Goal: Task Accomplishment & Management: Manage account settings

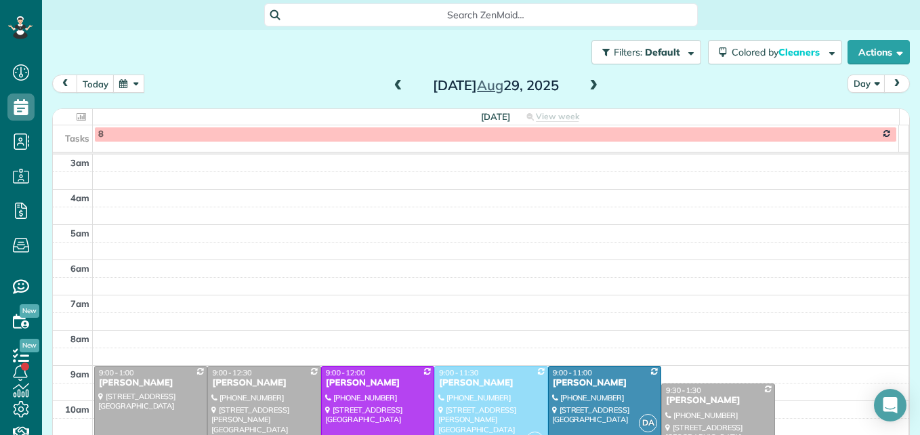
scroll to position [142, 0]
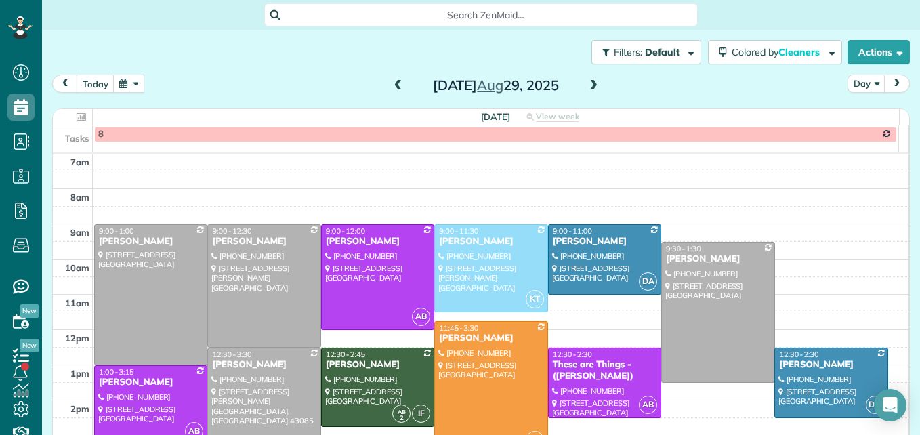
click at [394, 87] on span at bounding box center [398, 86] width 15 height 12
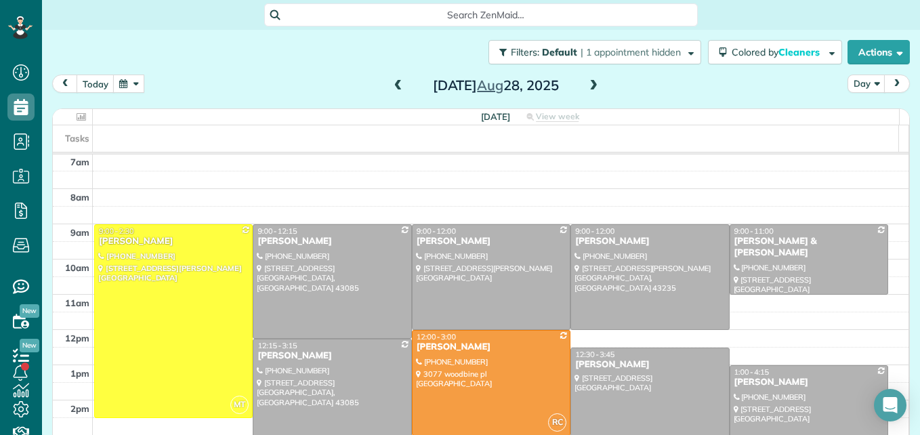
click at [394, 87] on span at bounding box center [398, 86] width 15 height 12
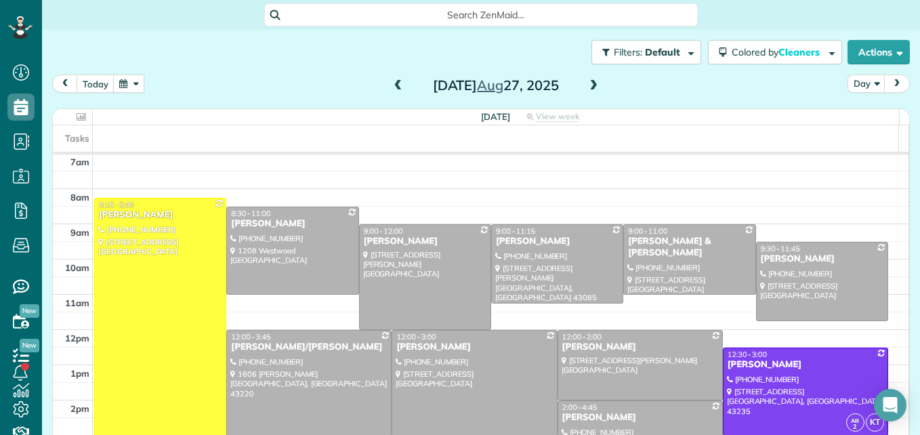
click at [394, 87] on span at bounding box center [398, 86] width 15 height 12
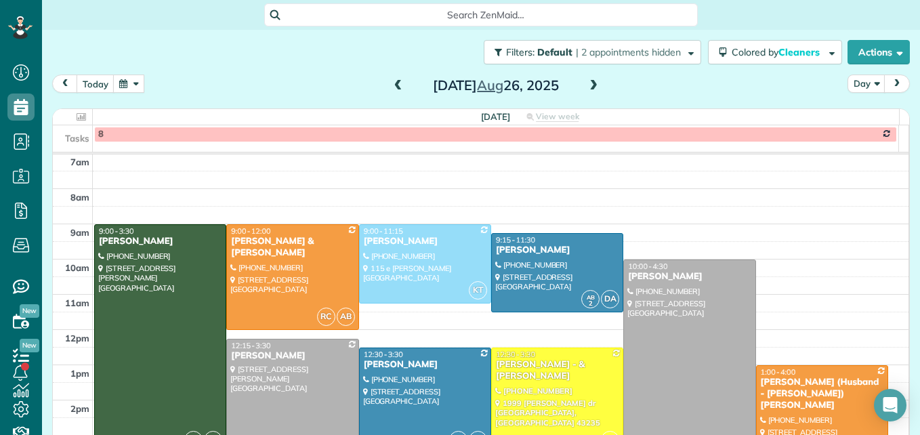
click at [394, 87] on span at bounding box center [398, 86] width 15 height 12
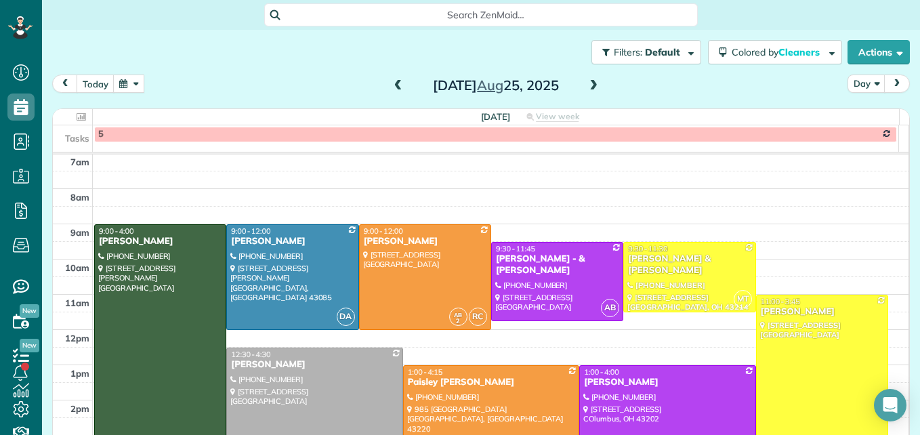
scroll to position [18, 0]
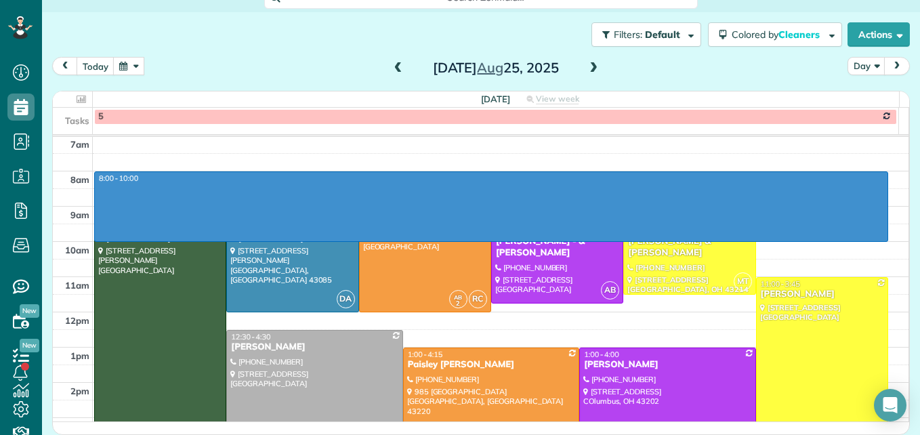
drag, startPoint x: 795, startPoint y: 176, endPoint x: 803, endPoint y: 233, distance: 58.2
click at [804, 238] on div "3am 4am 5am 6am 7am 8am 9am 10am 11am 12pm 1pm 2pm 3pm 4pm 5pm 8:00 - 10:00 IF …" at bounding box center [481, 259] width 856 height 528
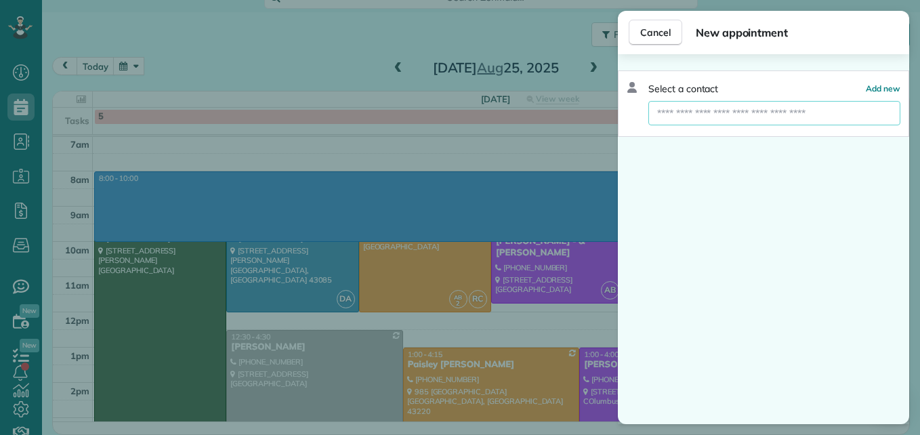
click at [753, 121] on input "text" at bounding box center [775, 113] width 252 height 24
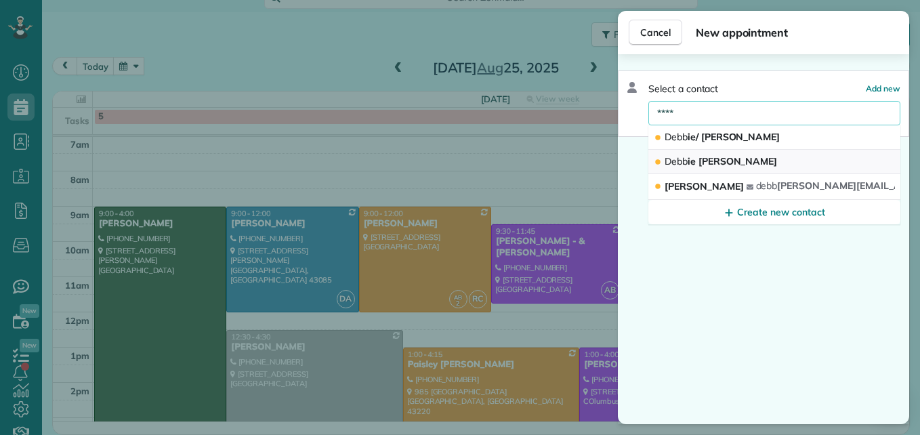
type input "****"
click at [749, 161] on button "Debb ie [PERSON_NAME]" at bounding box center [775, 162] width 252 height 24
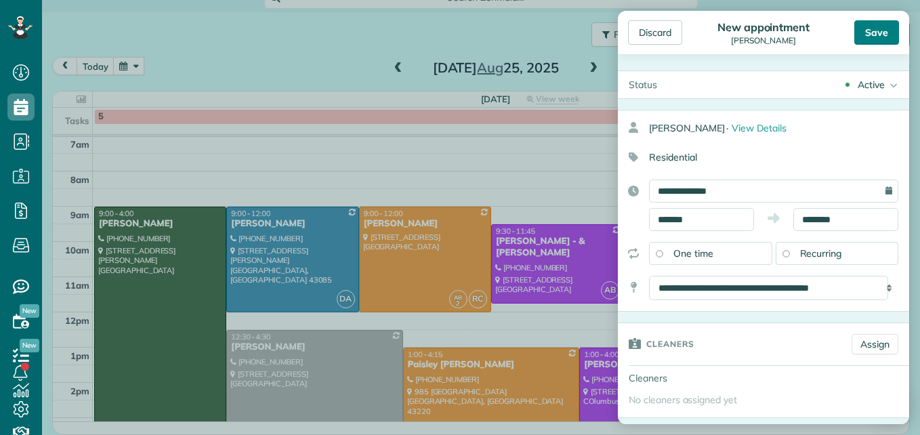
click at [870, 35] on div "Save" at bounding box center [877, 32] width 45 height 24
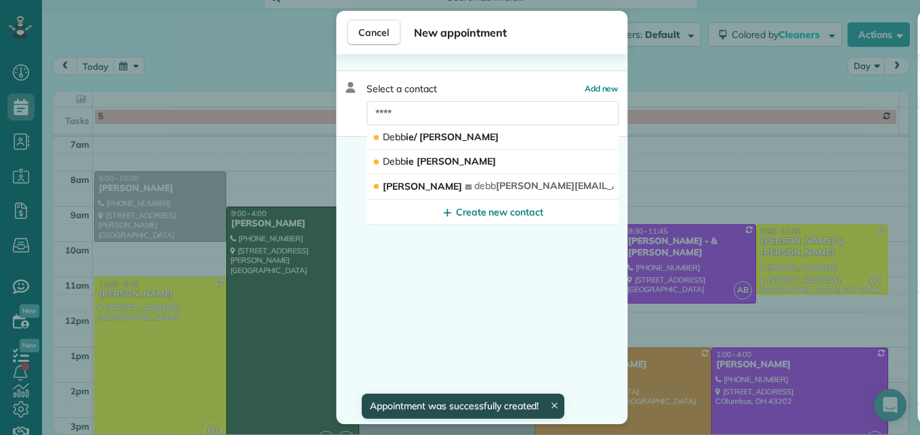
scroll to position [16, 0]
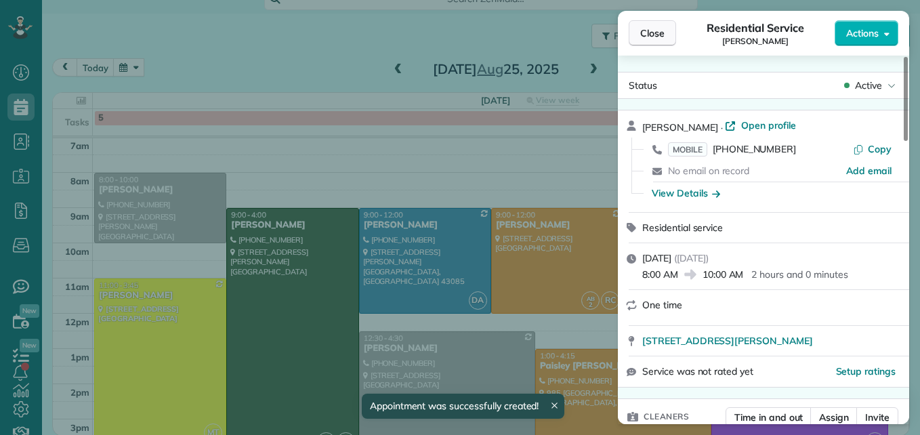
click at [657, 32] on span "Close" at bounding box center [652, 33] width 24 height 14
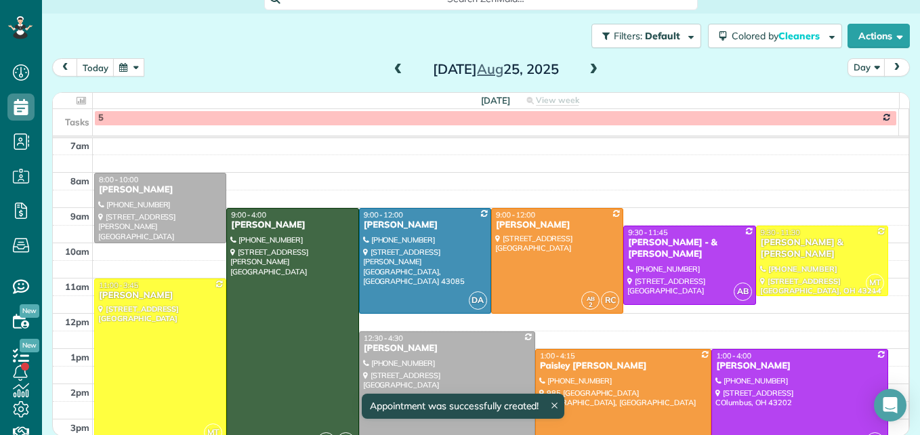
click at [399, 70] on span at bounding box center [398, 70] width 15 height 12
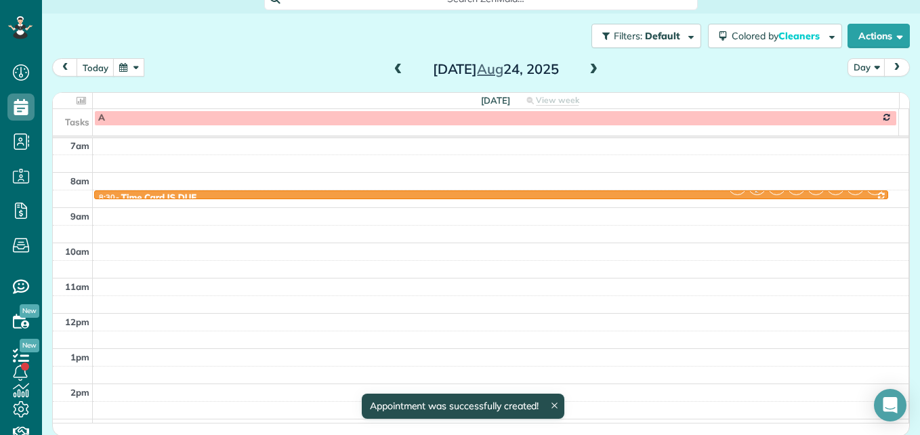
click at [399, 70] on span at bounding box center [398, 70] width 15 height 12
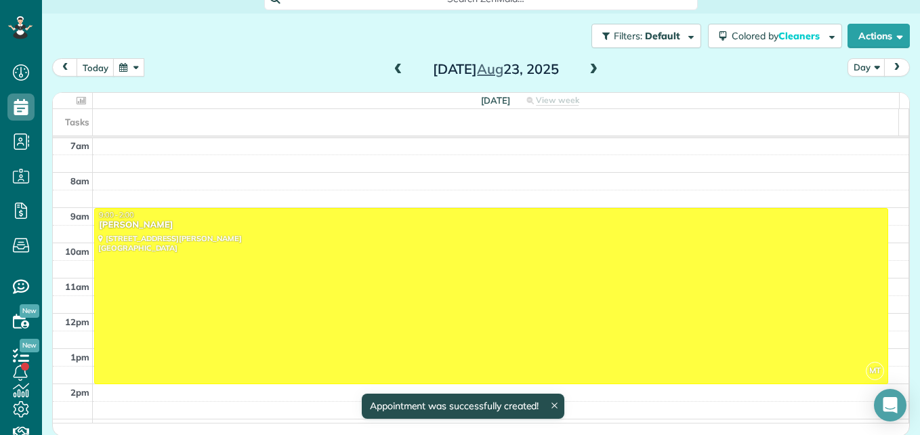
click at [399, 70] on span at bounding box center [398, 70] width 15 height 12
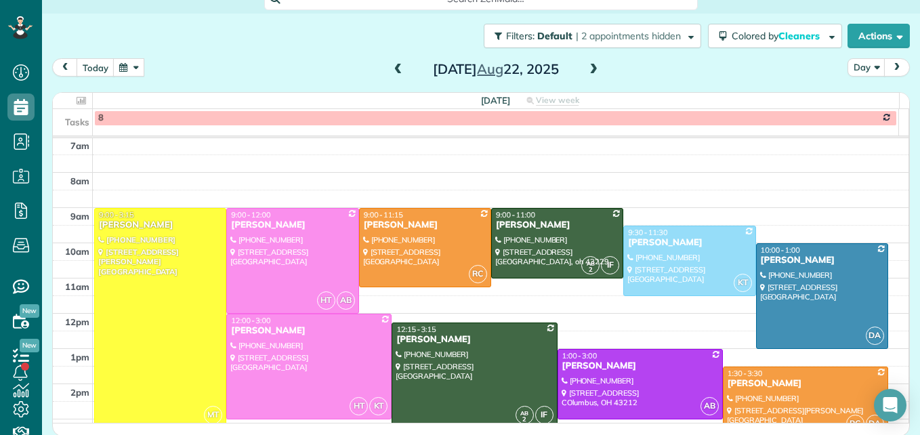
click at [399, 70] on span at bounding box center [398, 70] width 15 height 12
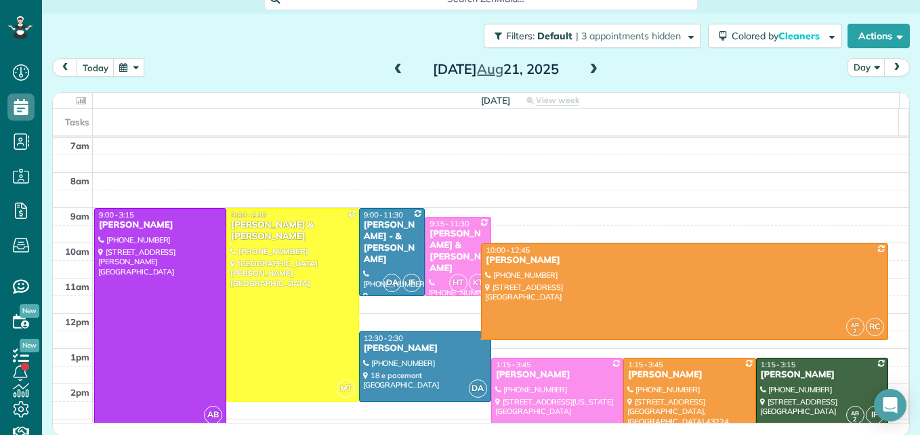
drag, startPoint x: 600, startPoint y: 344, endPoint x: 600, endPoint y: 332, distance: 12.2
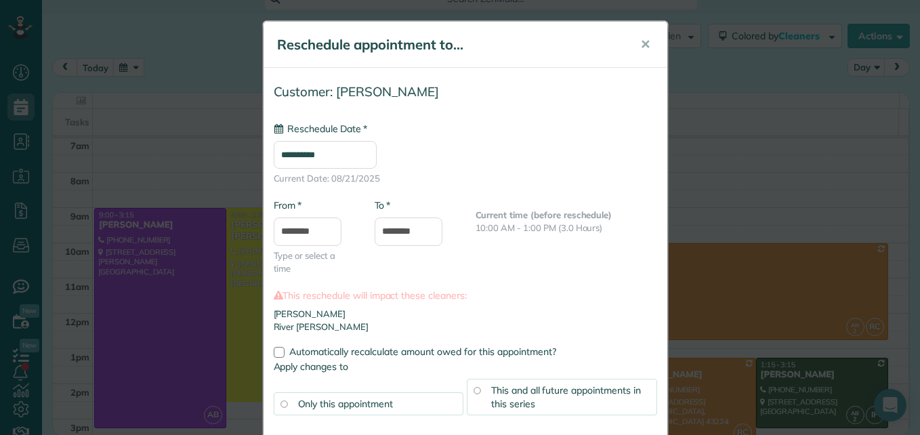
type input "**********"
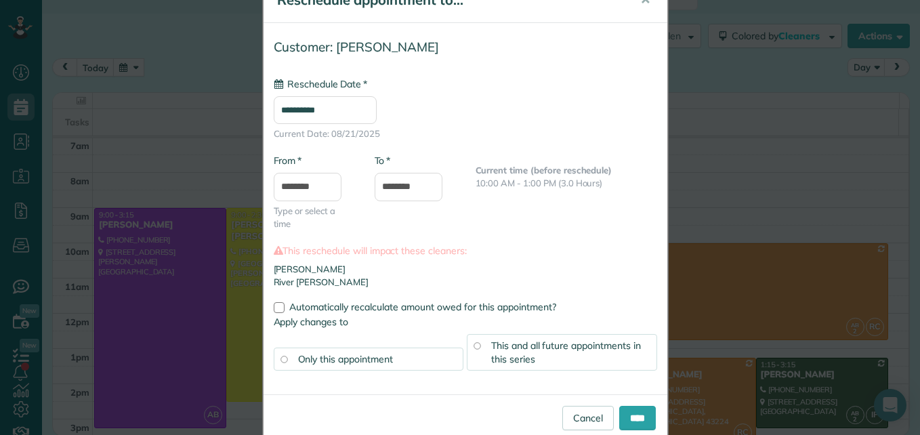
scroll to position [68, 0]
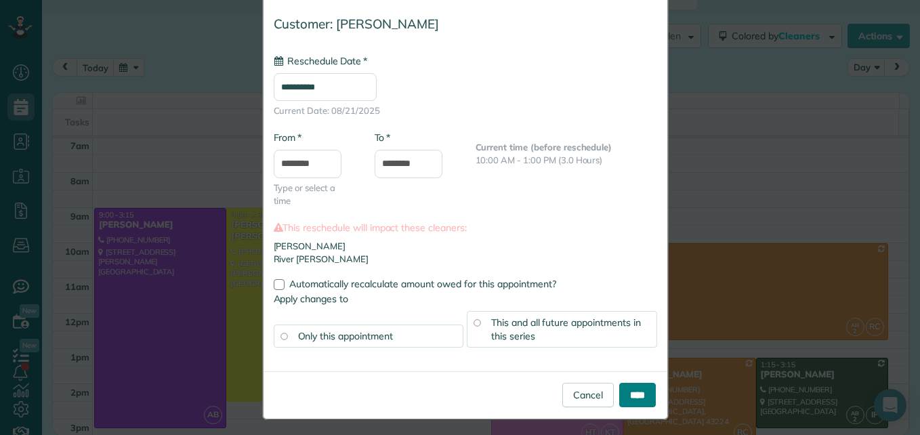
click at [638, 395] on input "****" at bounding box center [637, 395] width 37 height 24
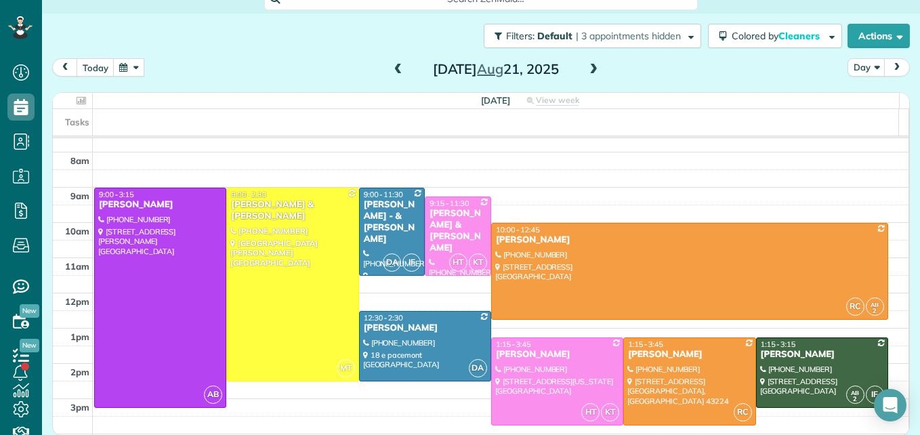
scroll to position [142, 0]
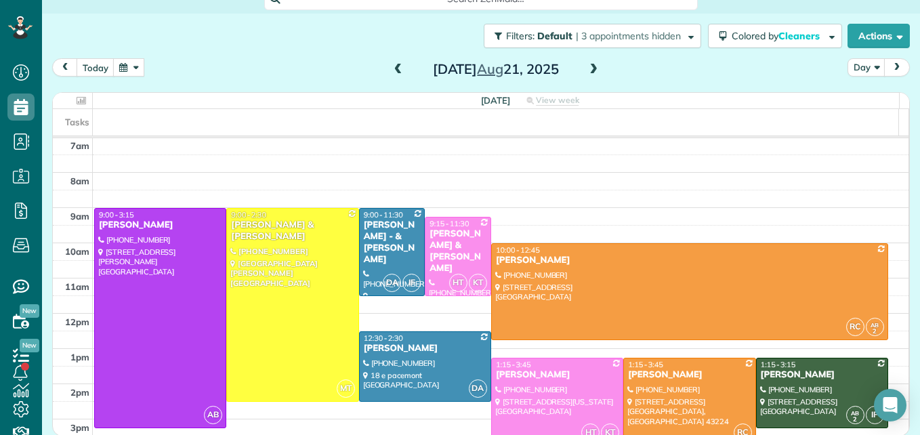
click at [588, 68] on span at bounding box center [593, 70] width 15 height 12
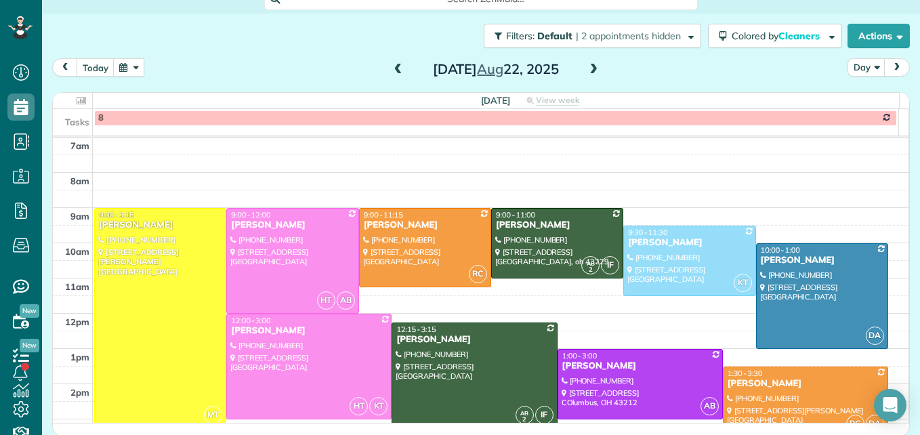
click at [396, 70] on span at bounding box center [398, 70] width 15 height 12
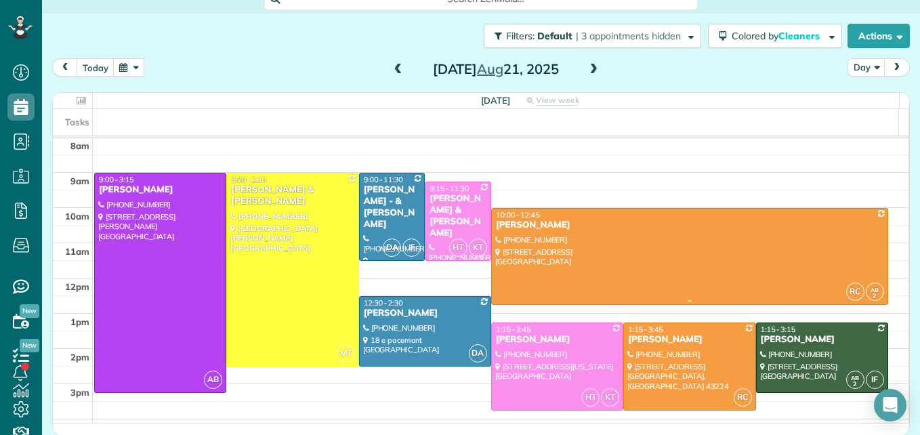
scroll to position [209, 0]
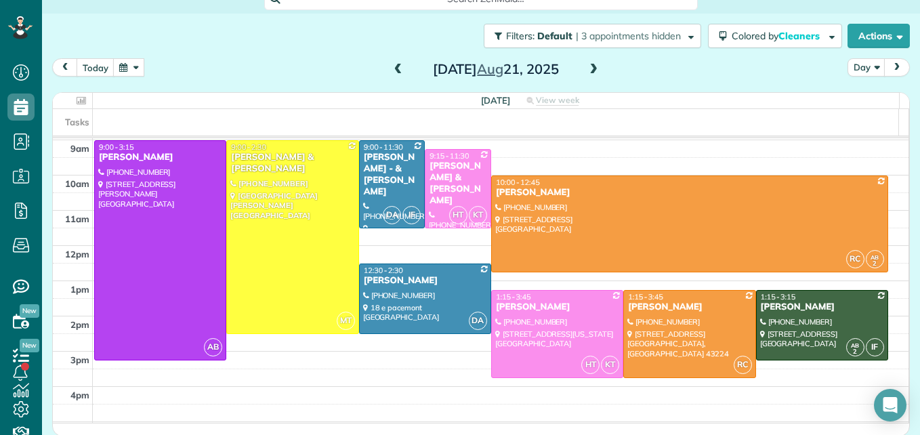
click at [596, 69] on span at bounding box center [593, 70] width 15 height 12
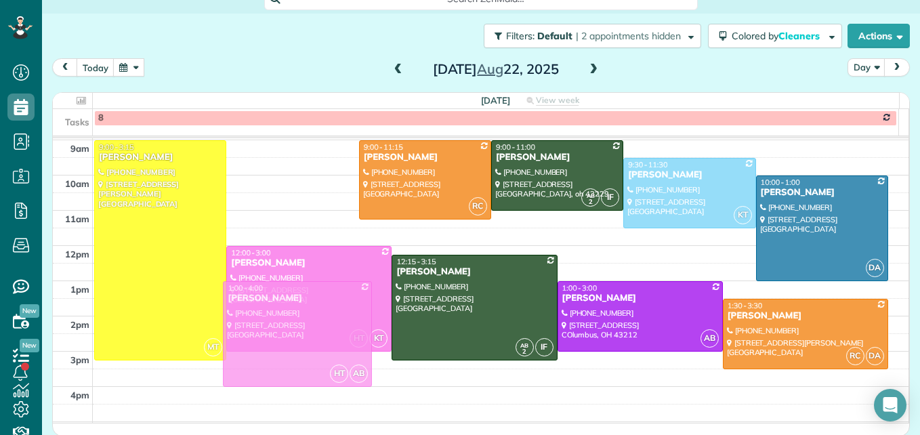
drag, startPoint x: 281, startPoint y: 197, endPoint x: 291, endPoint y: 333, distance: 137.3
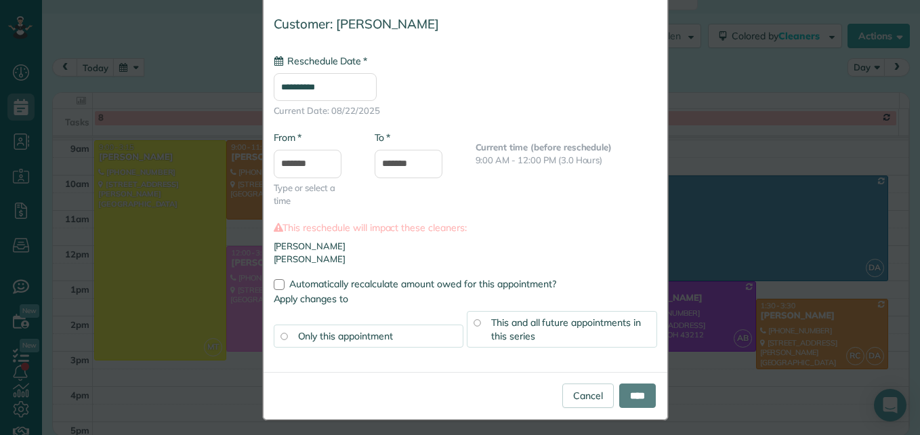
scroll to position [0, 0]
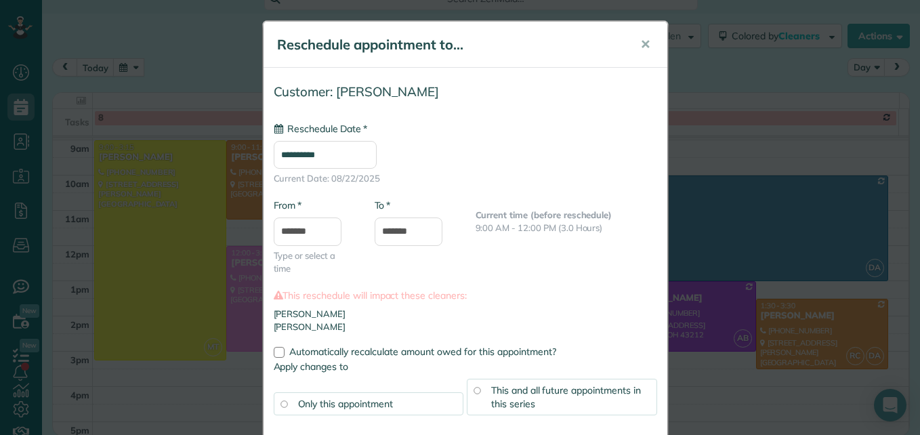
type input "**********"
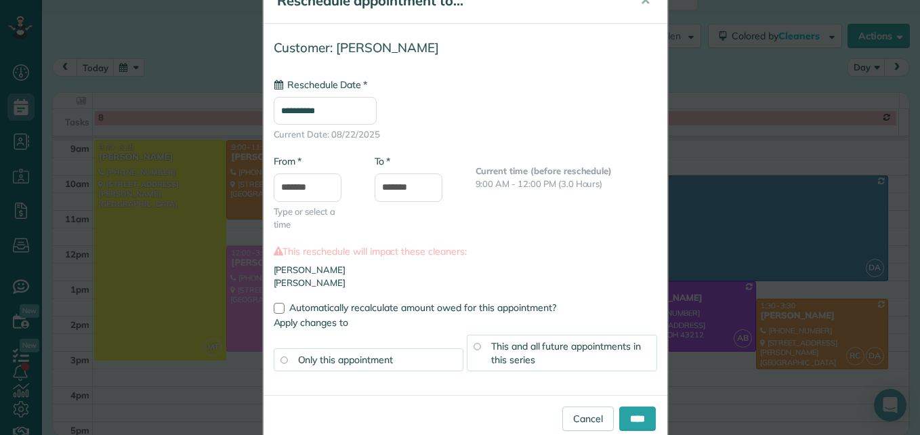
scroll to position [68, 0]
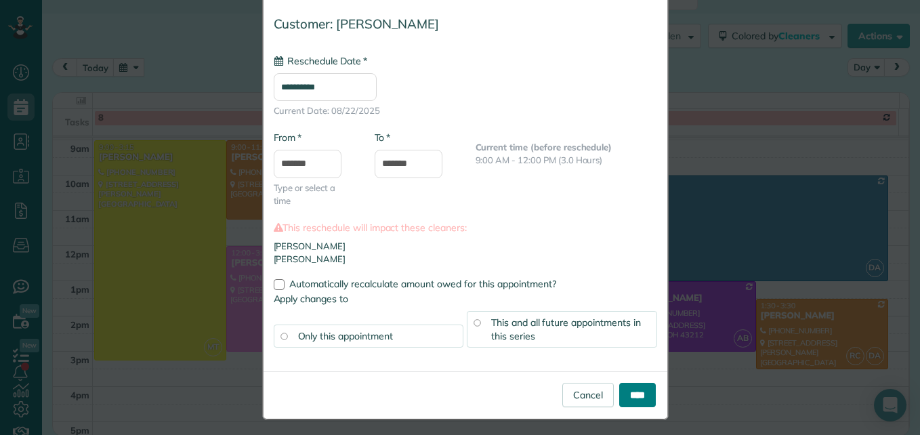
click at [621, 394] on input "****" at bounding box center [637, 395] width 37 height 24
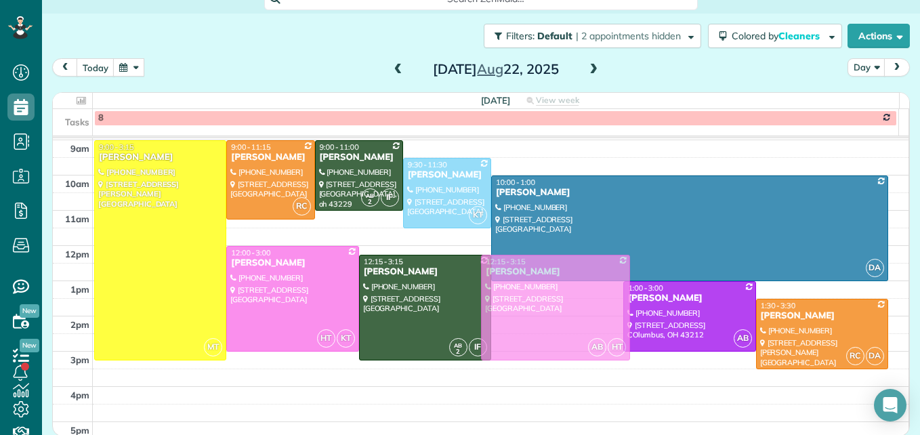
drag, startPoint x: 535, startPoint y: 335, endPoint x: 533, endPoint y: 312, distance: 23.1
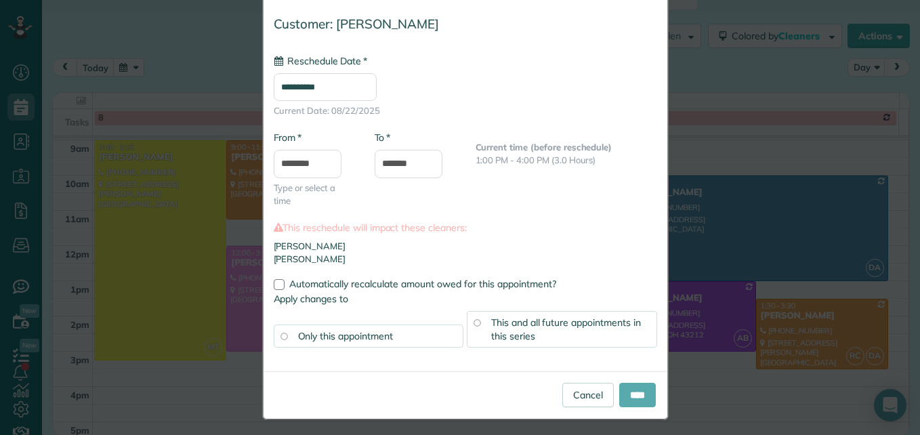
type input "**********"
click at [629, 396] on input "****" at bounding box center [637, 395] width 37 height 24
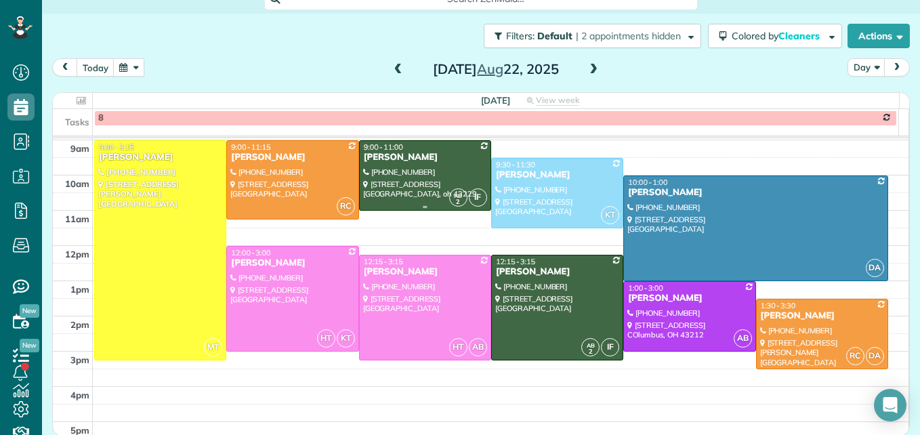
click at [373, 179] on div at bounding box center [425, 175] width 131 height 69
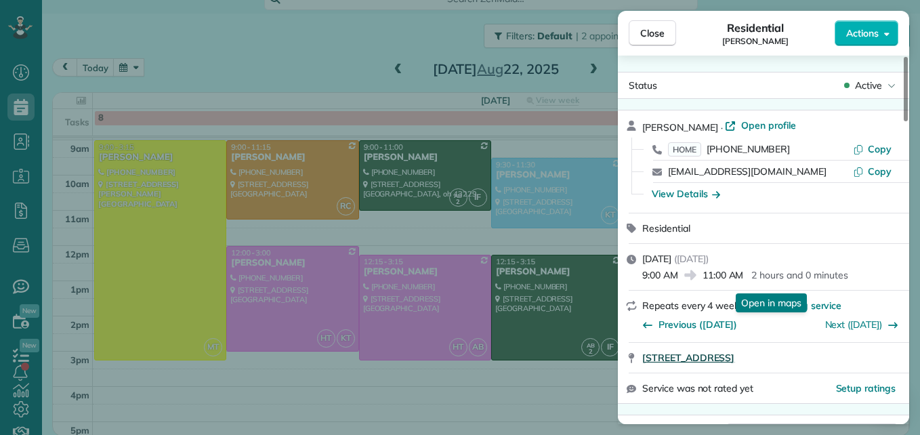
scroll to position [136, 0]
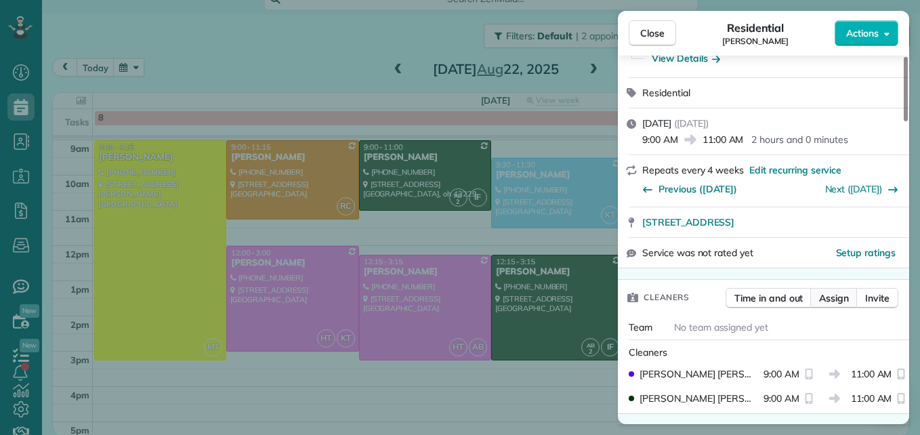
click at [834, 298] on span "Assign" at bounding box center [834, 298] width 30 height 14
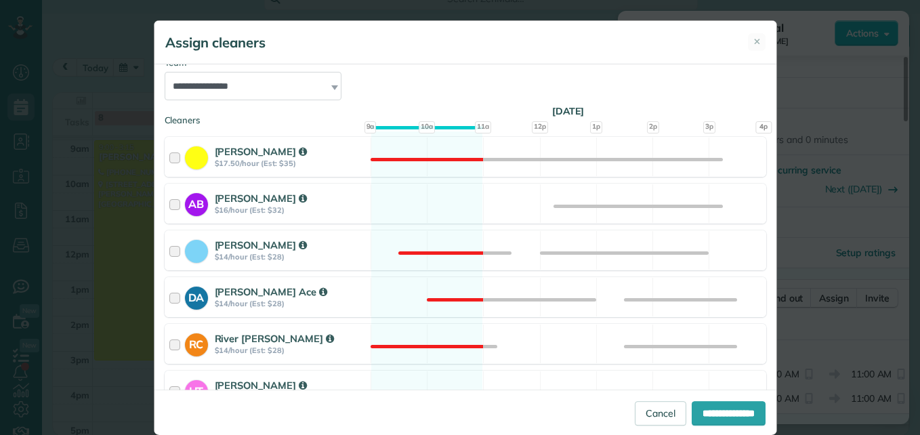
scroll to position [203, 0]
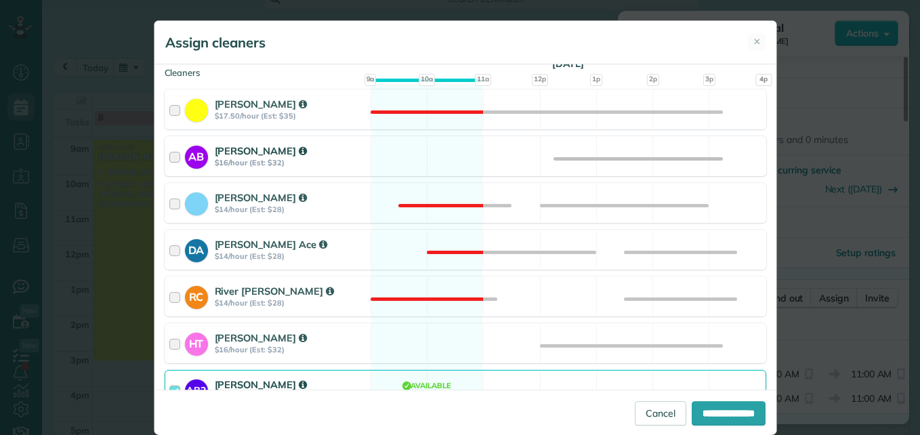
click at [171, 157] on div at bounding box center [177, 156] width 16 height 25
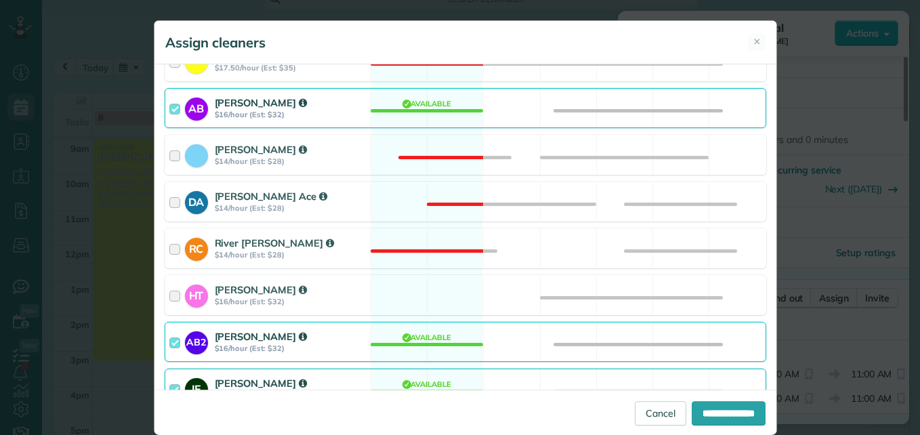
scroll to position [319, 0]
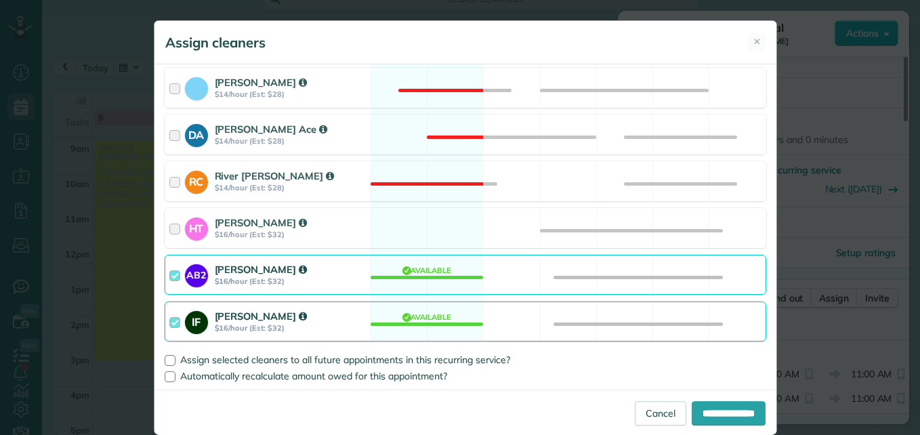
click at [169, 273] on div at bounding box center [177, 274] width 16 height 25
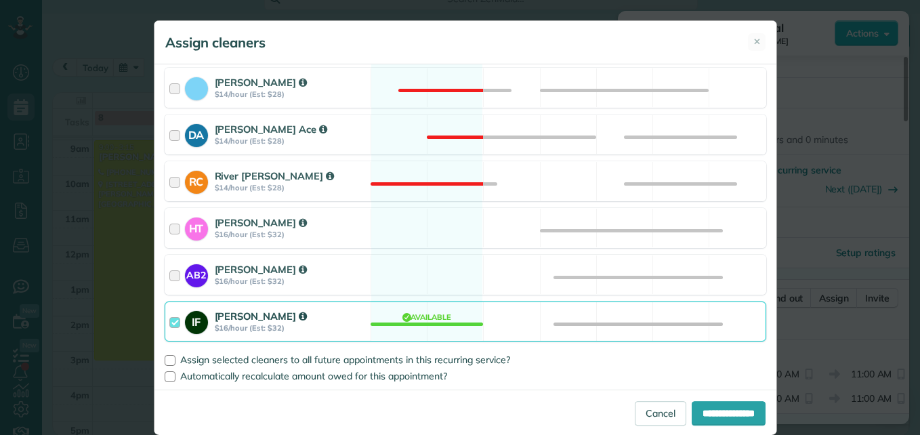
click at [169, 323] on div at bounding box center [177, 321] width 16 height 25
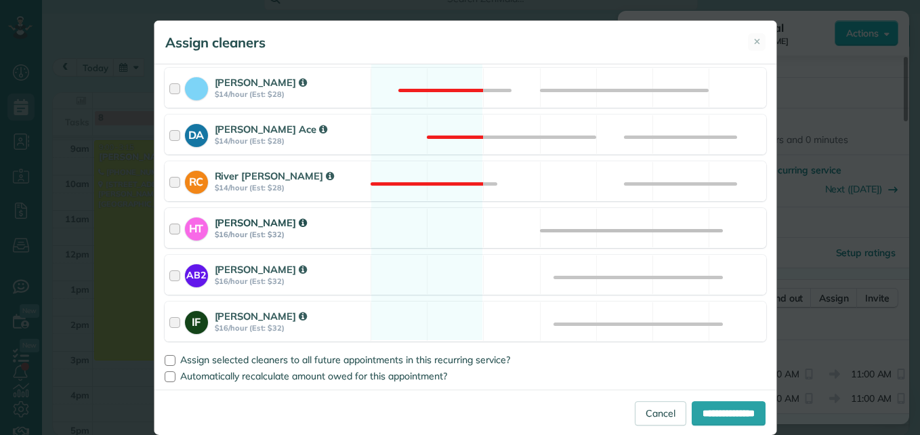
click at [171, 226] on div at bounding box center [177, 228] width 16 height 25
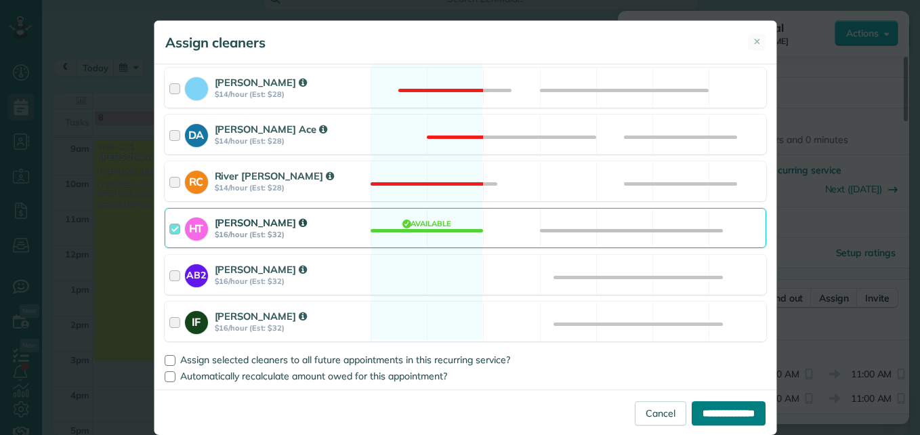
click at [708, 421] on input "**********" at bounding box center [729, 413] width 74 height 24
type input "**********"
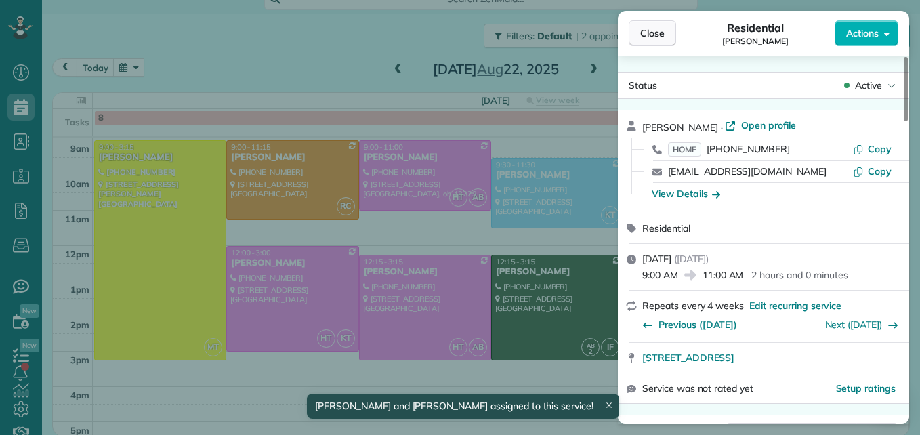
click at [665, 33] on button "Close" at bounding box center [652, 33] width 47 height 26
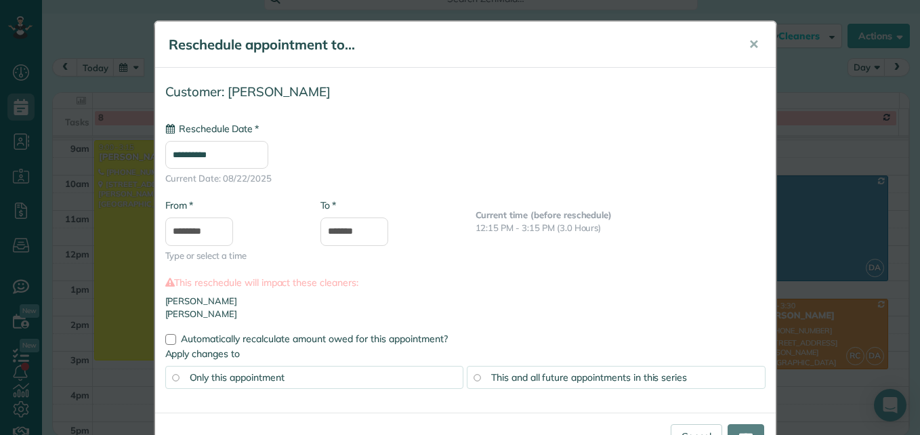
type input "**********"
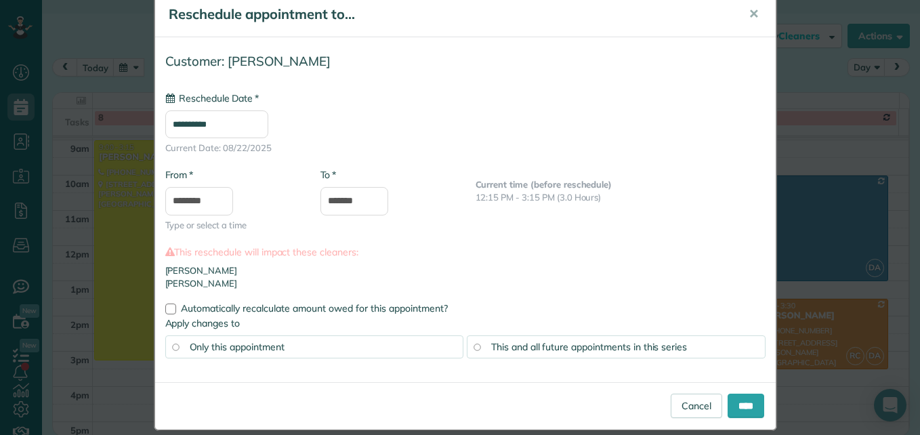
scroll to position [47, 0]
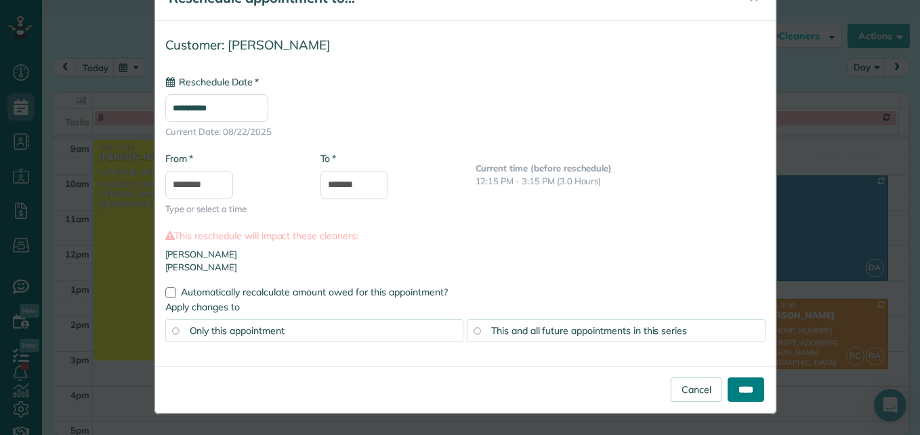
click at [728, 394] on input "****" at bounding box center [746, 389] width 37 height 24
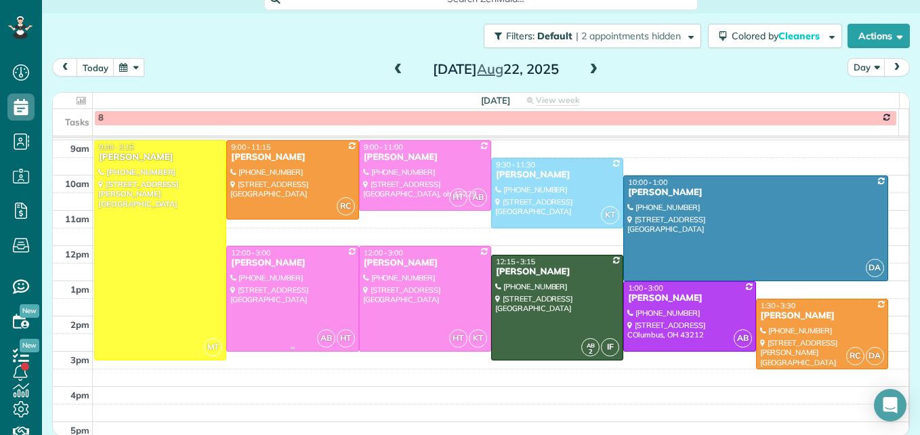
click at [281, 331] on div at bounding box center [292, 299] width 131 height 104
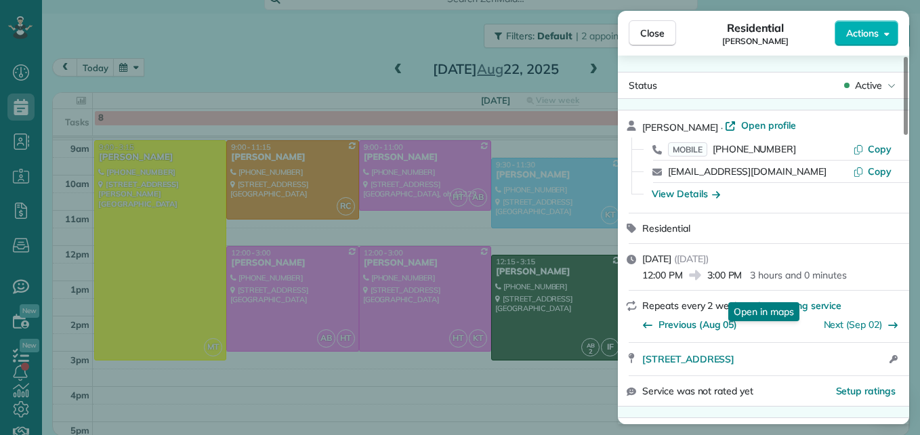
scroll to position [69, 0]
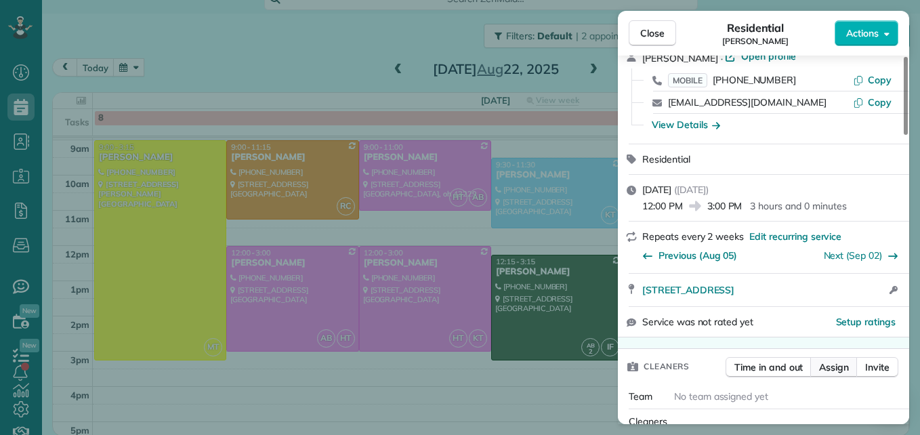
click at [825, 367] on span "Assign" at bounding box center [834, 368] width 30 height 14
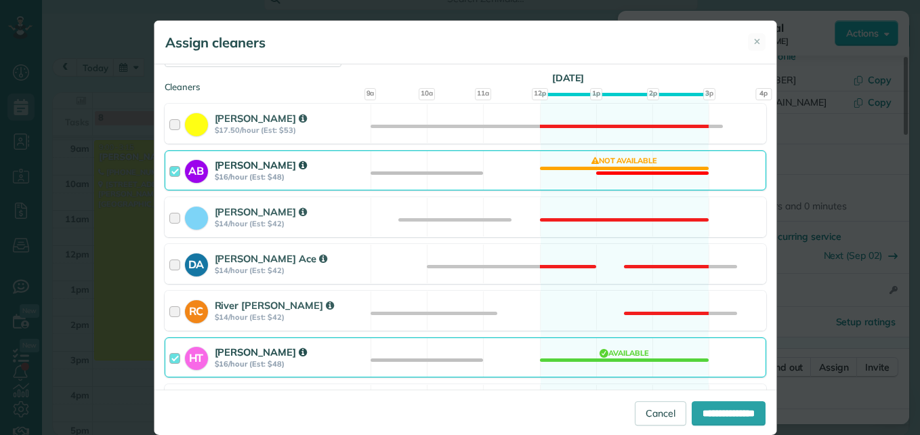
scroll to position [203, 0]
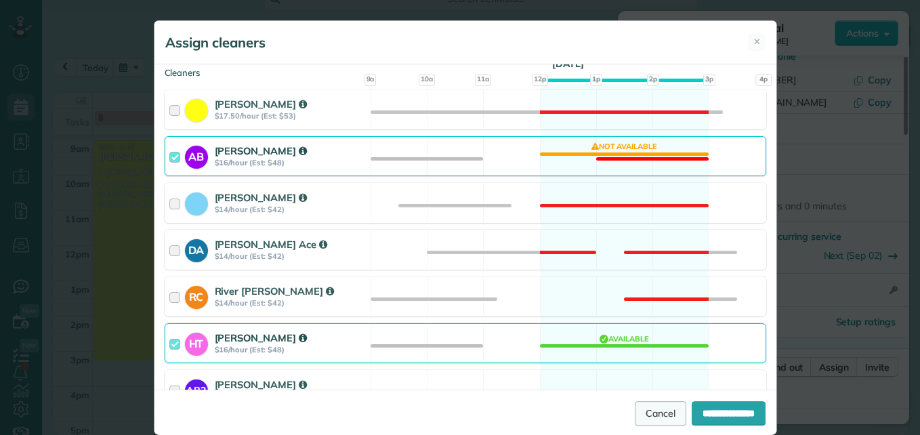
click at [635, 418] on link "Cancel" at bounding box center [661, 413] width 52 height 24
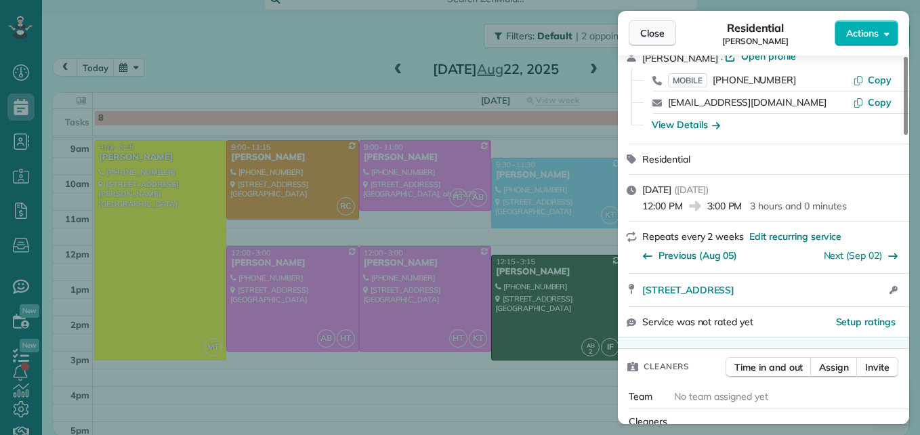
click at [645, 29] on span "Close" at bounding box center [652, 33] width 24 height 14
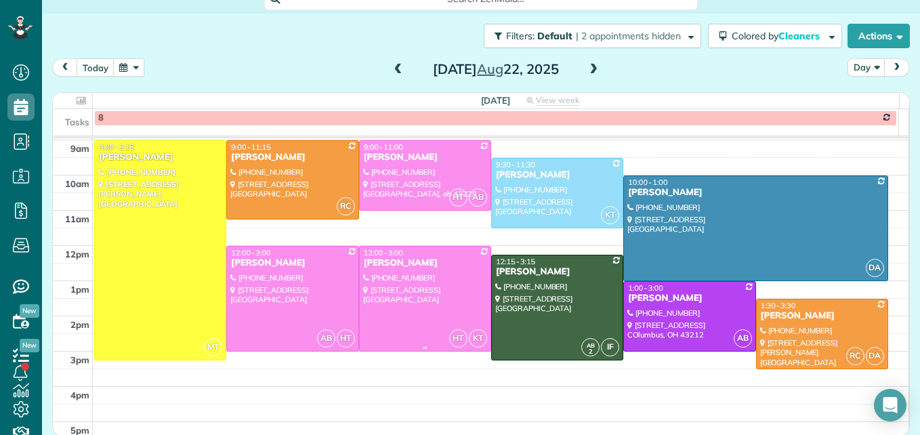
click at [405, 323] on div at bounding box center [425, 299] width 131 height 104
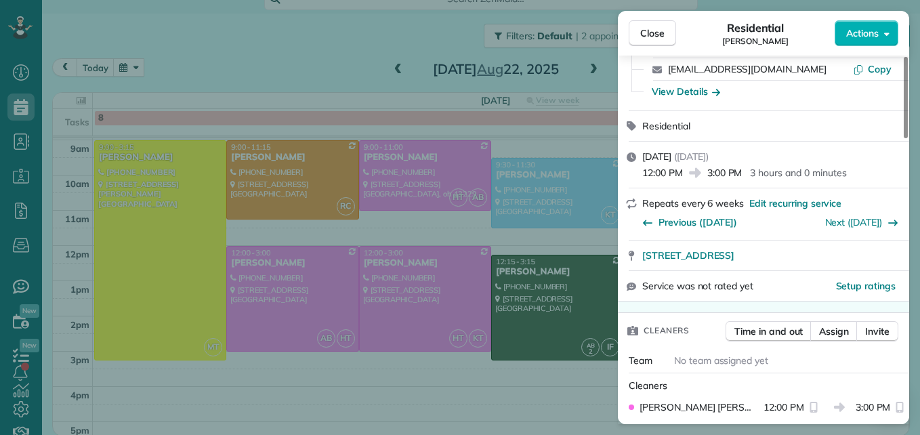
scroll to position [136, 0]
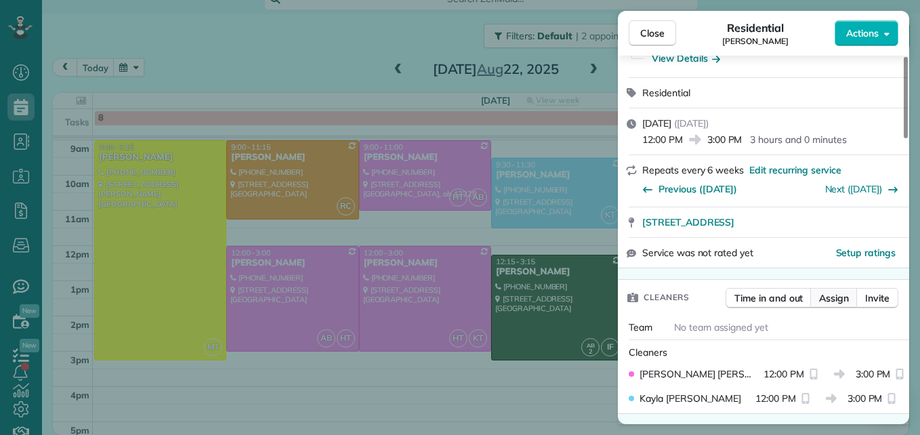
click at [830, 289] on button "Assign" at bounding box center [834, 298] width 47 height 20
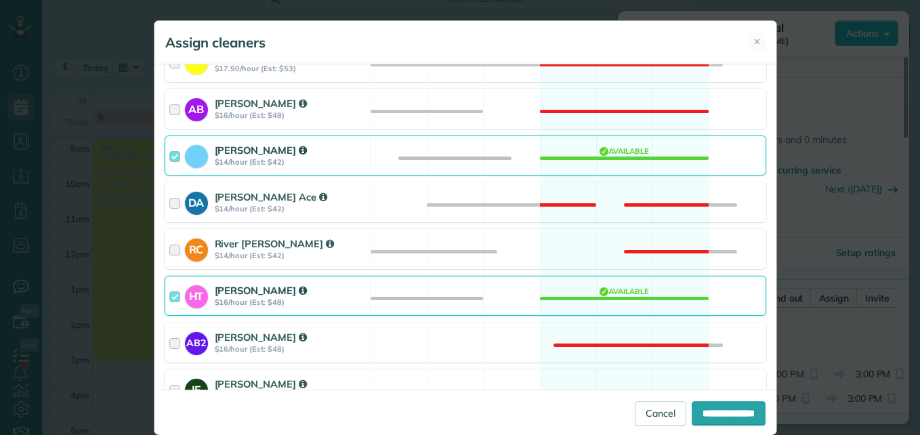
scroll to position [319, 0]
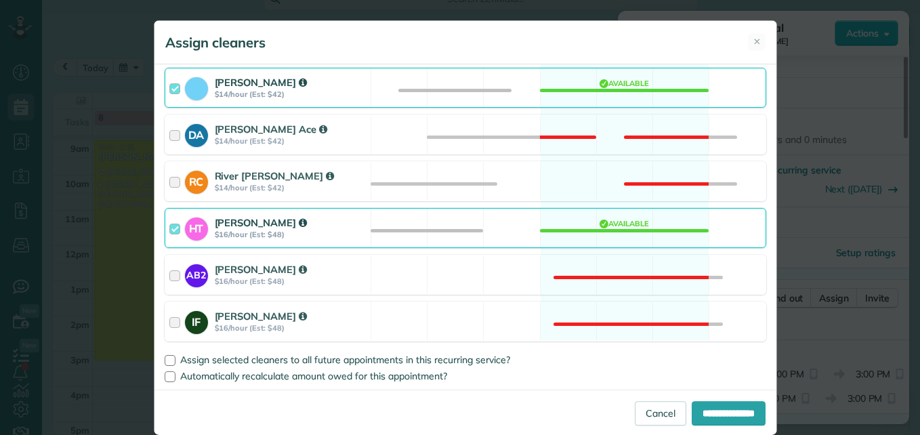
click at [174, 226] on div at bounding box center [177, 228] width 16 height 25
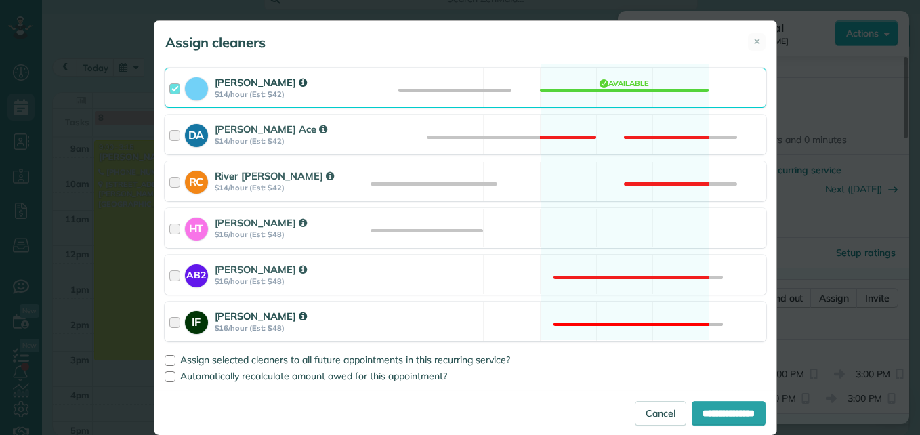
click at [169, 317] on div at bounding box center [177, 321] width 16 height 25
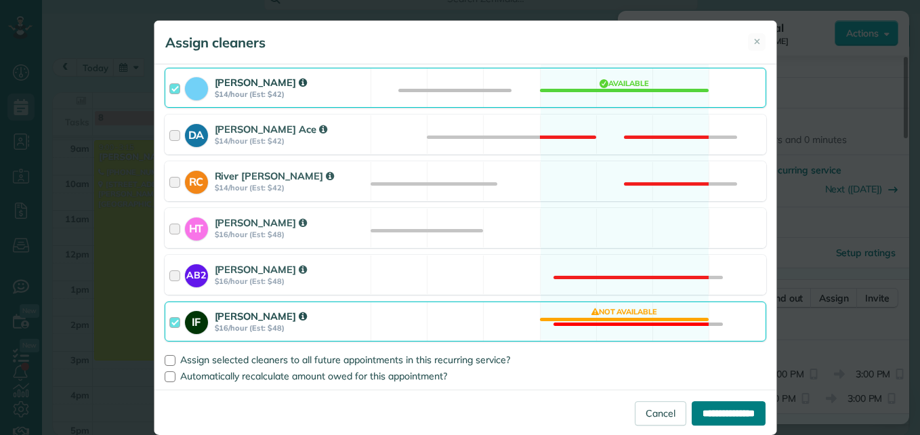
click at [692, 405] on input "**********" at bounding box center [729, 413] width 74 height 24
type input "**********"
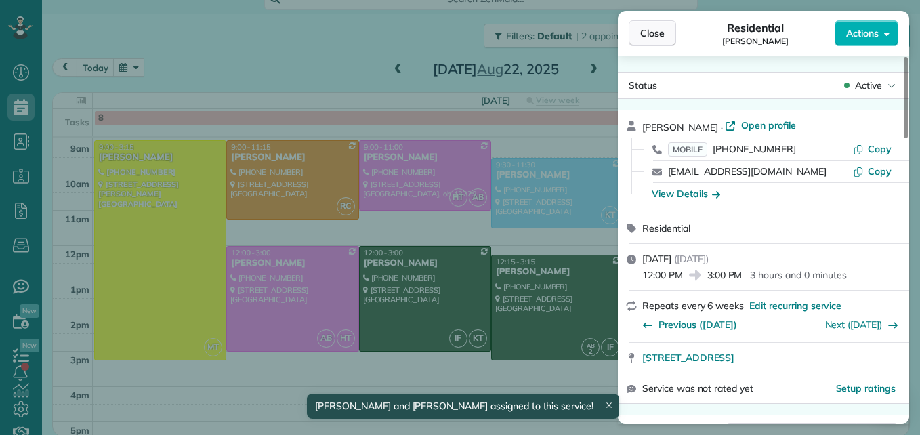
click at [650, 27] on span "Close" at bounding box center [652, 33] width 24 height 14
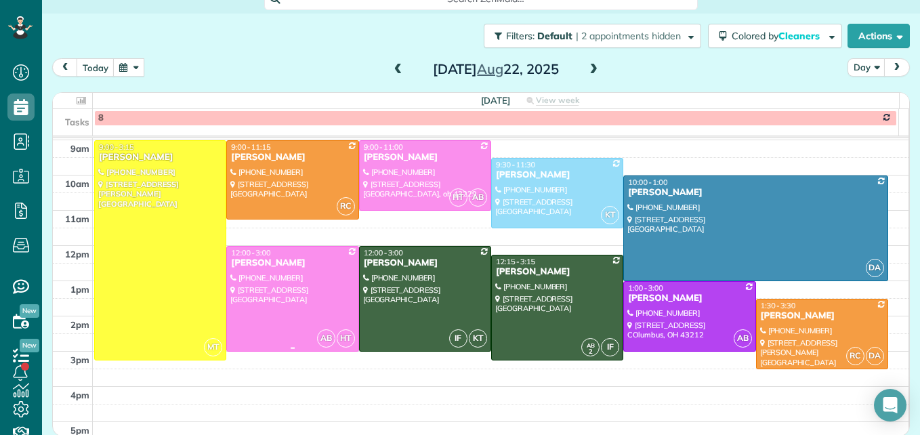
click at [290, 311] on div at bounding box center [292, 299] width 131 height 104
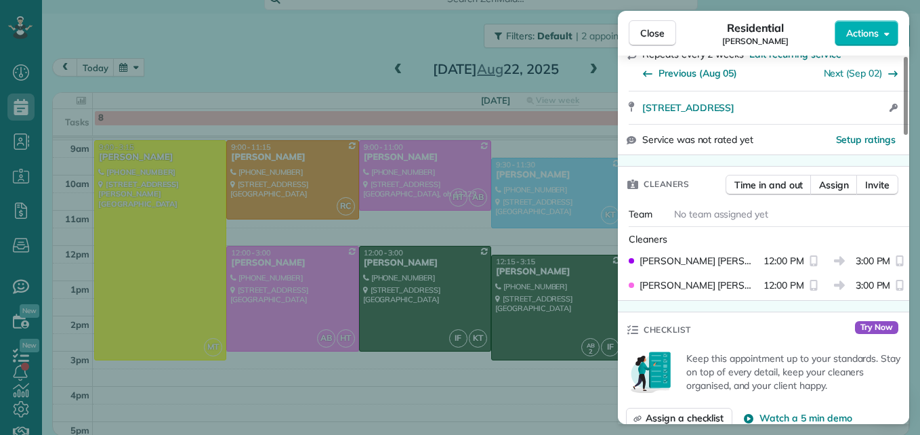
scroll to position [271, 0]
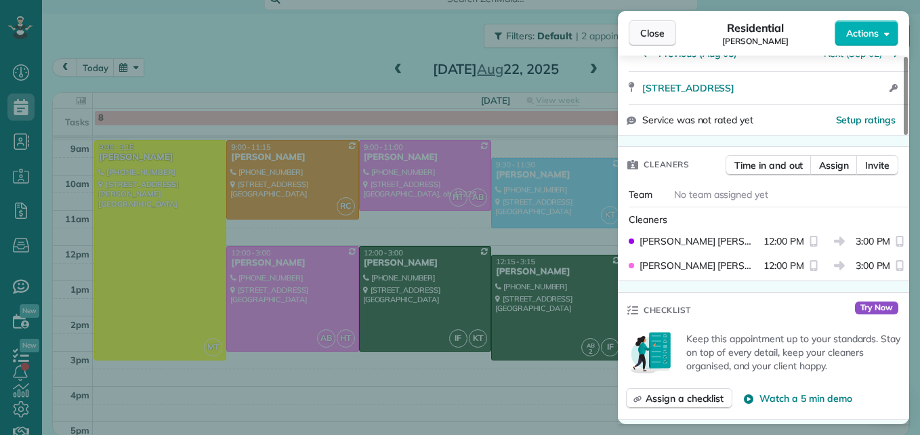
click at [657, 44] on button "Close" at bounding box center [652, 33] width 47 height 26
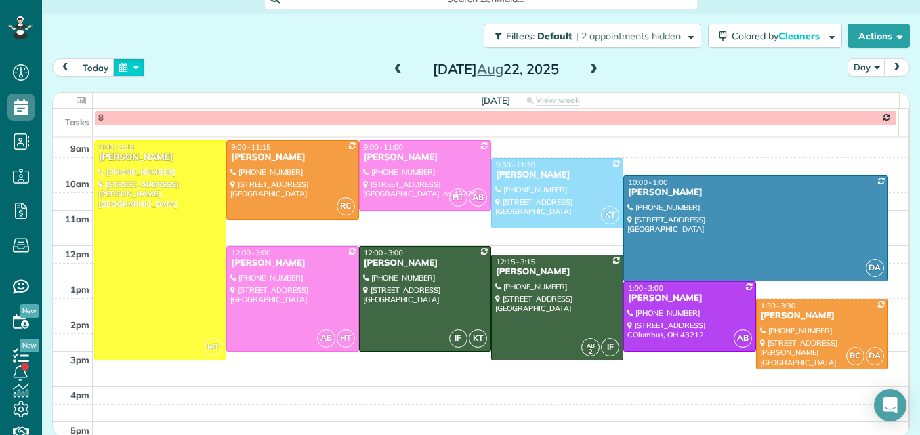
click at [129, 71] on button "button" at bounding box center [128, 67] width 31 height 18
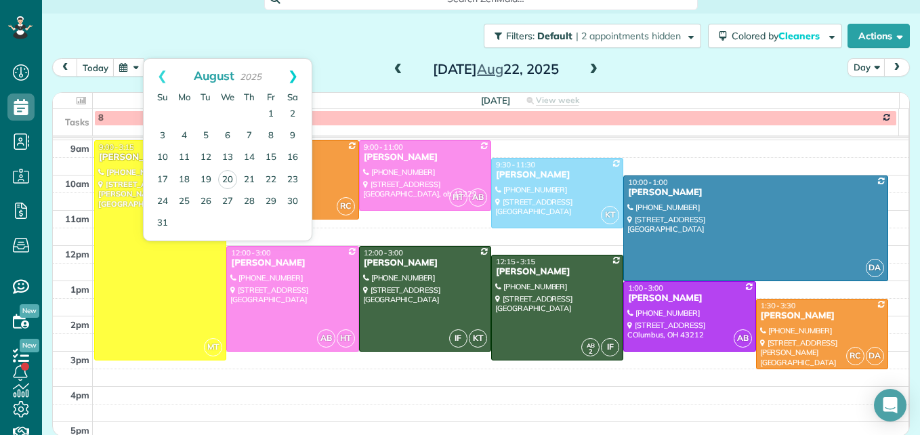
click at [295, 76] on link "Next" at bounding box center [292, 76] width 37 height 34
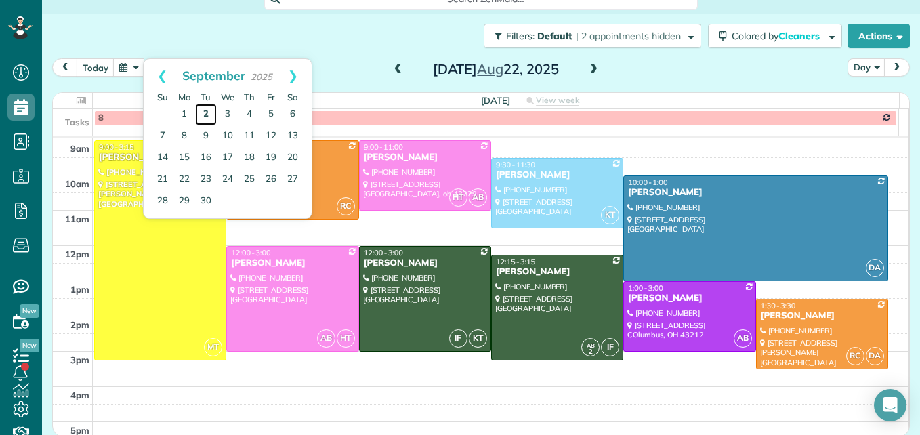
click at [205, 113] on link "2" at bounding box center [206, 115] width 22 height 22
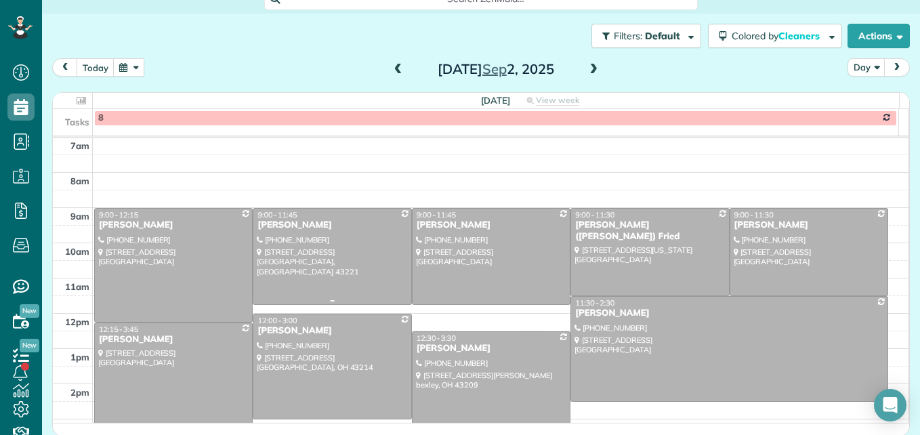
click at [279, 263] on div at bounding box center [331, 257] width 157 height 96
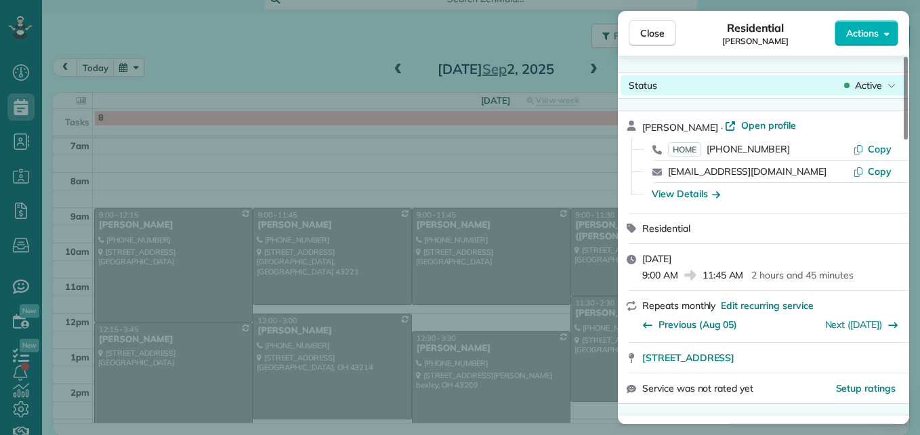
click at [863, 85] on span "Active" at bounding box center [868, 86] width 27 height 14
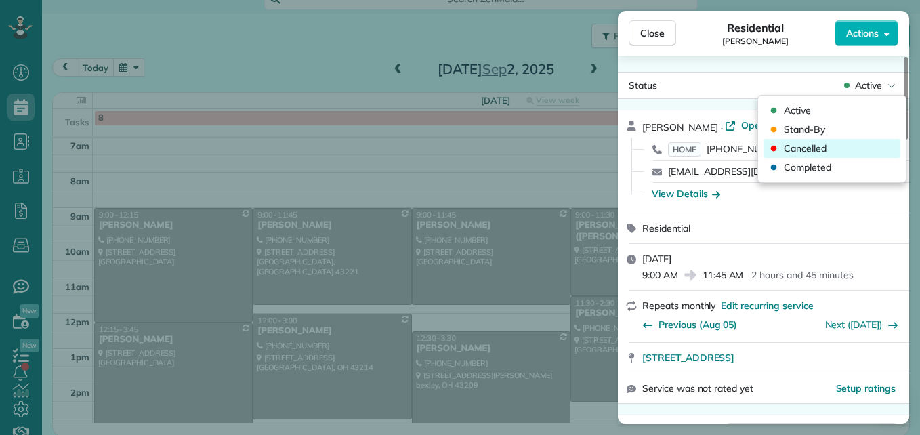
click at [828, 152] on div "Cancelled" at bounding box center [832, 148] width 137 height 19
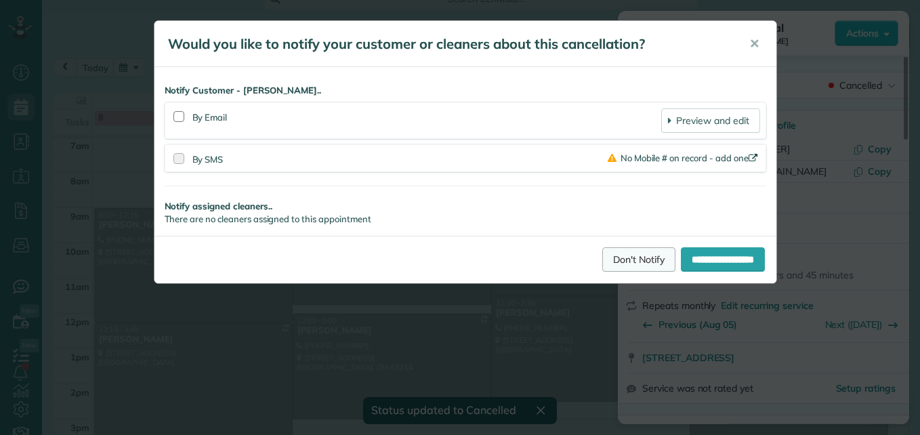
click at [603, 256] on link "Don't Notify" at bounding box center [639, 259] width 73 height 24
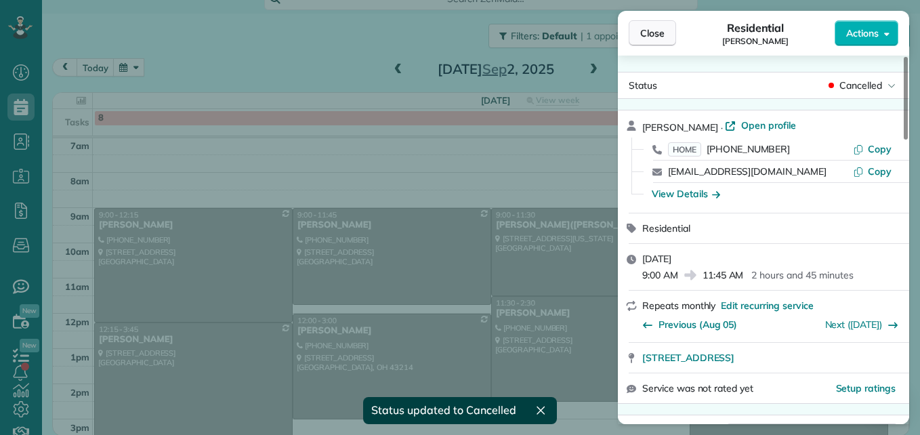
click at [659, 36] on span "Close" at bounding box center [652, 33] width 24 height 14
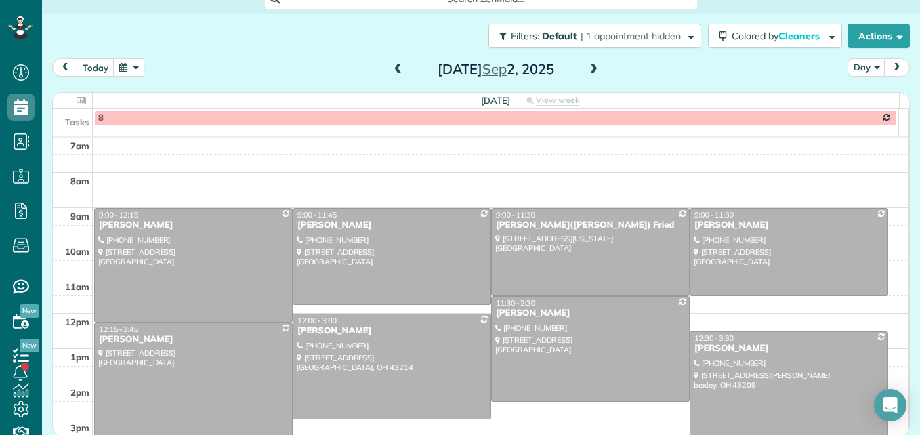
click at [123, 71] on button "button" at bounding box center [128, 67] width 31 height 18
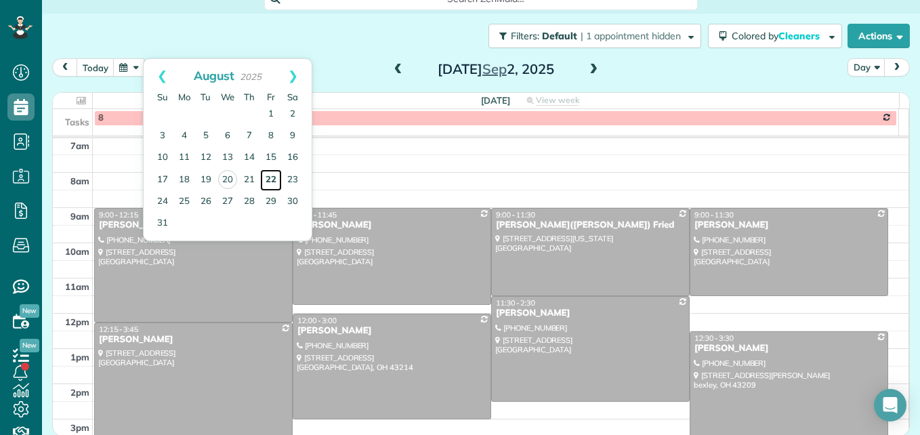
click at [265, 179] on link "22" at bounding box center [271, 180] width 22 height 22
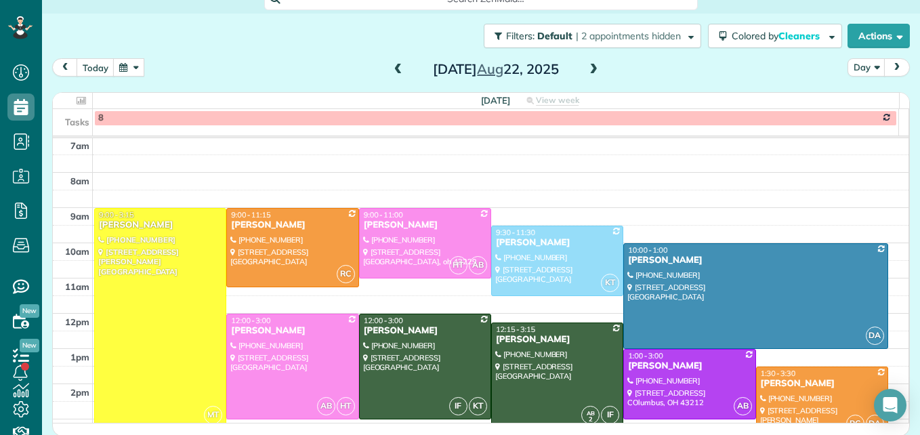
scroll to position [209, 0]
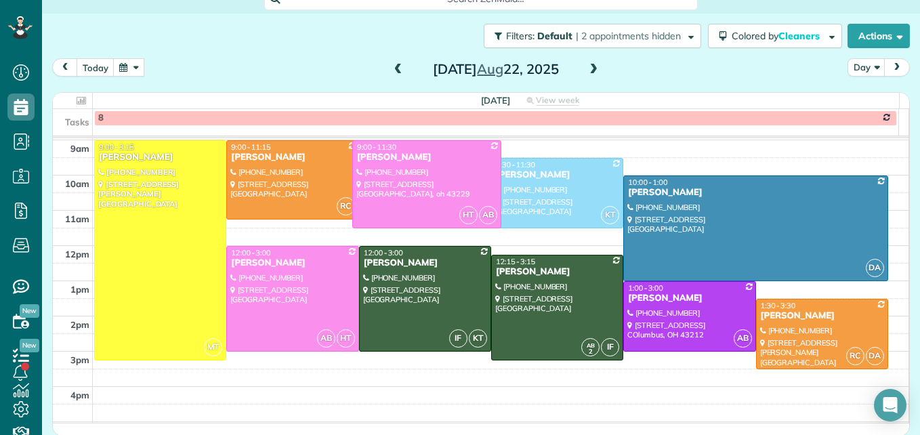
drag, startPoint x: 423, startPoint y: 206, endPoint x: 424, endPoint y: 220, distance: 13.6
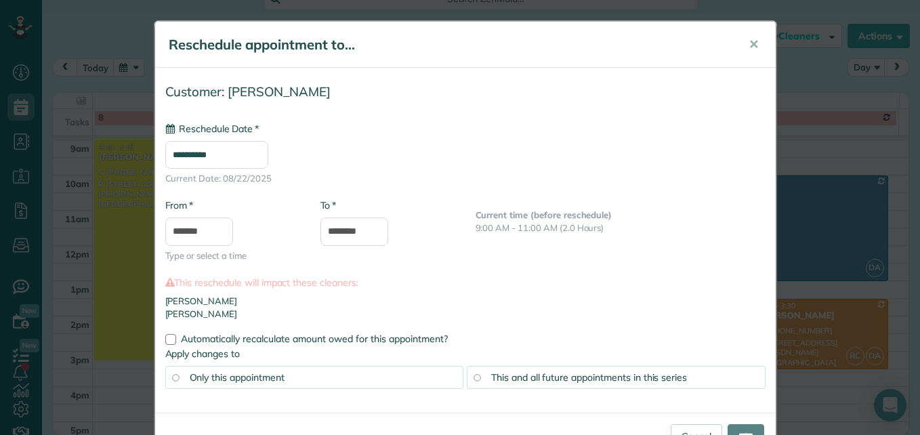
type input "**********"
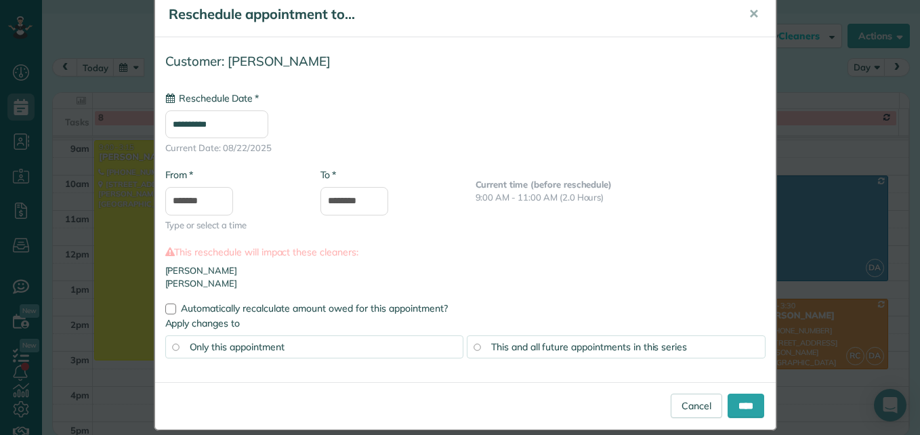
scroll to position [47, 0]
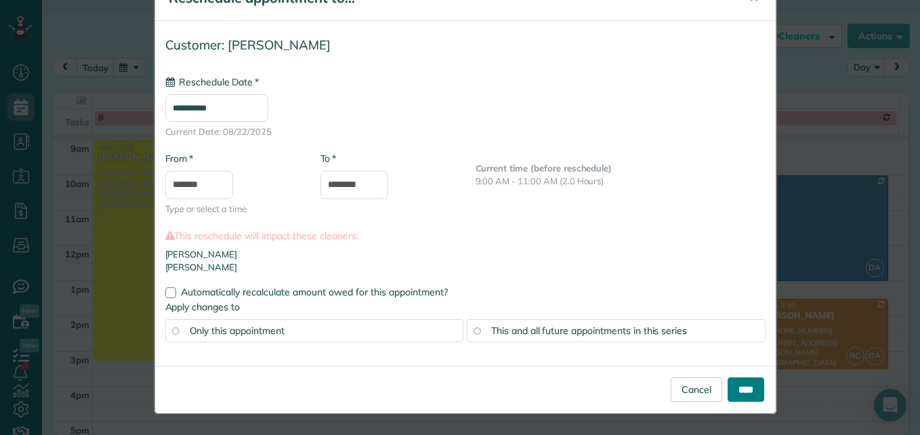
click at [741, 388] on input "****" at bounding box center [746, 389] width 37 height 24
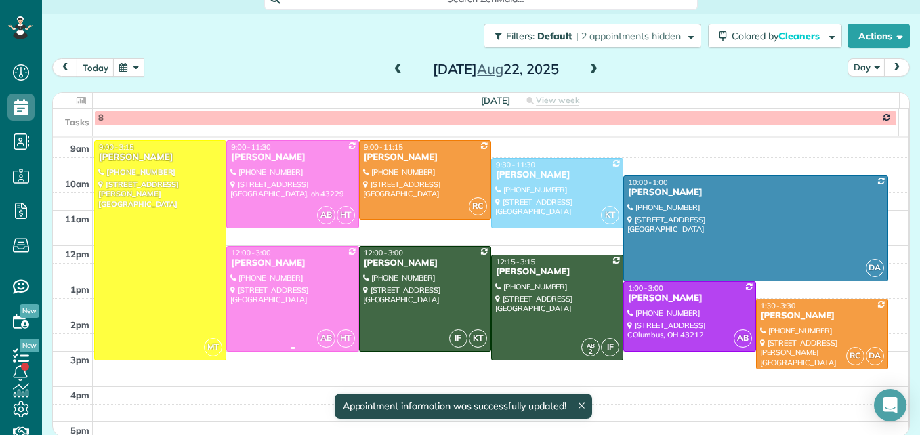
click at [295, 298] on div at bounding box center [292, 299] width 131 height 104
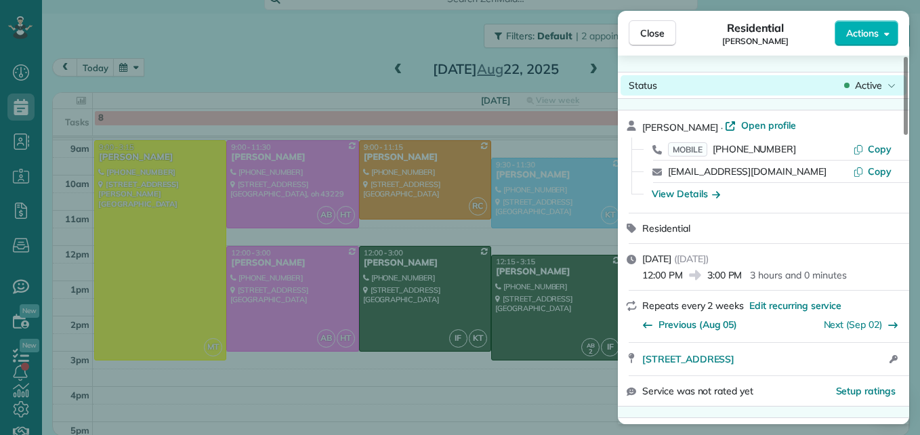
click at [868, 81] on span "Active" at bounding box center [868, 86] width 27 height 14
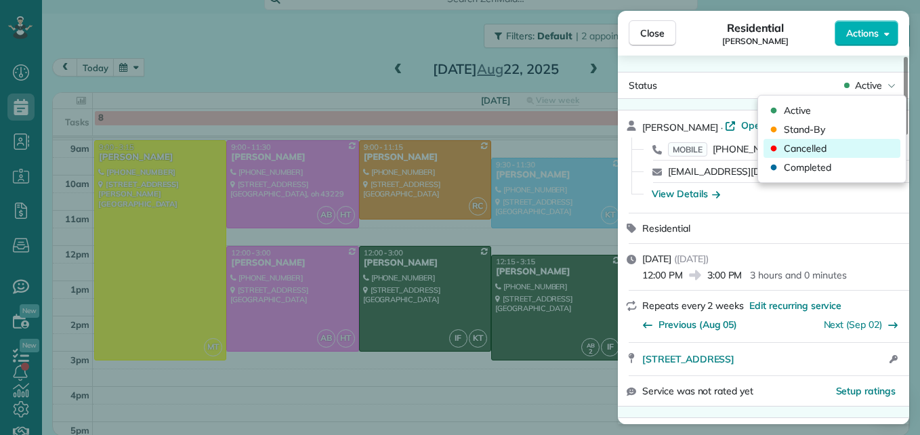
click at [815, 144] on span "Cancelled" at bounding box center [805, 149] width 43 height 14
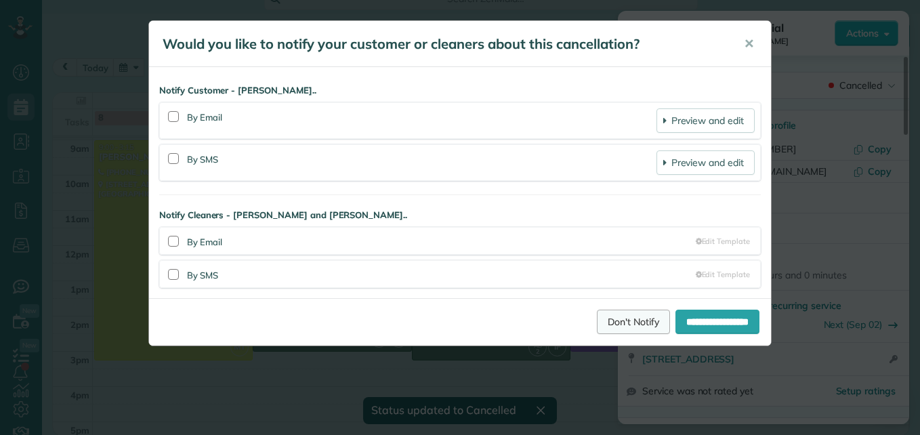
click at [611, 315] on link "Don't Notify" at bounding box center [633, 322] width 73 height 24
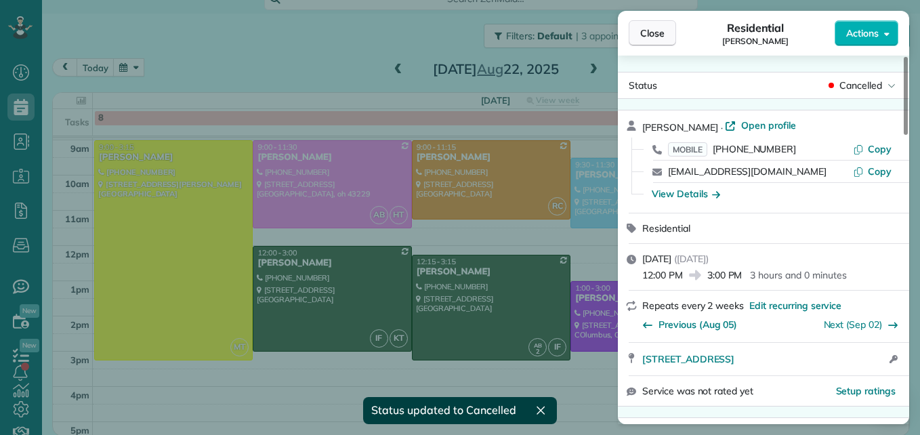
click at [644, 26] on span "Close" at bounding box center [652, 33] width 24 height 14
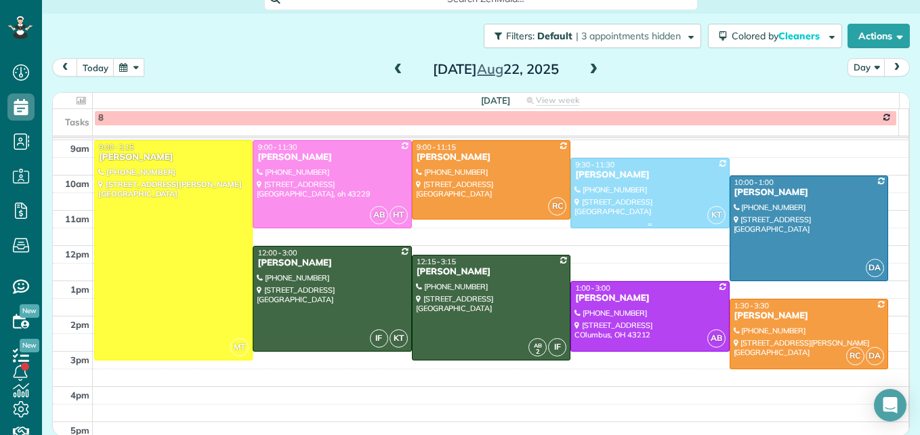
click at [664, 187] on div at bounding box center [649, 193] width 157 height 69
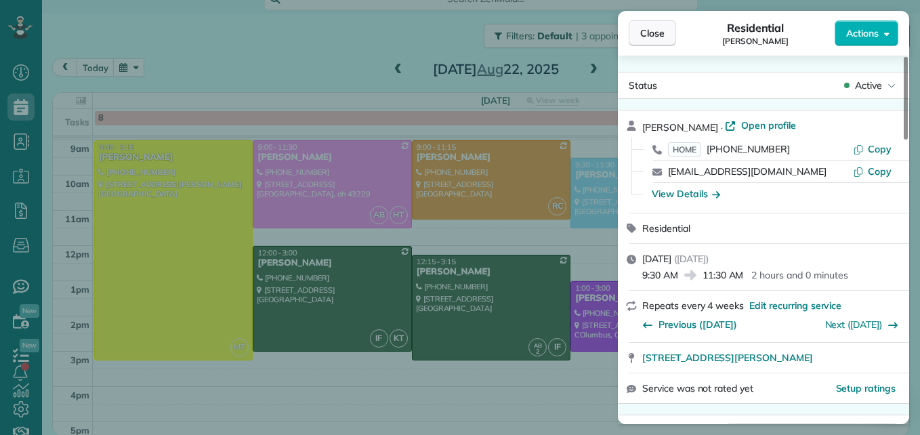
click at [645, 26] on span "Close" at bounding box center [652, 33] width 24 height 14
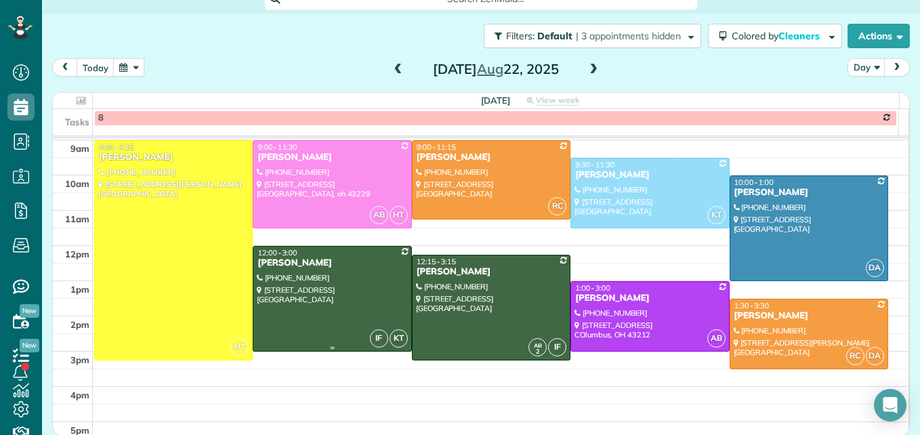
click at [385, 269] on div at bounding box center [331, 299] width 157 height 104
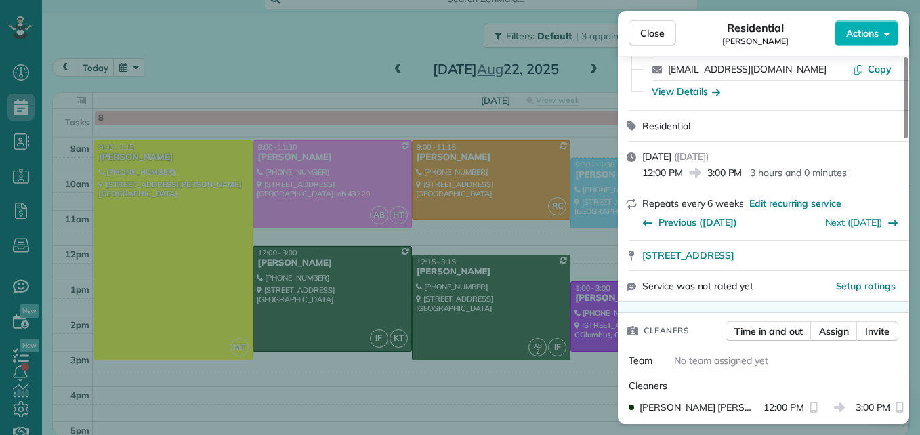
scroll to position [136, 0]
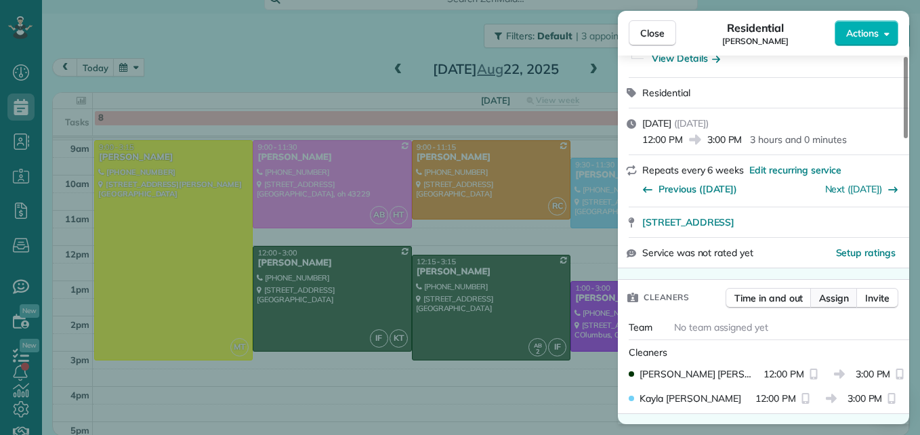
click at [828, 300] on span "Assign" at bounding box center [834, 298] width 30 height 14
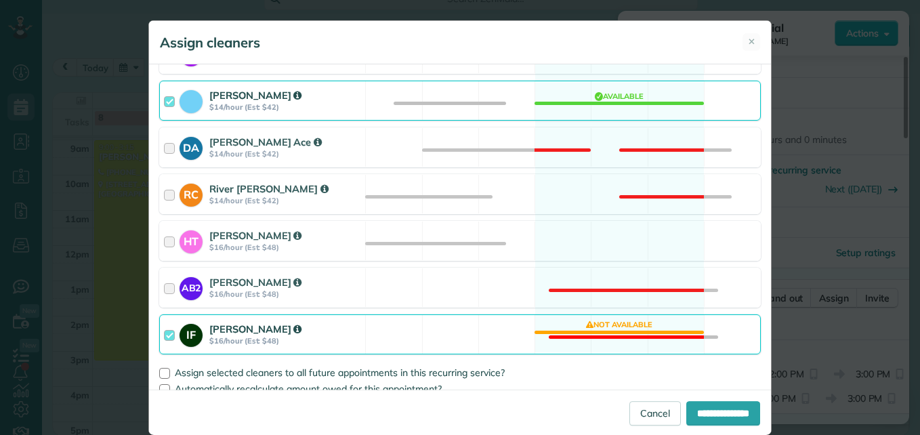
scroll to position [319, 0]
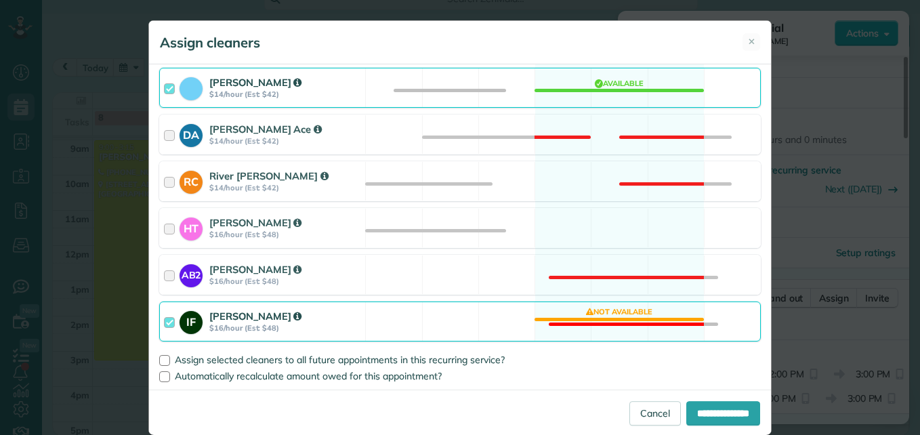
click at [164, 323] on div at bounding box center [172, 321] width 16 height 25
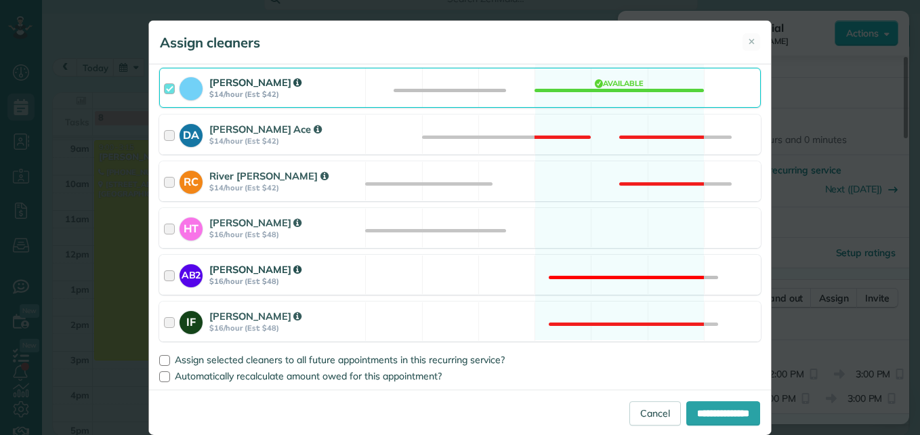
click at [166, 270] on div at bounding box center [172, 274] width 16 height 25
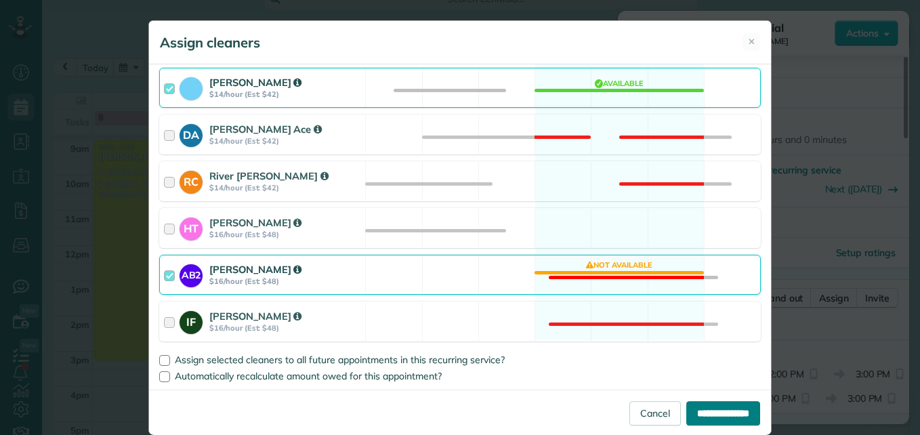
click at [692, 419] on input "**********" at bounding box center [724, 413] width 74 height 24
type input "**********"
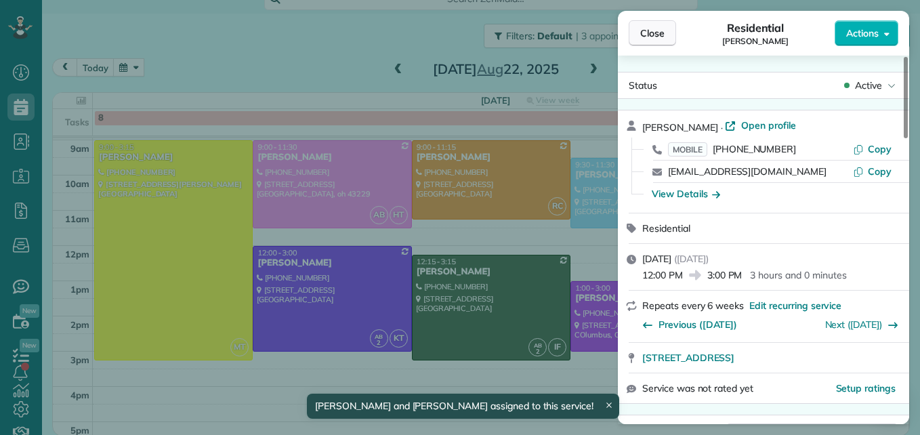
click at [658, 40] on button "Close" at bounding box center [652, 33] width 47 height 26
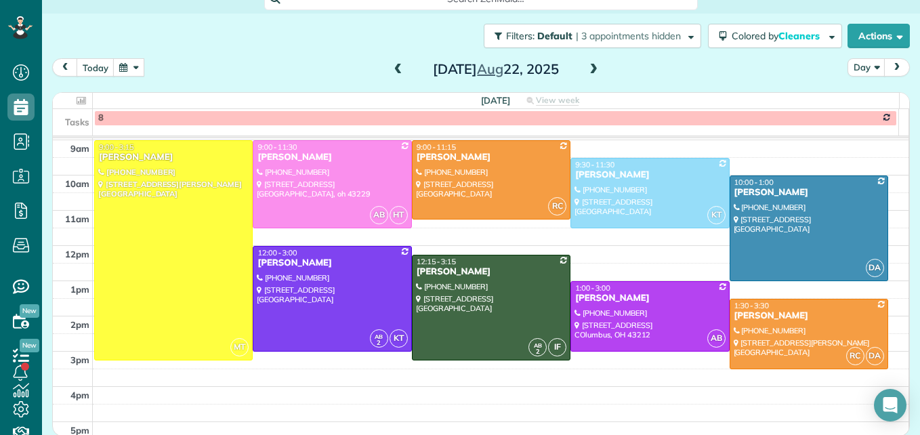
click at [130, 73] on button "button" at bounding box center [128, 67] width 31 height 18
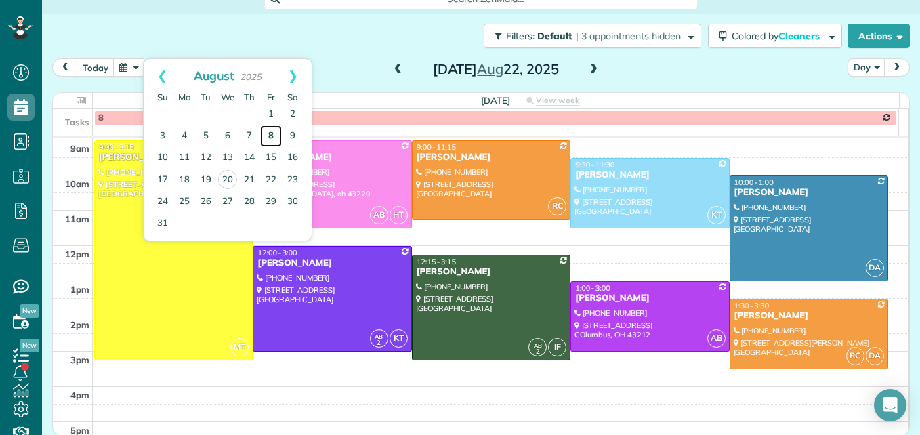
click at [268, 140] on link "8" at bounding box center [271, 136] width 22 height 22
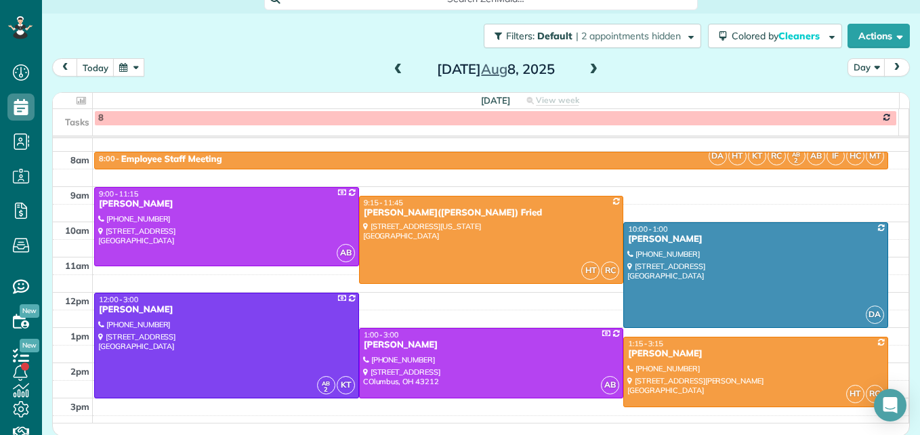
scroll to position [142, 0]
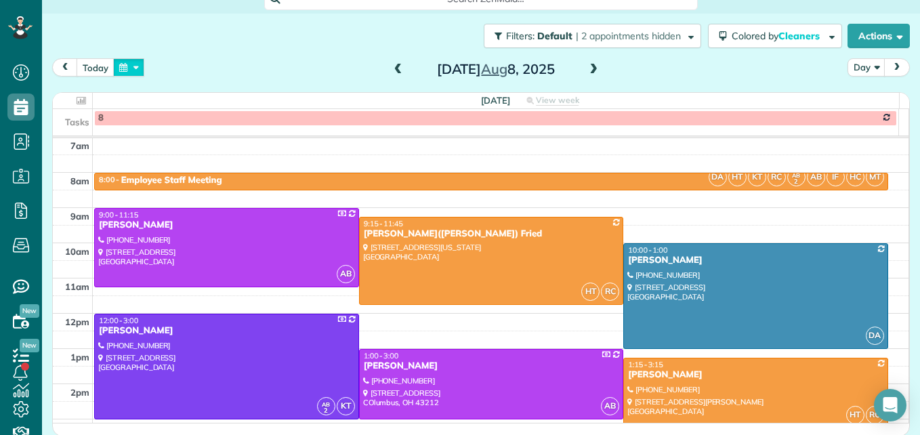
click at [125, 63] on button "button" at bounding box center [128, 67] width 31 height 18
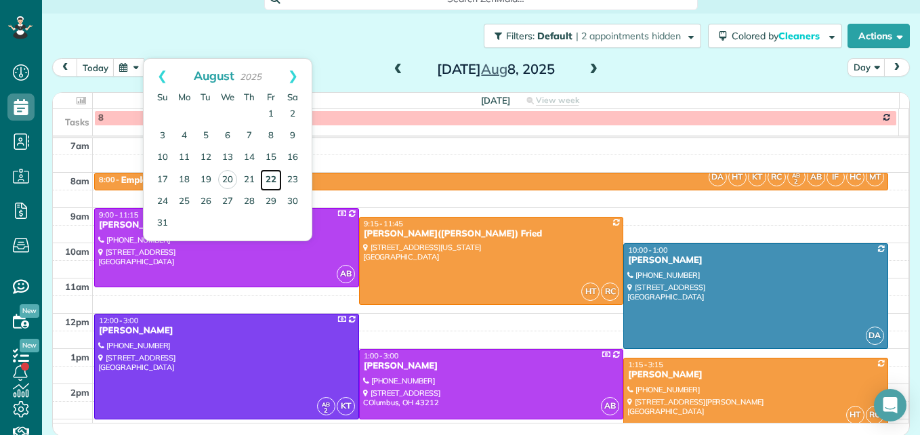
click at [270, 182] on link "22" at bounding box center [271, 180] width 22 height 22
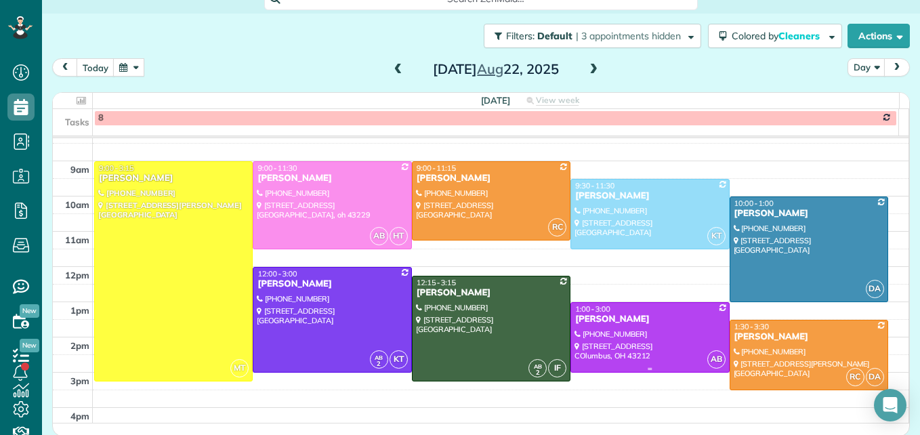
scroll to position [209, 0]
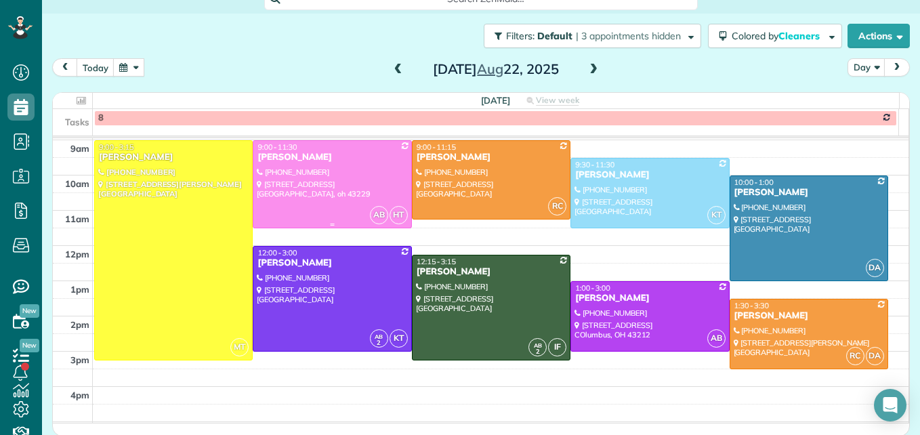
click at [348, 188] on div at bounding box center [331, 184] width 157 height 87
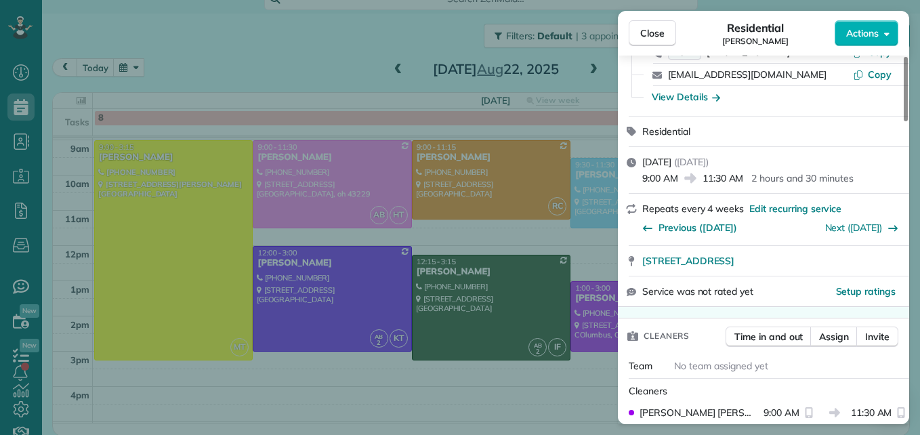
scroll to position [136, 0]
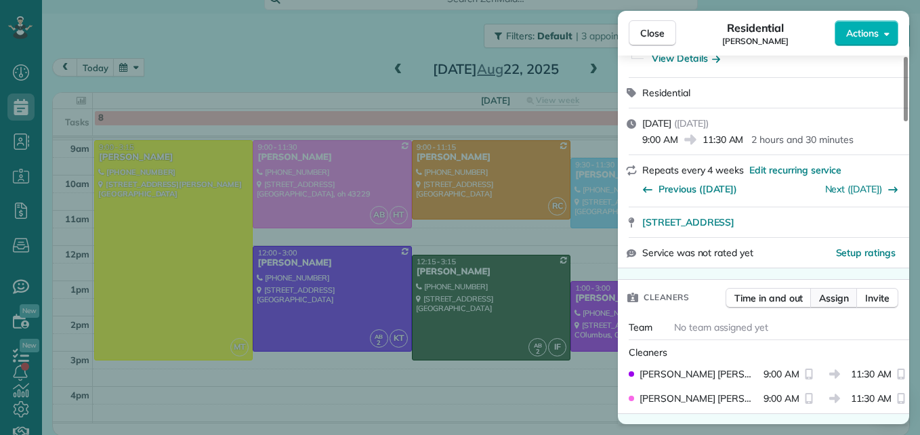
click at [832, 306] on button "Assign" at bounding box center [834, 298] width 47 height 20
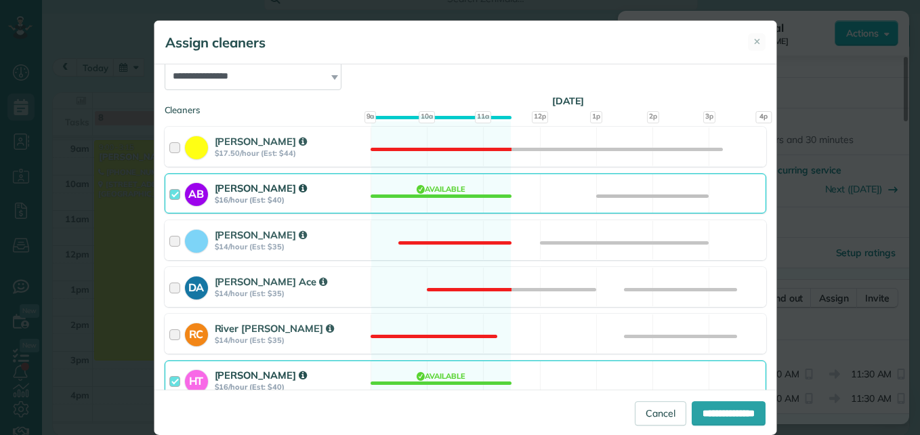
scroll to position [203, 0]
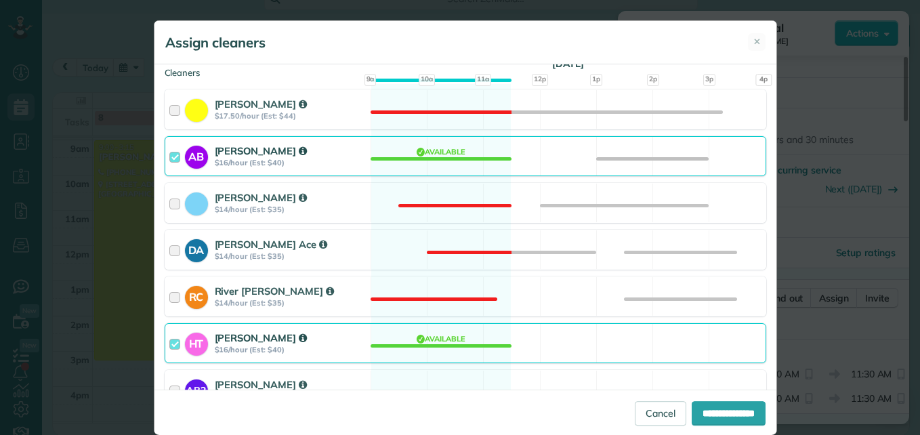
click at [169, 157] on div at bounding box center [177, 156] width 16 height 25
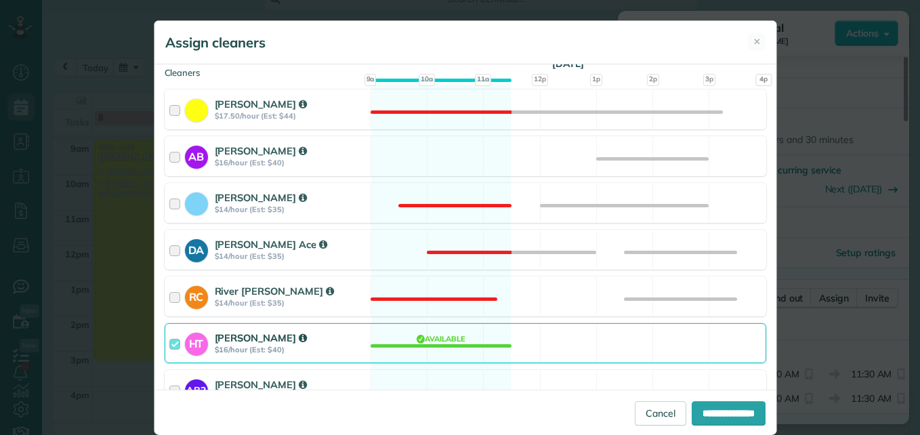
click at [172, 342] on div at bounding box center [177, 343] width 16 height 25
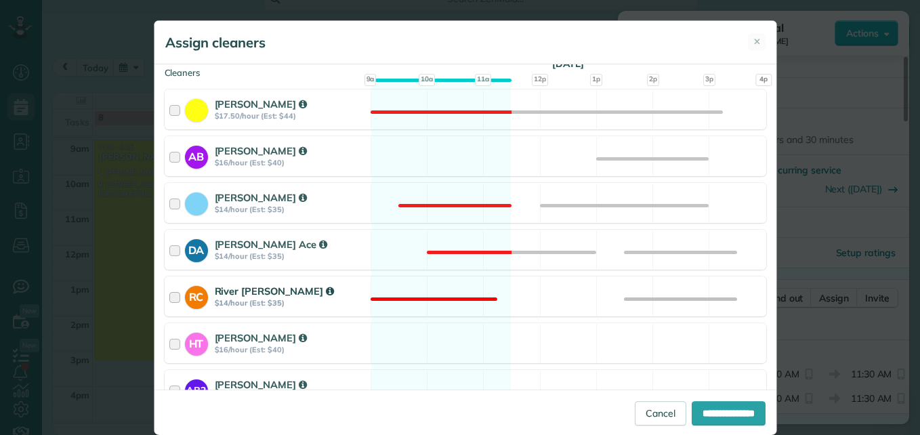
click at [169, 297] on div at bounding box center [177, 296] width 16 height 25
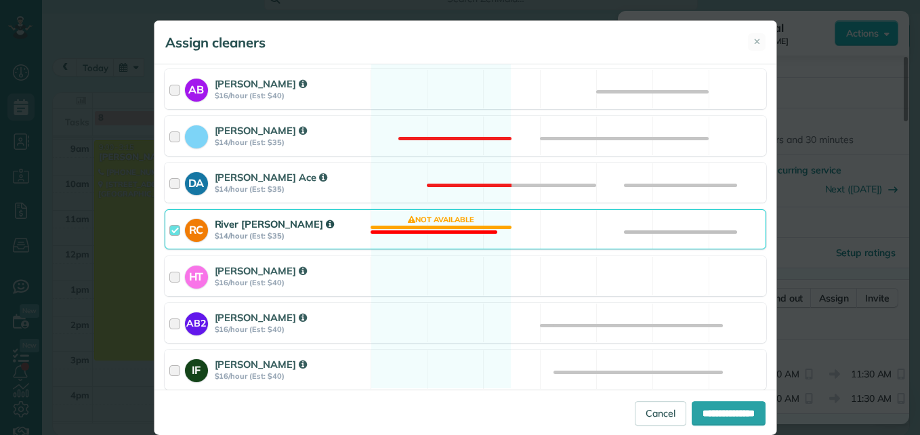
scroll to position [271, 0]
click at [169, 367] on div at bounding box center [177, 368] width 16 height 25
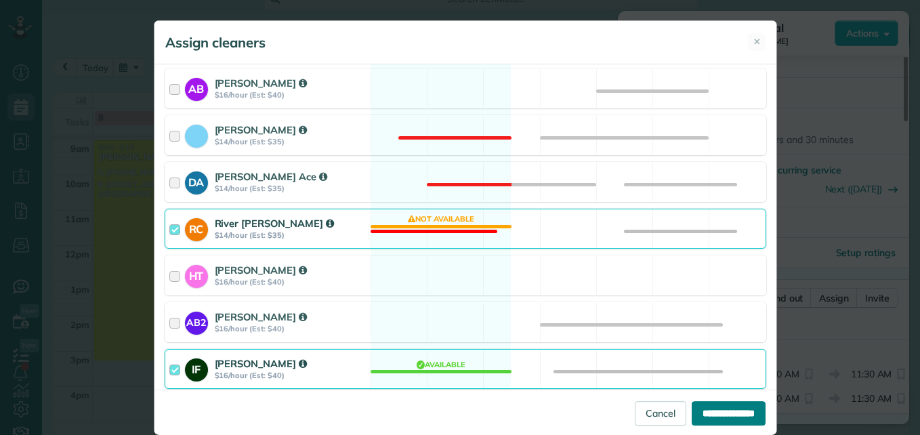
click at [707, 417] on input "**********" at bounding box center [729, 413] width 74 height 24
type input "**********"
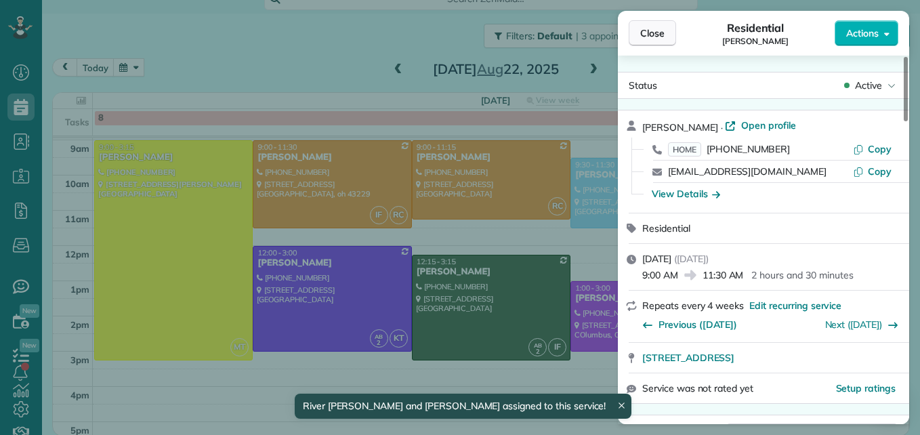
click at [652, 41] on button "Close" at bounding box center [652, 33] width 47 height 26
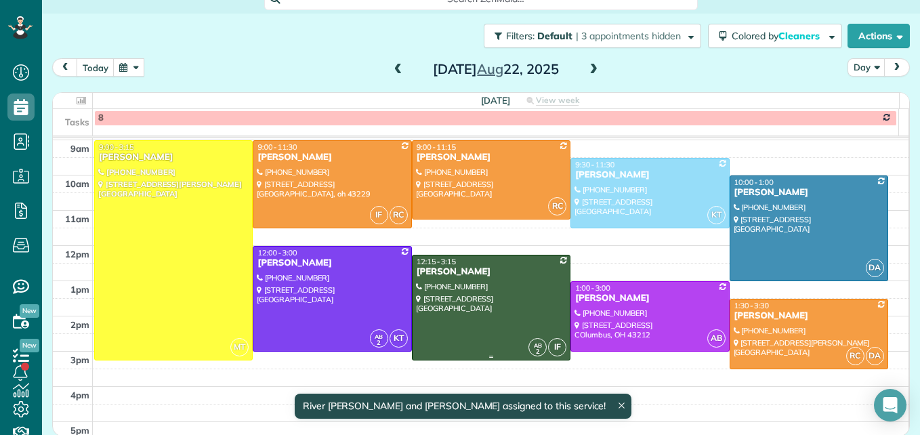
click at [476, 308] on div at bounding box center [491, 308] width 157 height 104
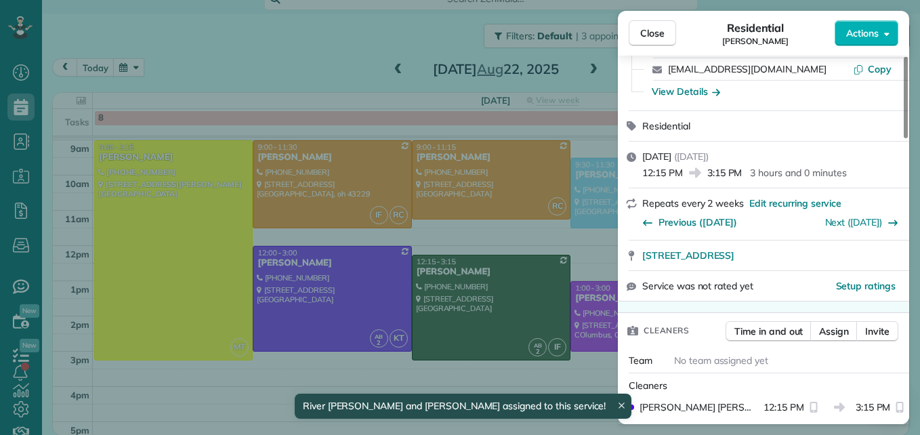
scroll to position [136, 0]
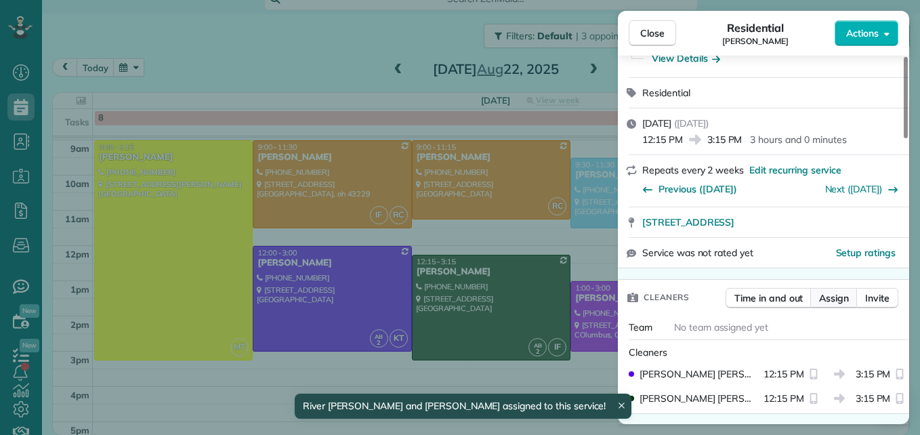
click at [830, 302] on span "Assign" at bounding box center [834, 298] width 30 height 14
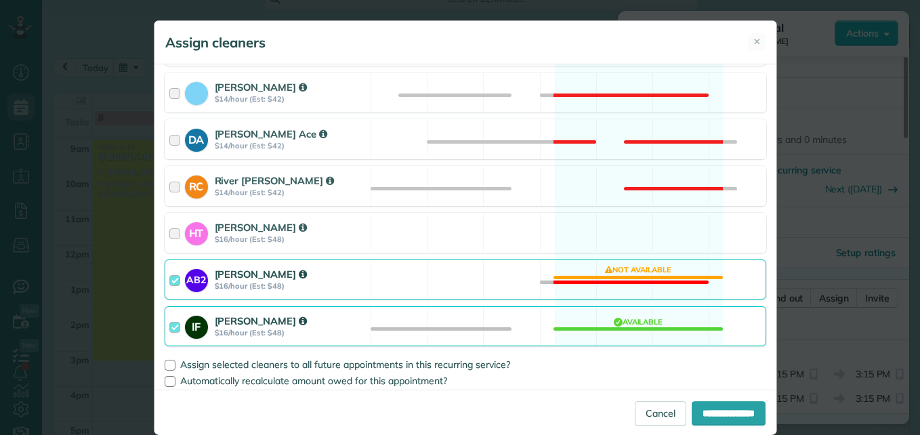
scroll to position [319, 0]
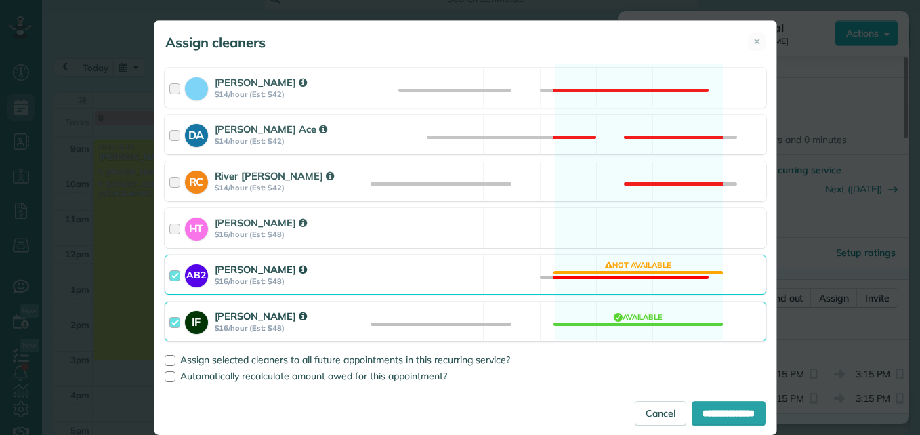
click at [169, 270] on div at bounding box center [177, 274] width 16 height 25
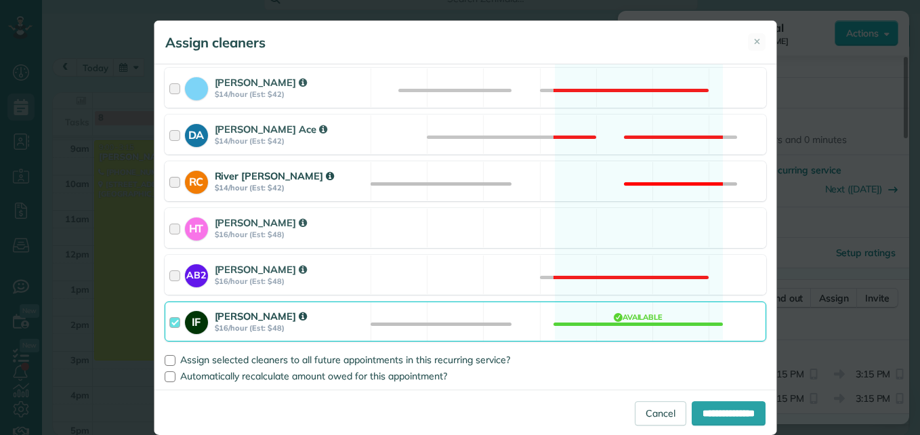
click at [169, 178] on div at bounding box center [177, 181] width 16 height 25
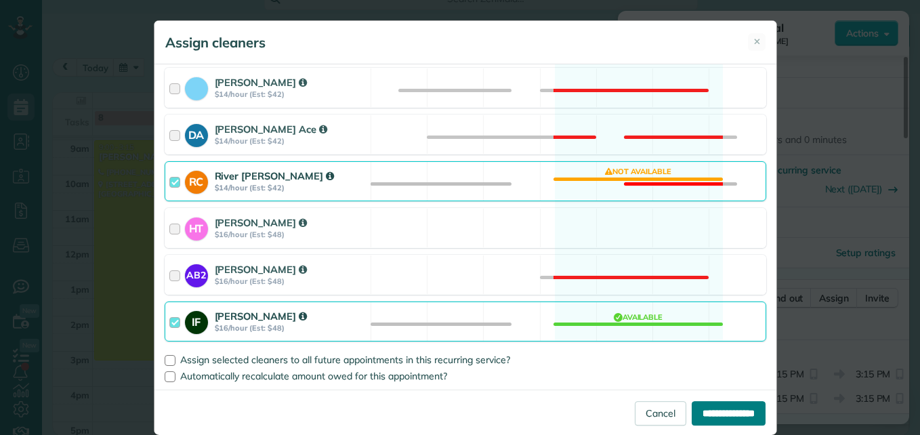
click at [692, 411] on input "**********" at bounding box center [729, 413] width 74 height 24
type input "**********"
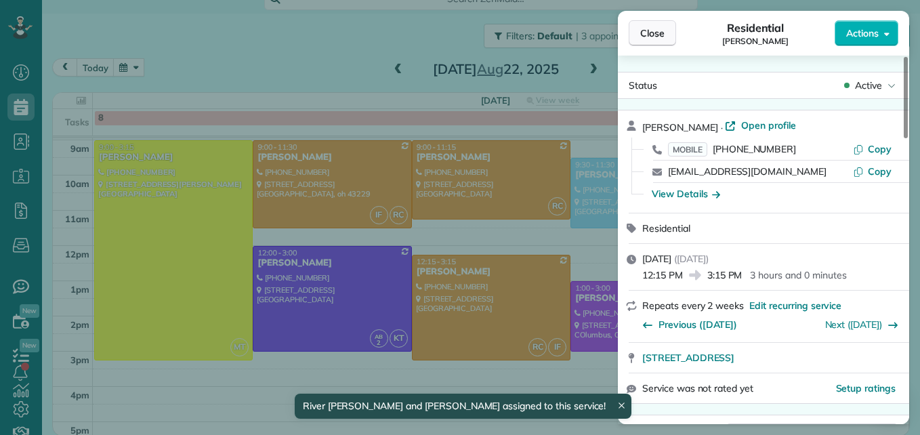
click at [669, 33] on button "Close" at bounding box center [652, 33] width 47 height 26
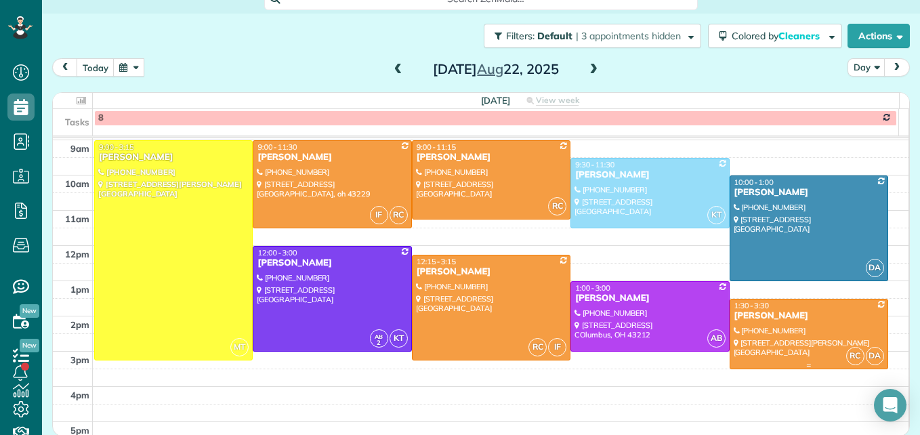
click at [763, 328] on div at bounding box center [809, 334] width 157 height 69
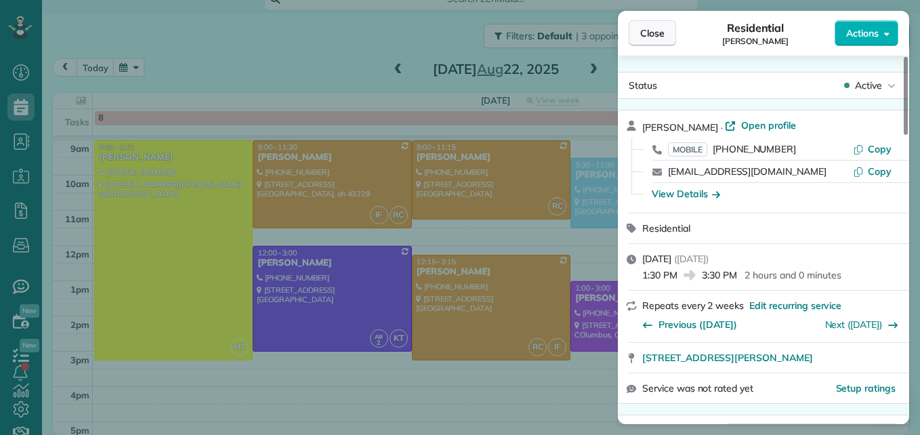
click at [659, 34] on span "Close" at bounding box center [652, 33] width 24 height 14
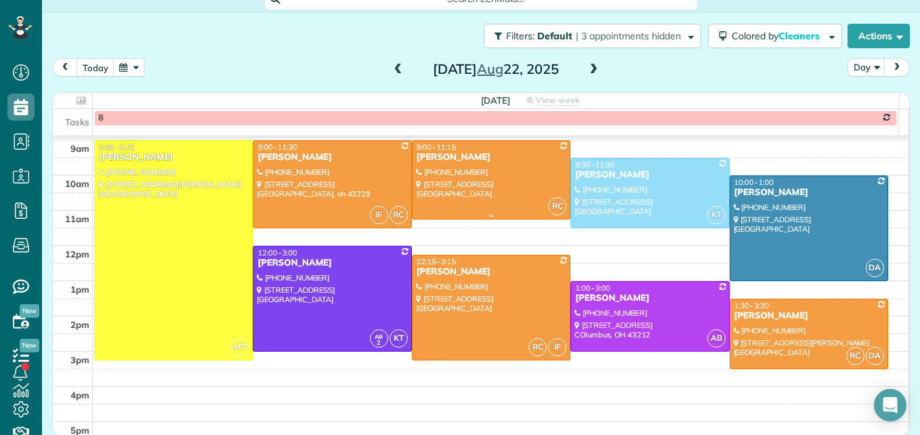
click at [517, 175] on div at bounding box center [491, 180] width 157 height 78
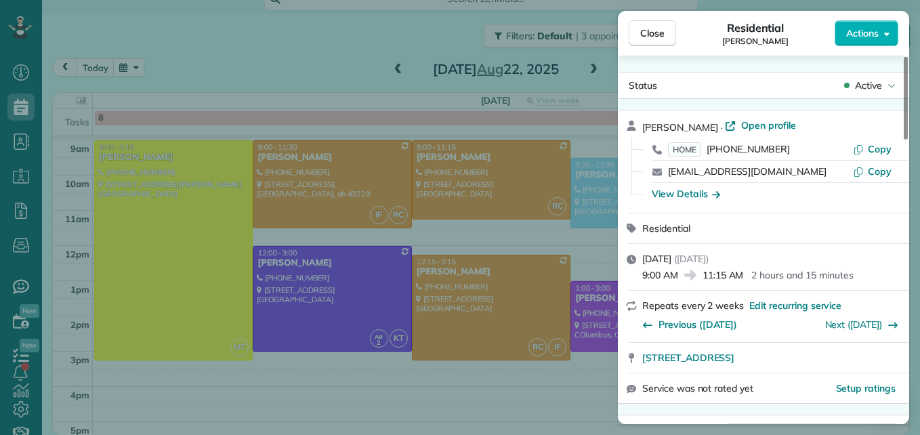
scroll to position [69, 0]
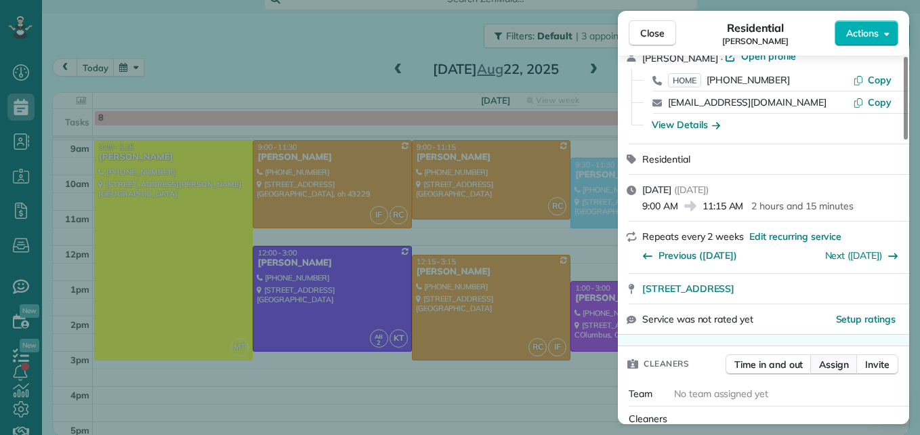
click at [832, 371] on span "Assign" at bounding box center [834, 365] width 30 height 14
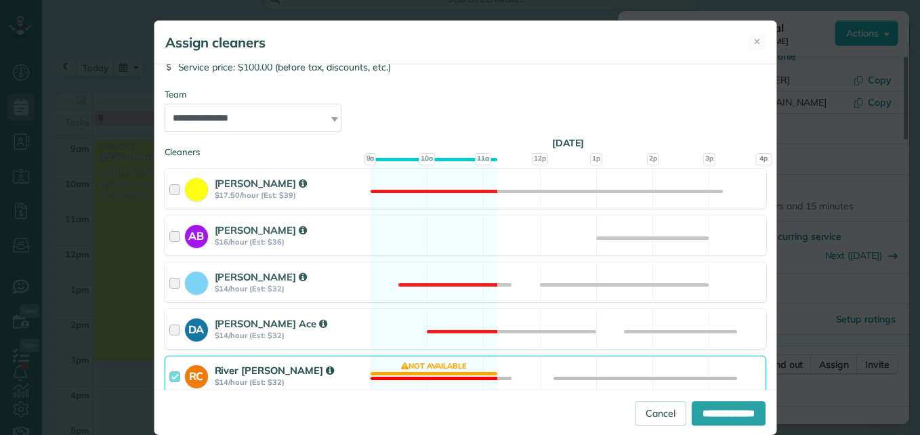
scroll to position [136, 0]
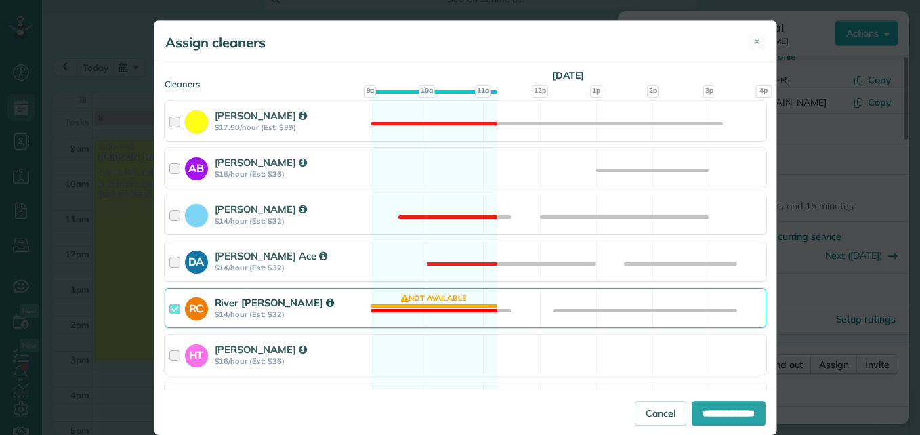
click at [169, 306] on div at bounding box center [177, 307] width 16 height 25
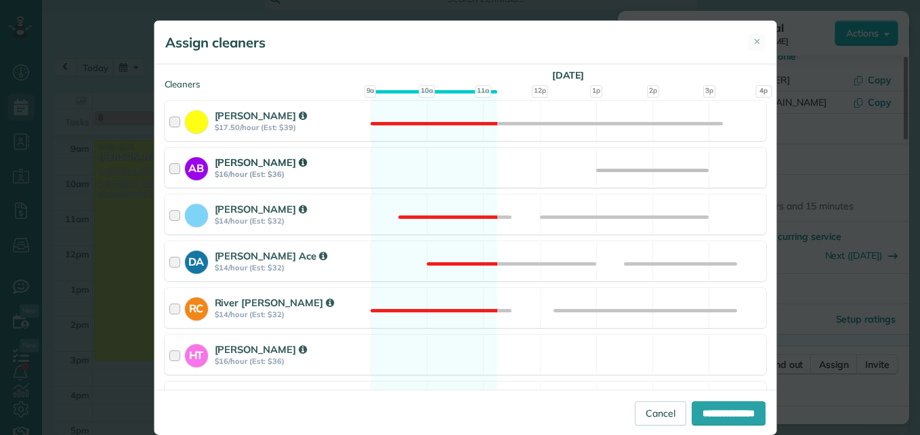
click at [169, 169] on div at bounding box center [177, 167] width 16 height 25
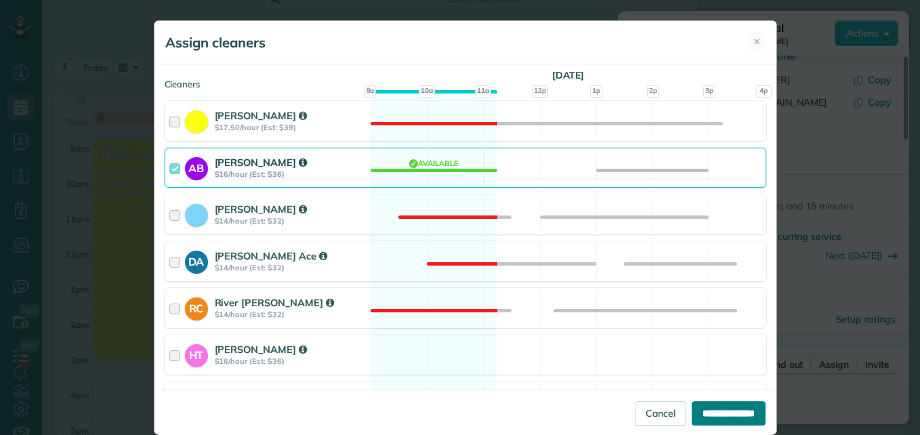
click at [724, 412] on input "**********" at bounding box center [729, 413] width 74 height 24
type input "**********"
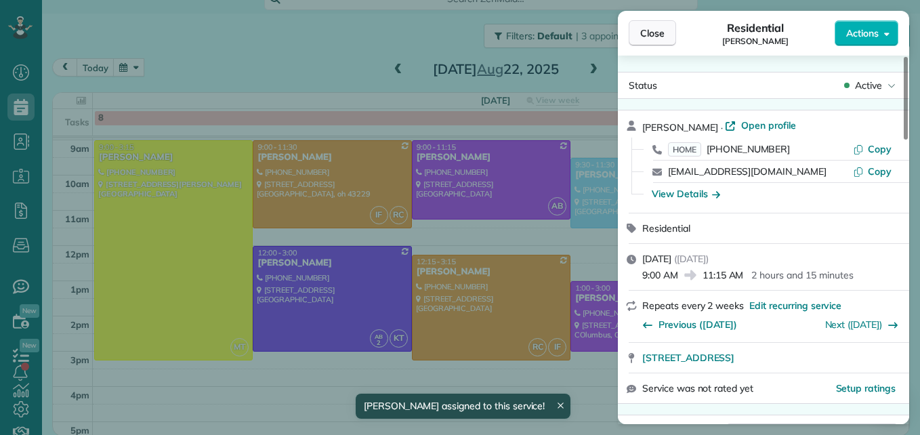
click at [663, 28] on span "Close" at bounding box center [652, 33] width 24 height 14
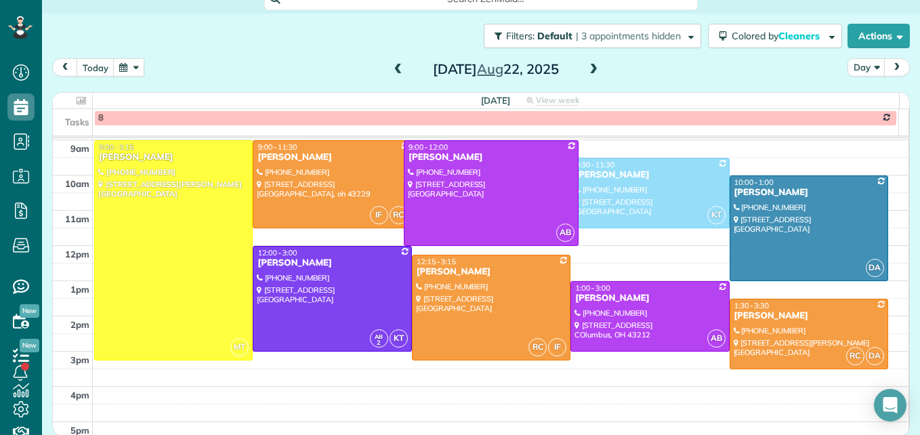
drag, startPoint x: 481, startPoint y: 217, endPoint x: 485, endPoint y: 237, distance: 20.7
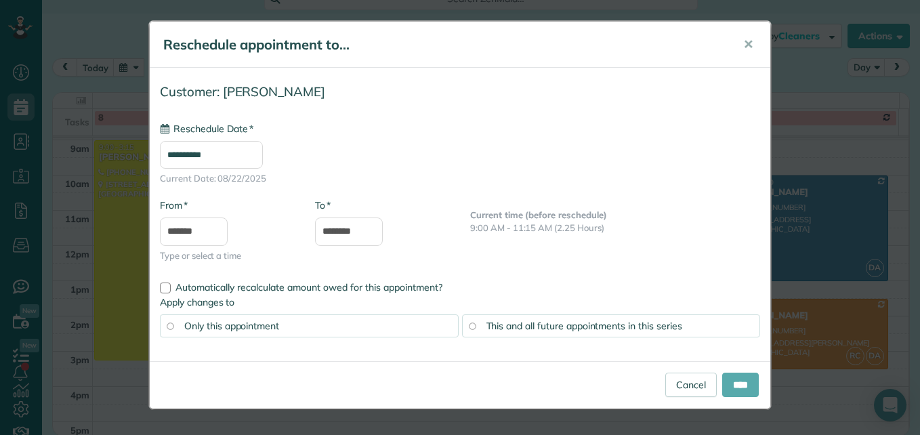
type input "**********"
click at [733, 387] on input "****" at bounding box center [740, 385] width 37 height 24
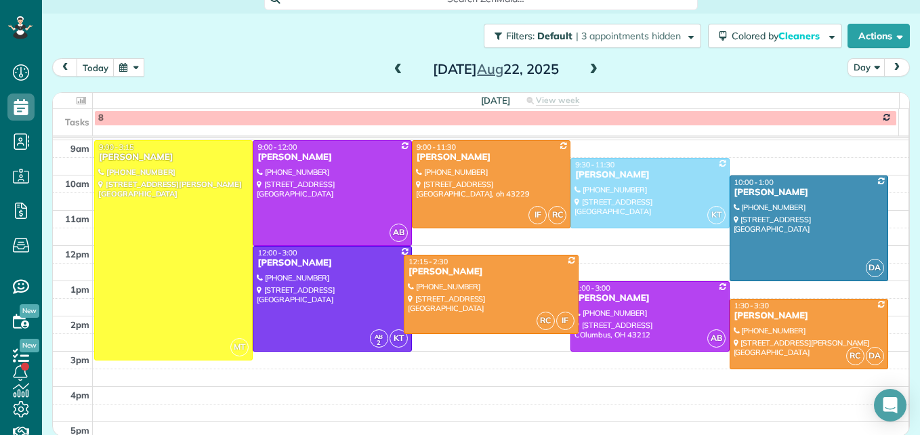
drag, startPoint x: 478, startPoint y: 354, endPoint x: 479, endPoint y: 333, distance: 21.0
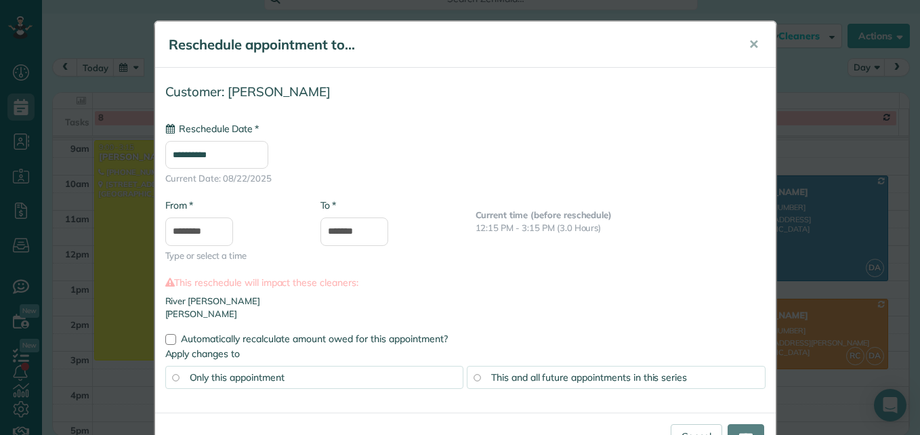
type input "**********"
click at [730, 428] on input "****" at bounding box center [746, 436] width 37 height 24
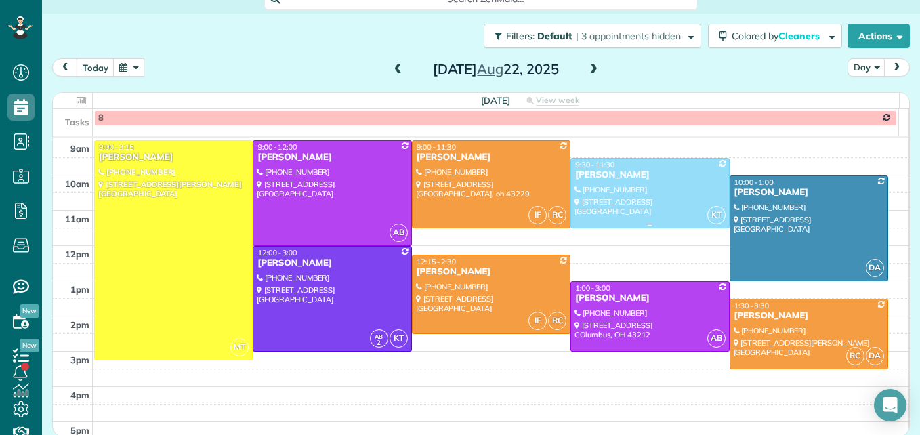
click at [614, 198] on div at bounding box center [649, 193] width 157 height 69
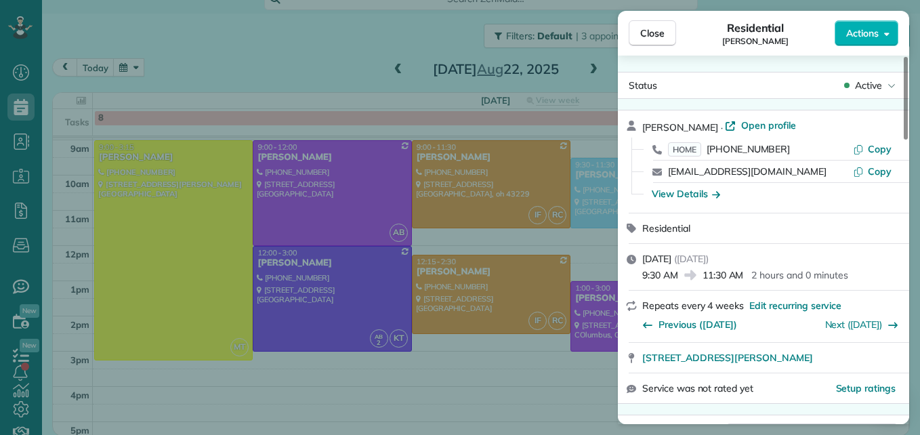
scroll to position [68, 0]
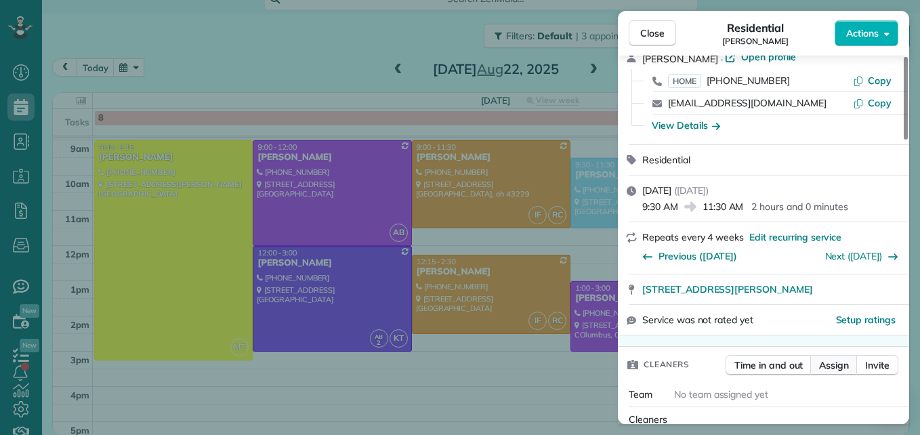
click at [830, 365] on span "Assign" at bounding box center [834, 366] width 30 height 14
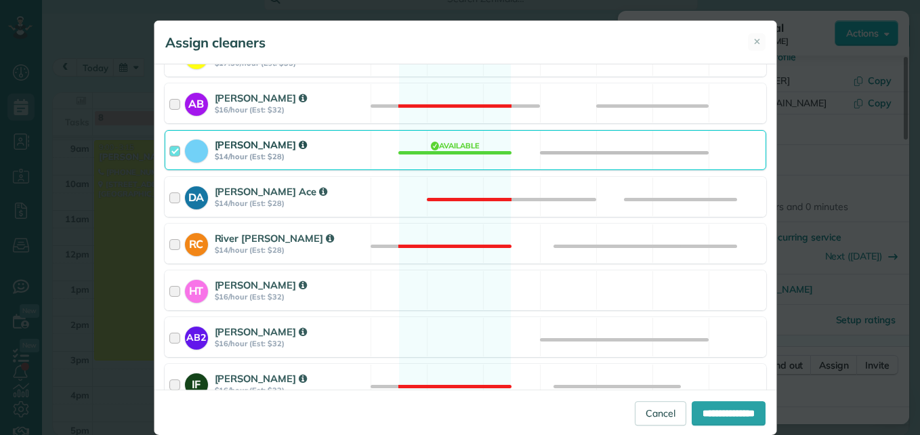
scroll to position [271, 0]
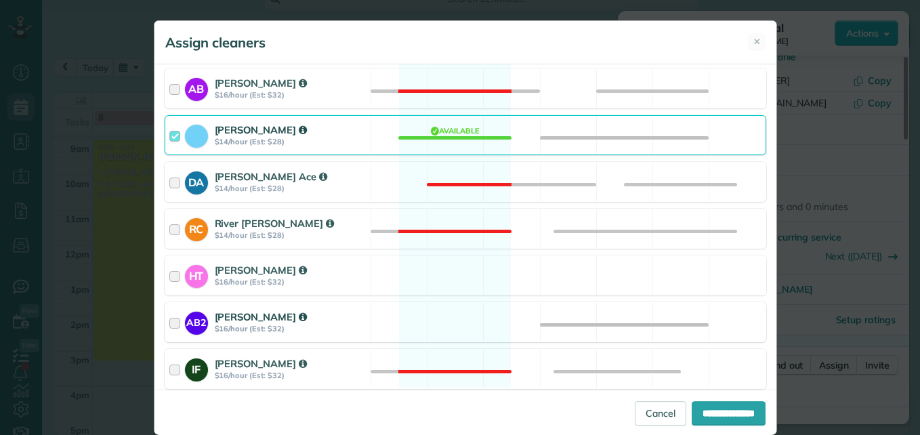
click at [169, 322] on div at bounding box center [177, 322] width 16 height 25
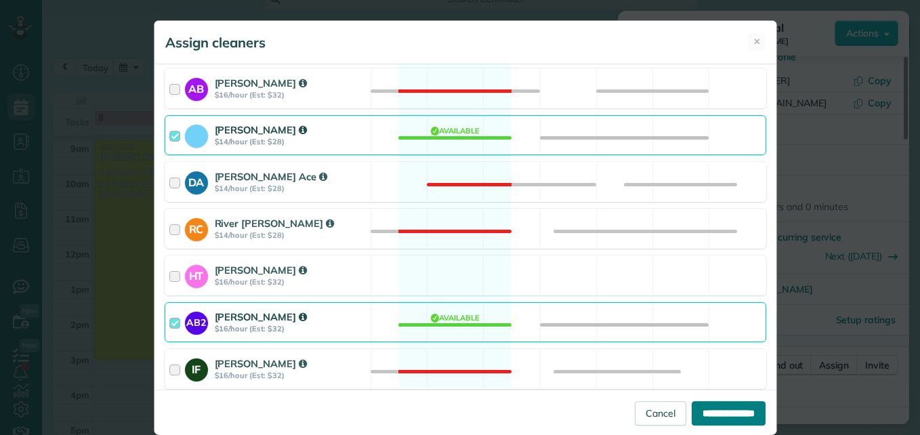
click at [692, 407] on input "**********" at bounding box center [729, 413] width 74 height 24
type input "**********"
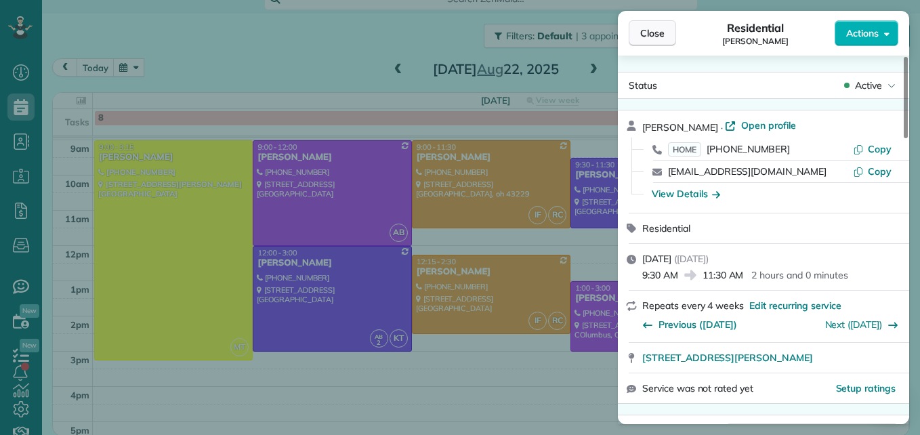
click at [643, 31] on span "Close" at bounding box center [652, 33] width 24 height 14
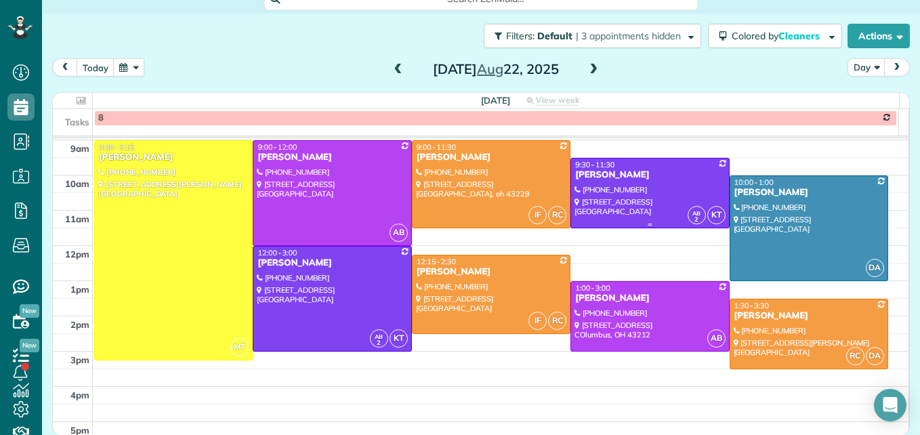
click at [637, 189] on div at bounding box center [649, 193] width 157 height 69
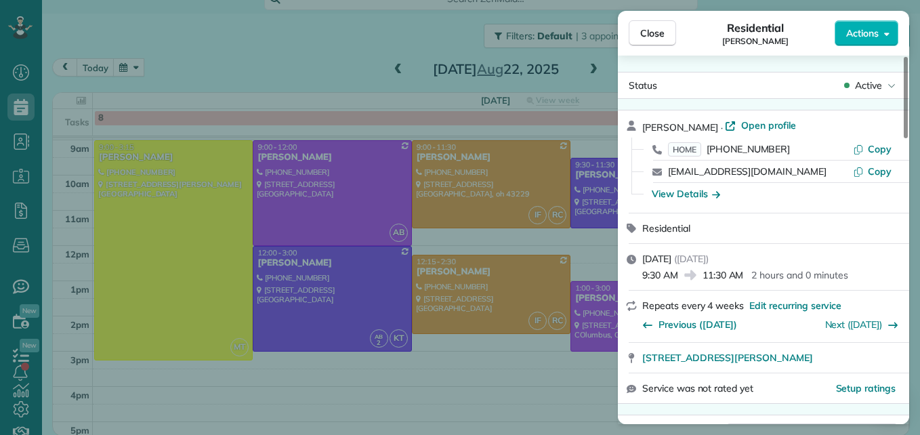
scroll to position [68, 0]
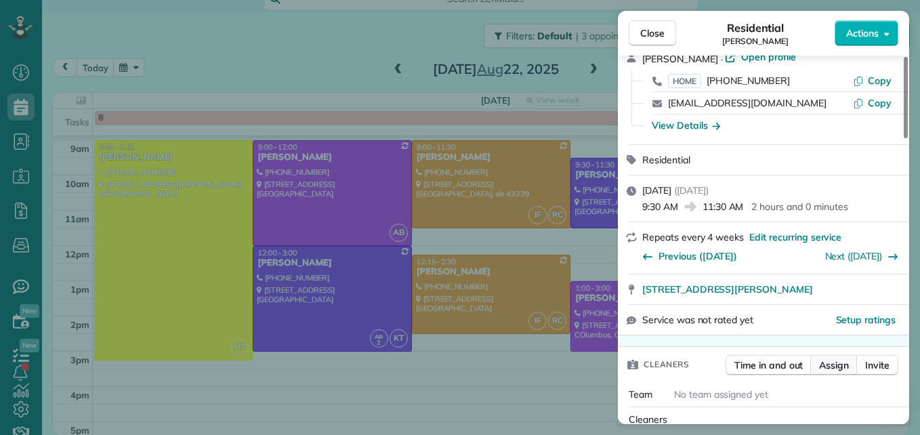
click at [830, 363] on span "Assign" at bounding box center [834, 366] width 30 height 14
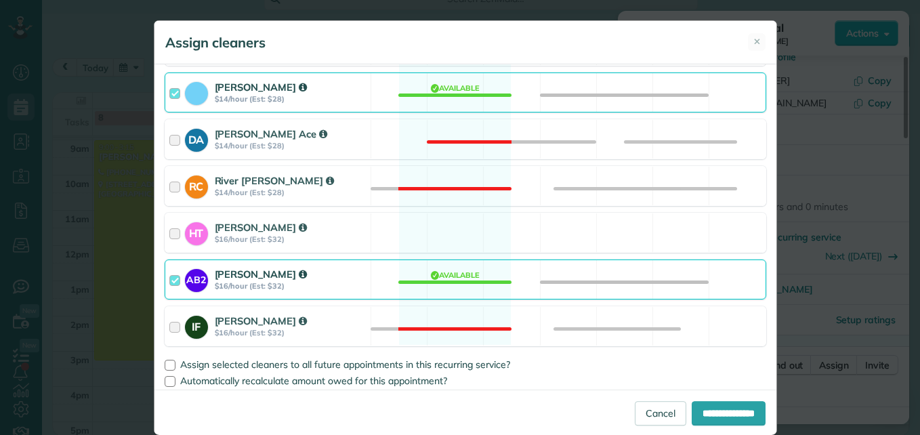
scroll to position [319, 0]
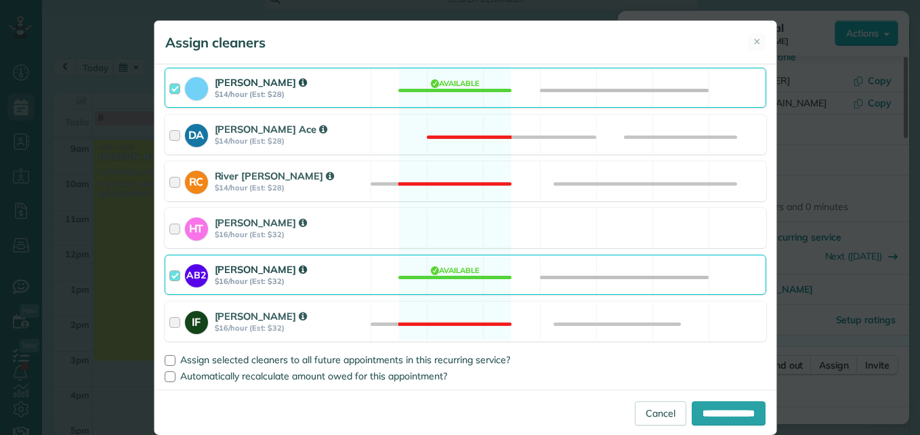
click at [169, 271] on div at bounding box center [177, 274] width 16 height 25
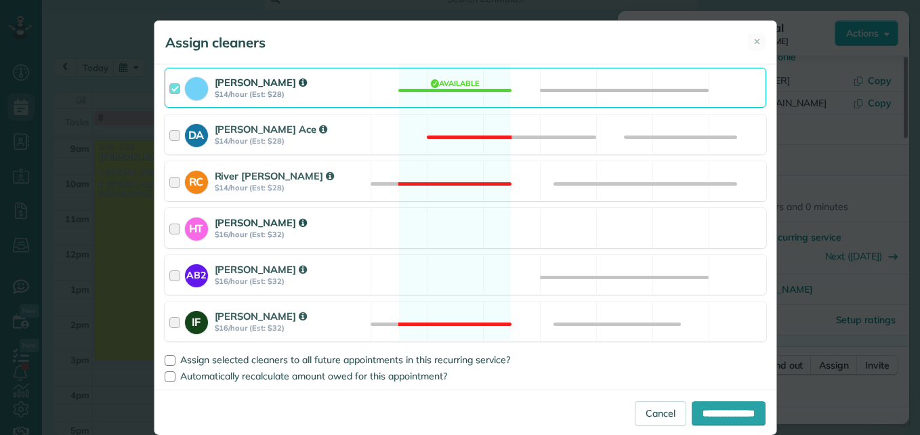
click at [169, 226] on div at bounding box center [177, 228] width 16 height 25
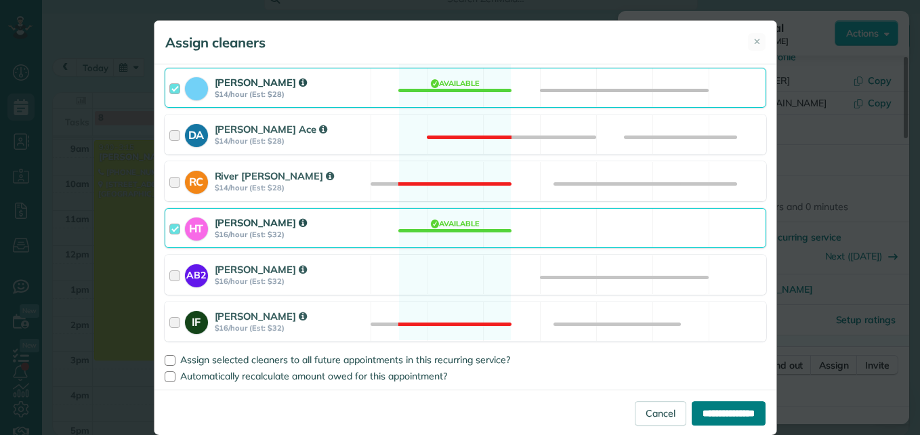
click at [692, 411] on input "**********" at bounding box center [729, 413] width 74 height 24
type input "**********"
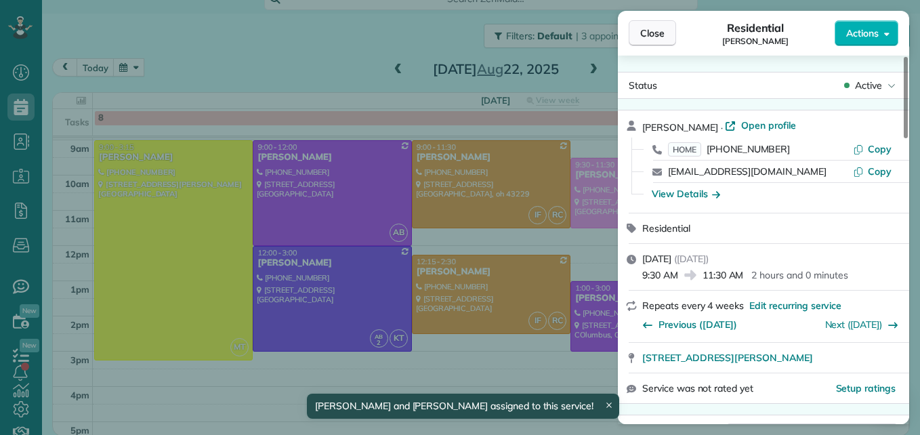
click at [639, 45] on button "Close" at bounding box center [652, 33] width 47 height 26
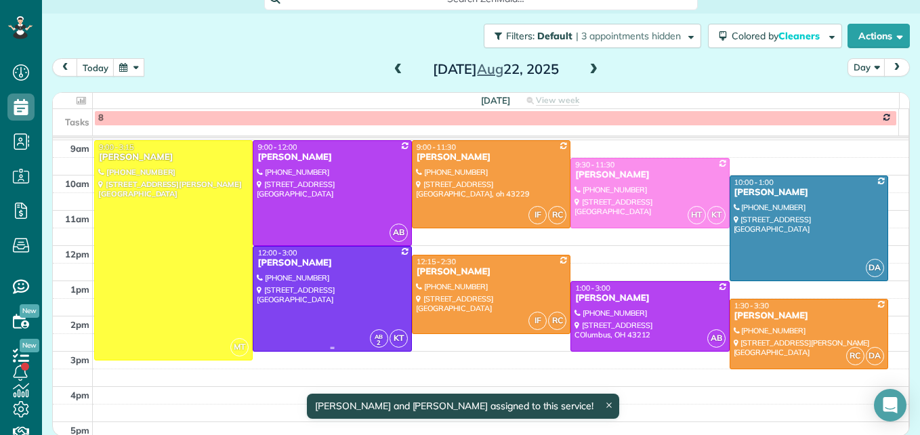
click at [266, 298] on div at bounding box center [331, 299] width 157 height 104
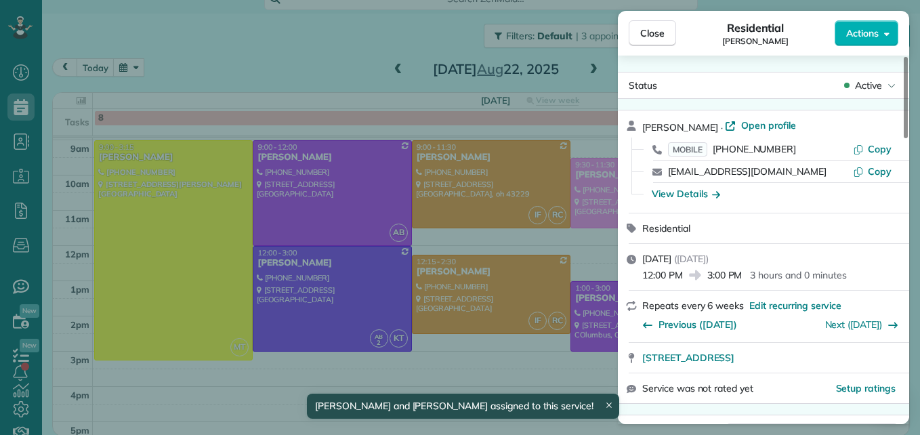
scroll to position [69, 0]
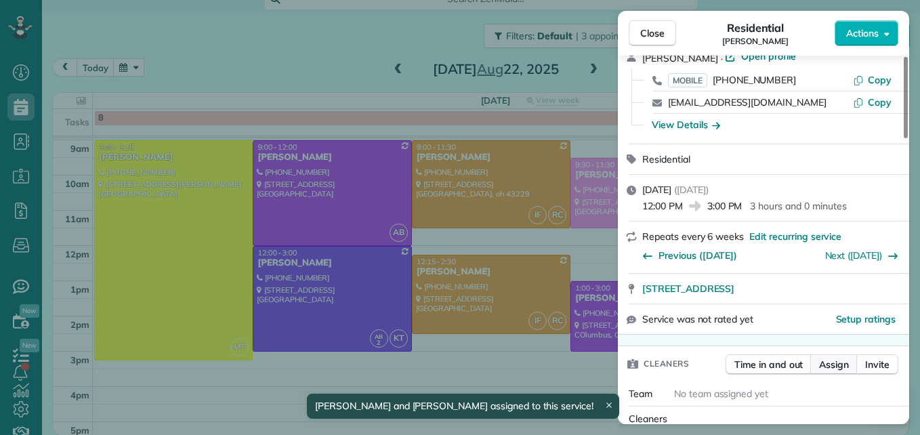
click at [824, 368] on span "Assign" at bounding box center [834, 365] width 30 height 14
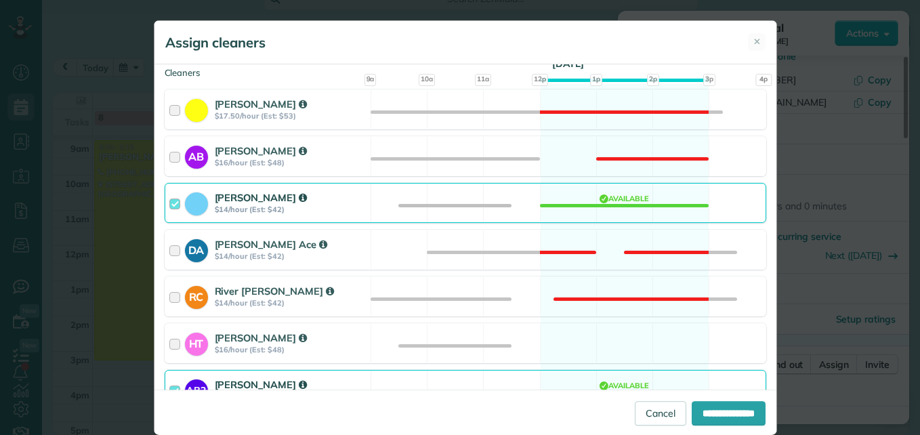
scroll to position [319, 0]
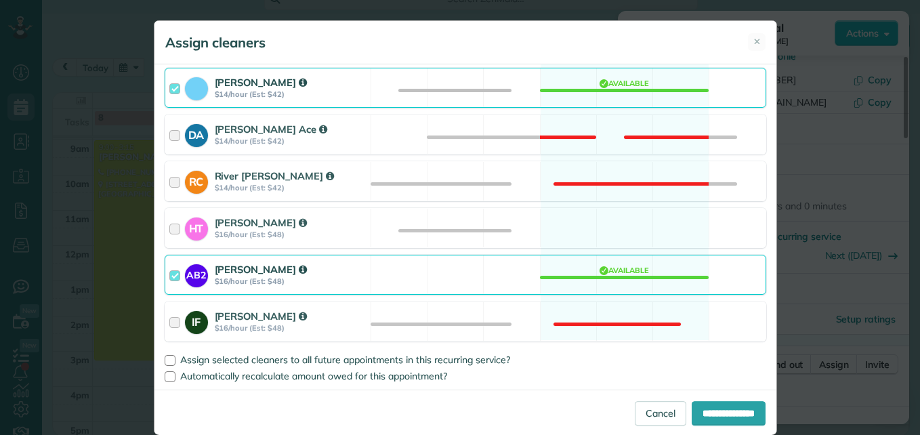
click at [171, 274] on div at bounding box center [177, 274] width 16 height 25
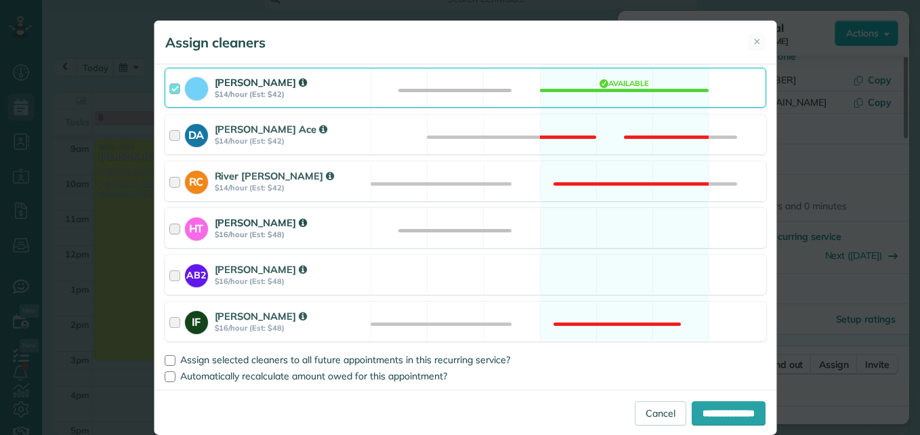
click at [173, 224] on div at bounding box center [177, 228] width 16 height 25
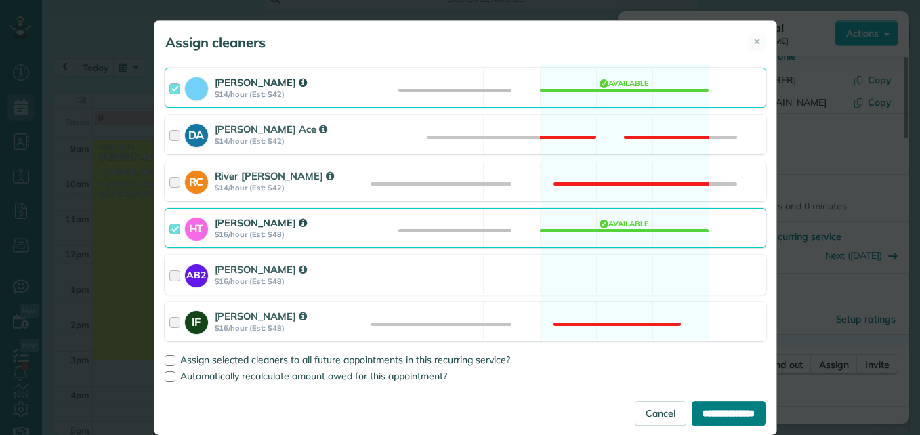
click at [708, 411] on input "**********" at bounding box center [729, 413] width 74 height 24
type input "**********"
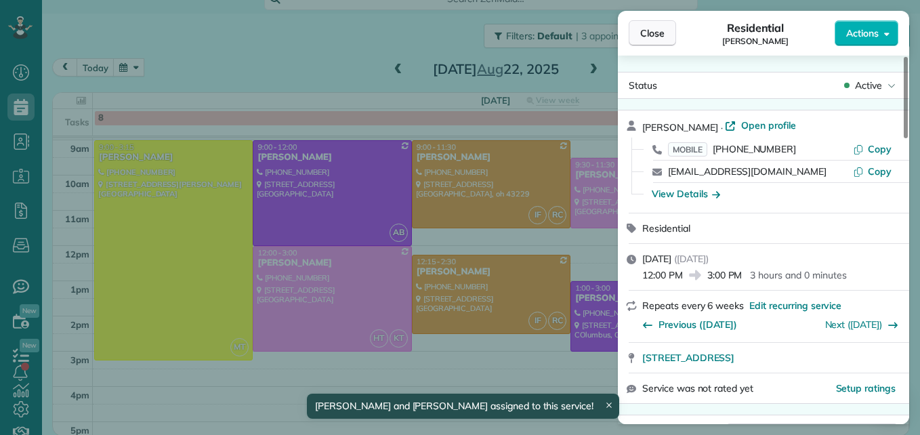
click at [645, 32] on span "Close" at bounding box center [652, 33] width 24 height 14
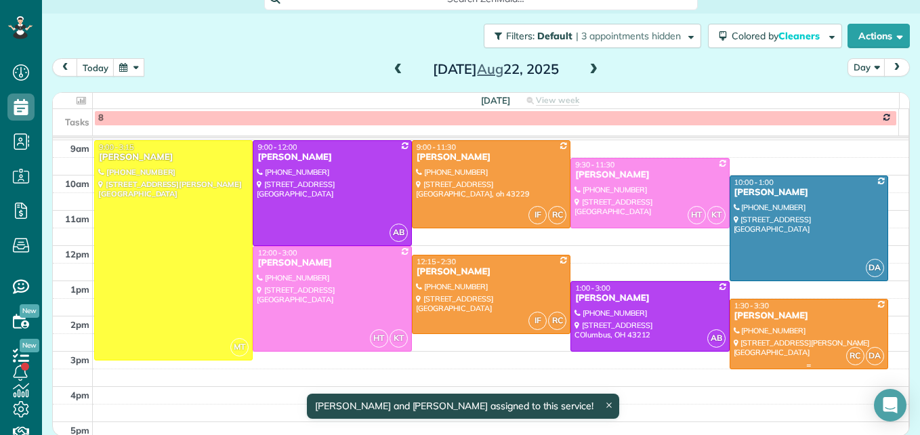
click at [791, 341] on div at bounding box center [809, 334] width 157 height 69
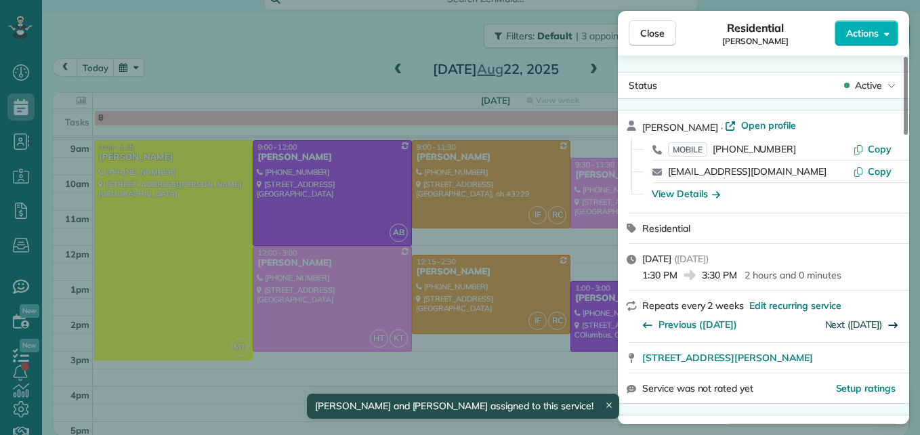
scroll to position [68, 0]
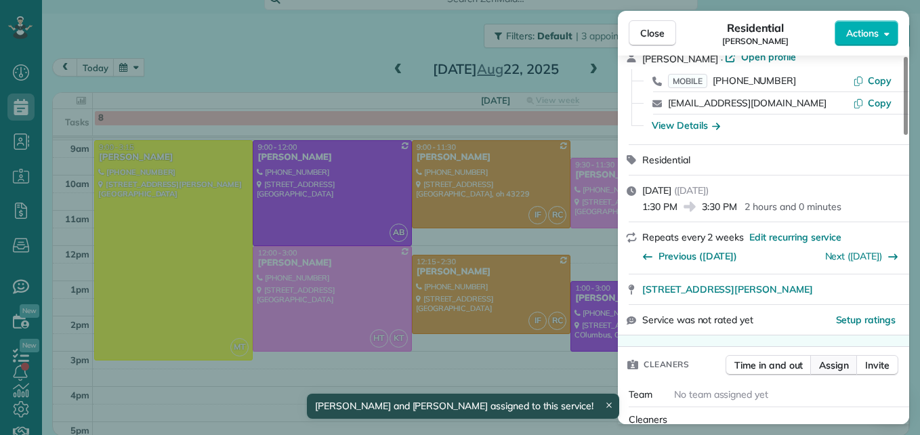
click at [838, 365] on span "Assign" at bounding box center [834, 366] width 30 height 14
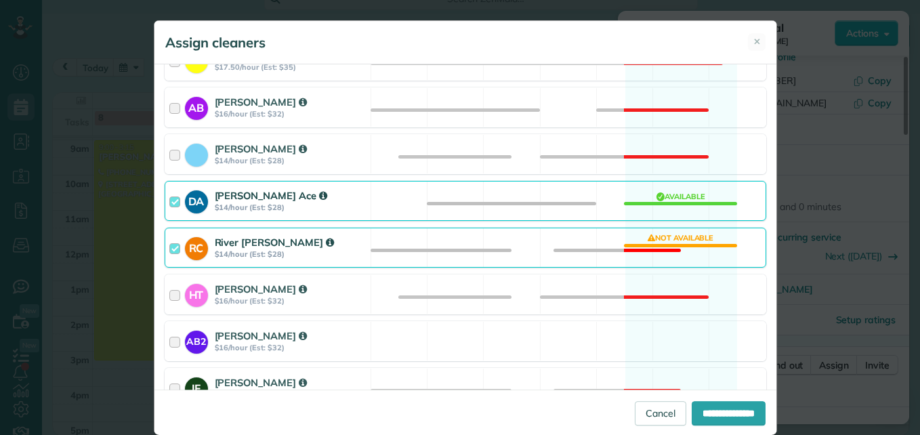
scroll to position [271, 0]
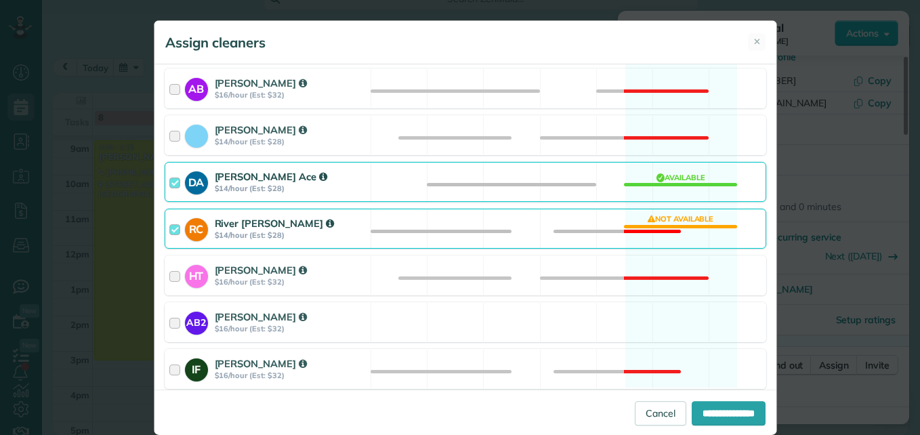
click at [169, 230] on div at bounding box center [177, 228] width 16 height 25
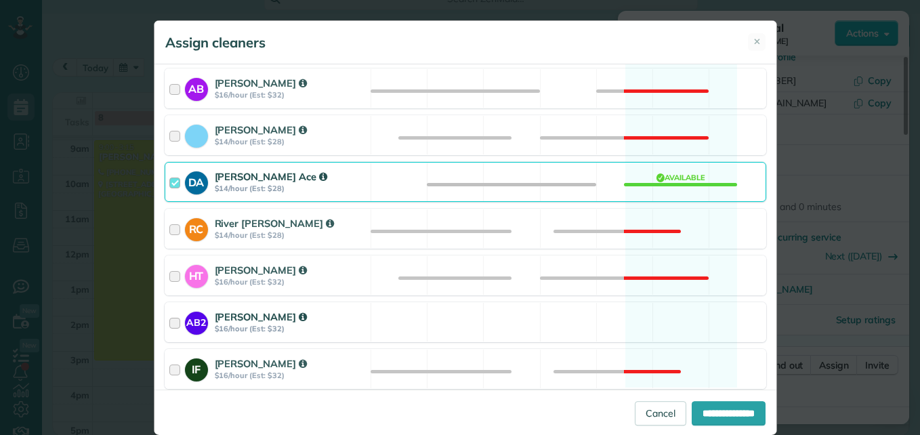
click at [169, 320] on div at bounding box center [177, 322] width 16 height 25
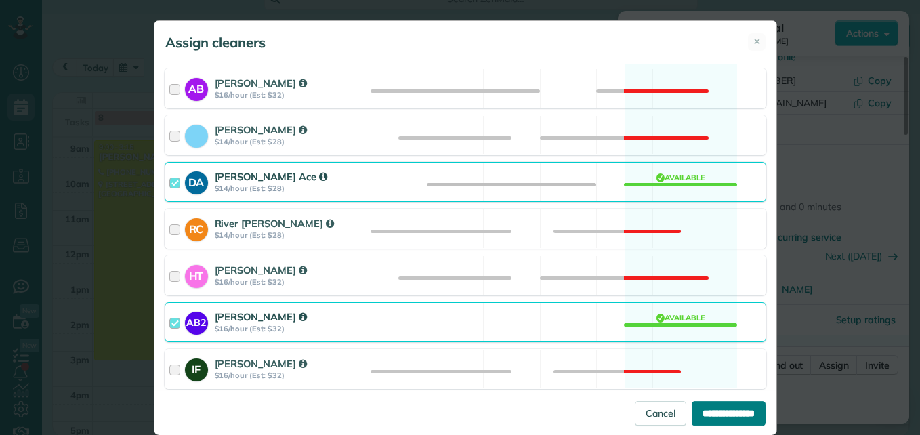
click at [730, 415] on input "**********" at bounding box center [729, 413] width 74 height 24
type input "**********"
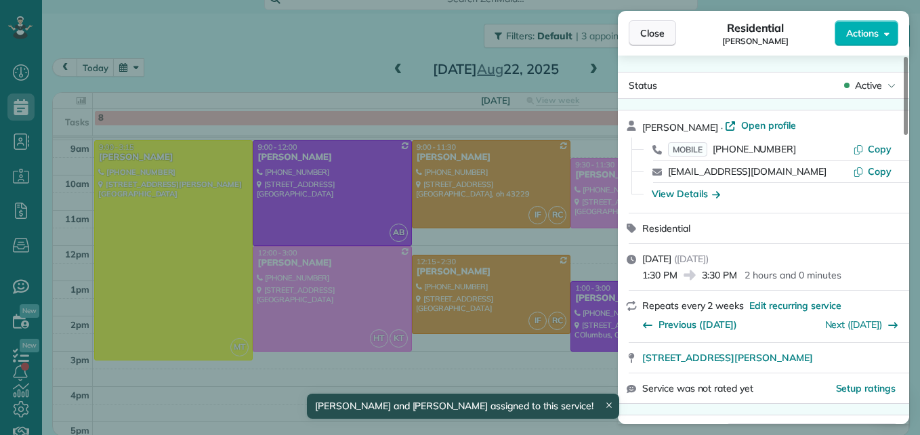
click at [648, 39] on span "Close" at bounding box center [652, 33] width 24 height 14
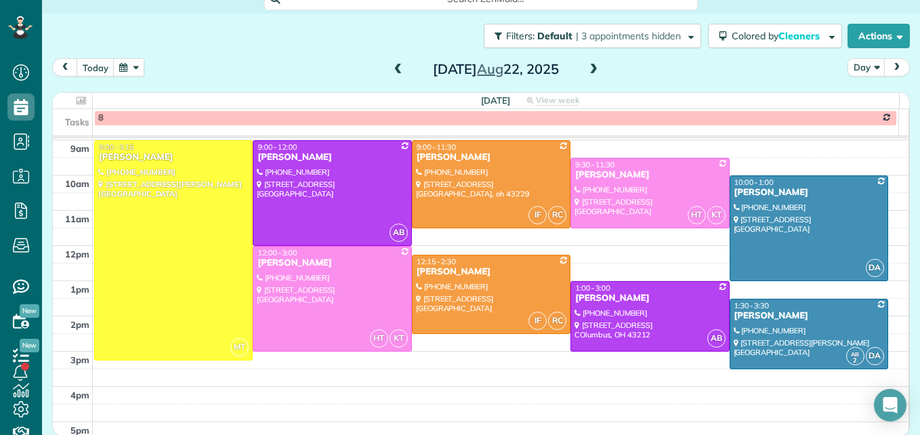
click at [399, 68] on span at bounding box center [398, 70] width 15 height 12
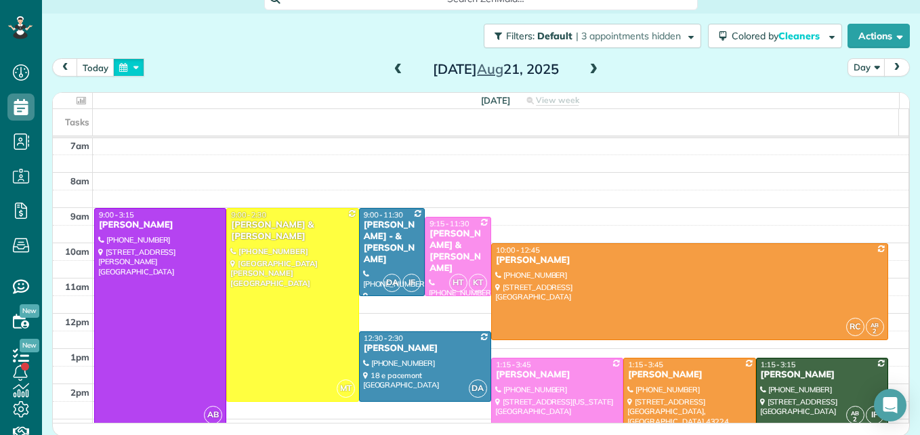
click at [123, 68] on button "button" at bounding box center [128, 67] width 31 height 18
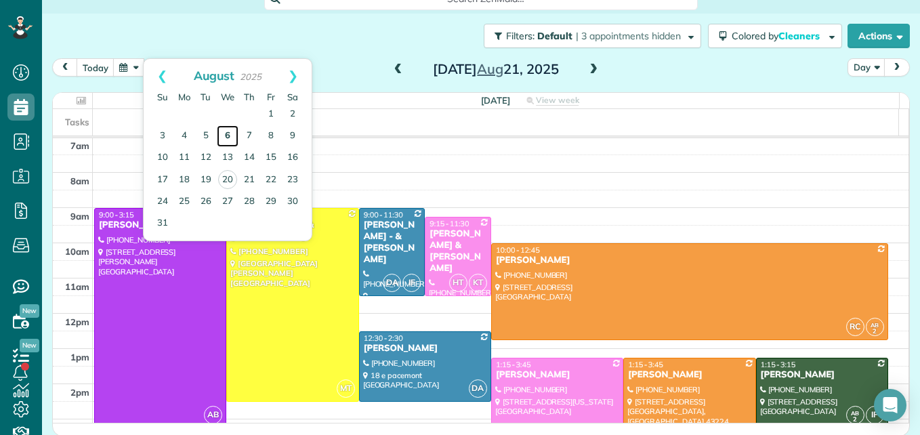
click at [224, 136] on link "6" at bounding box center [228, 136] width 22 height 22
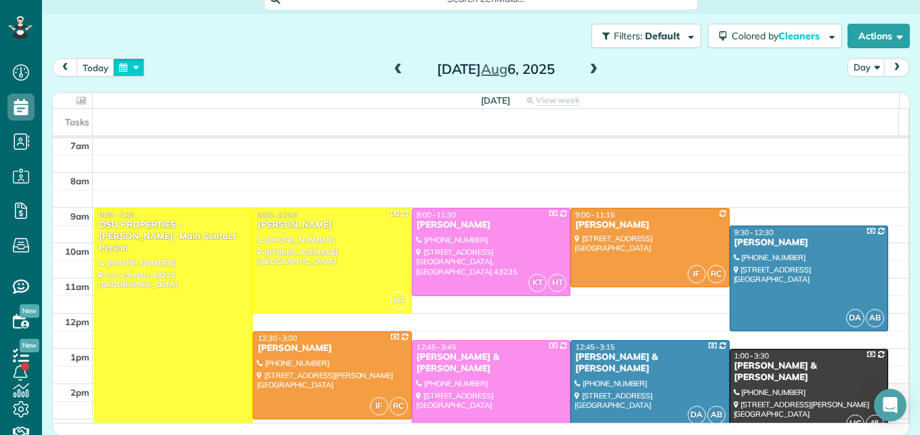
click at [140, 69] on button "button" at bounding box center [128, 67] width 31 height 18
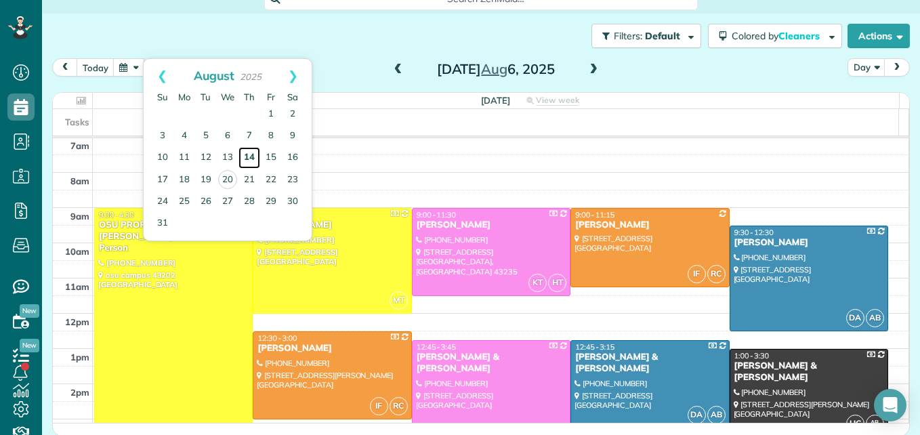
click at [253, 161] on link "14" at bounding box center [250, 158] width 22 height 22
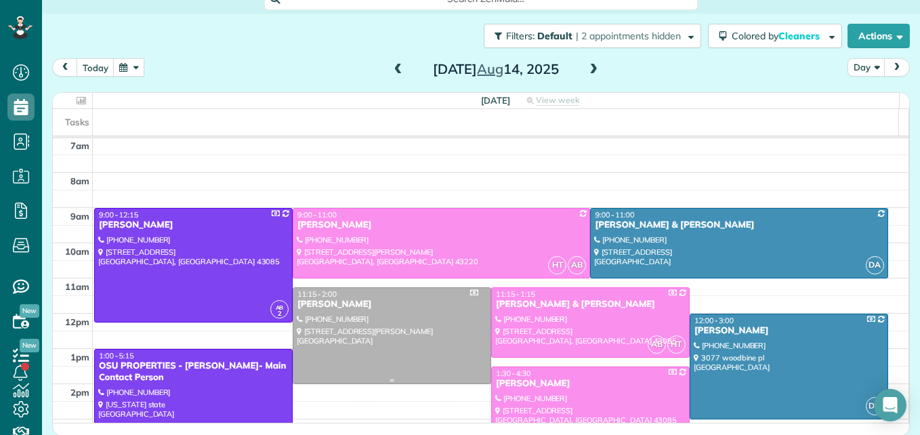
scroll to position [209, 0]
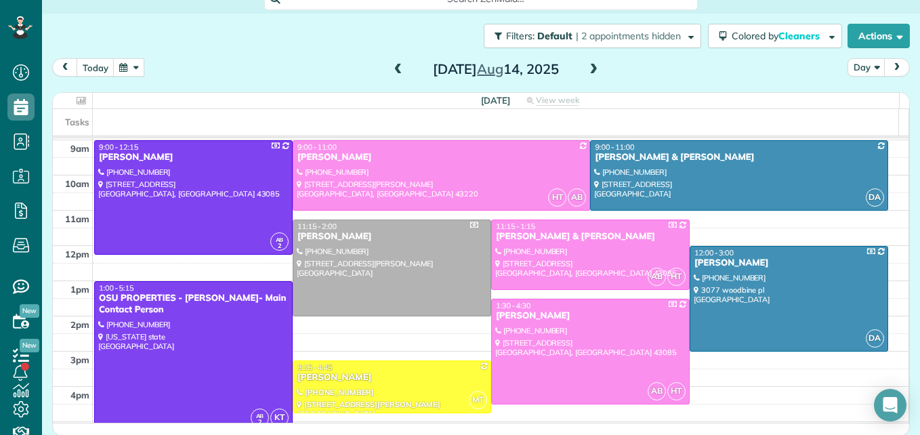
click at [396, 68] on span at bounding box center [398, 70] width 15 height 12
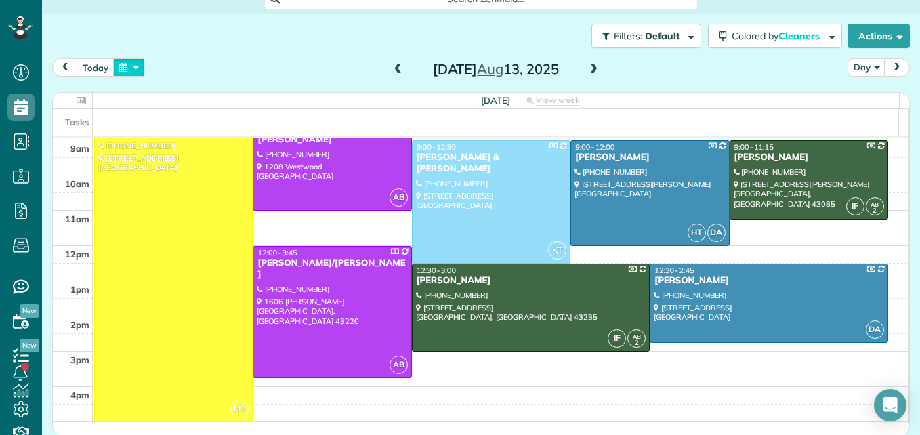
click at [131, 68] on button "button" at bounding box center [128, 67] width 31 height 18
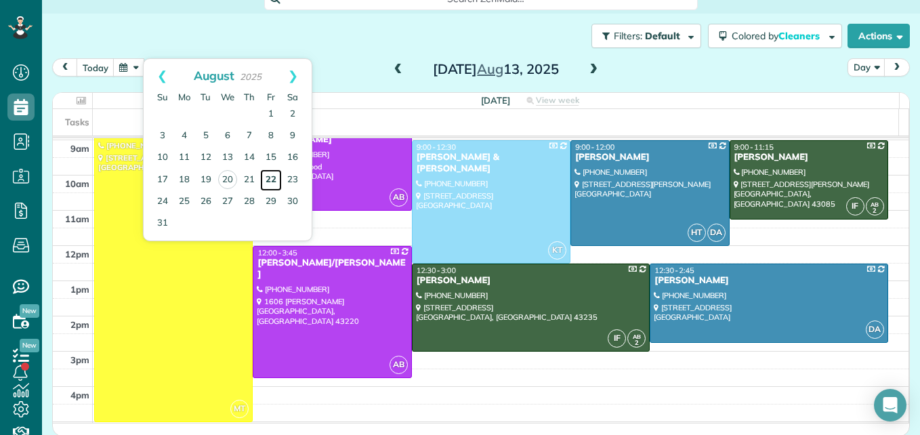
click at [271, 178] on link "22" at bounding box center [271, 180] width 22 height 22
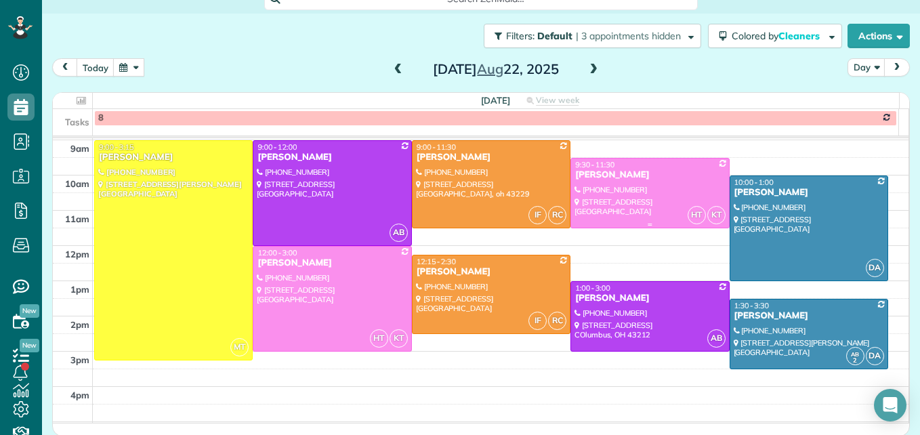
click at [632, 200] on div at bounding box center [649, 193] width 157 height 69
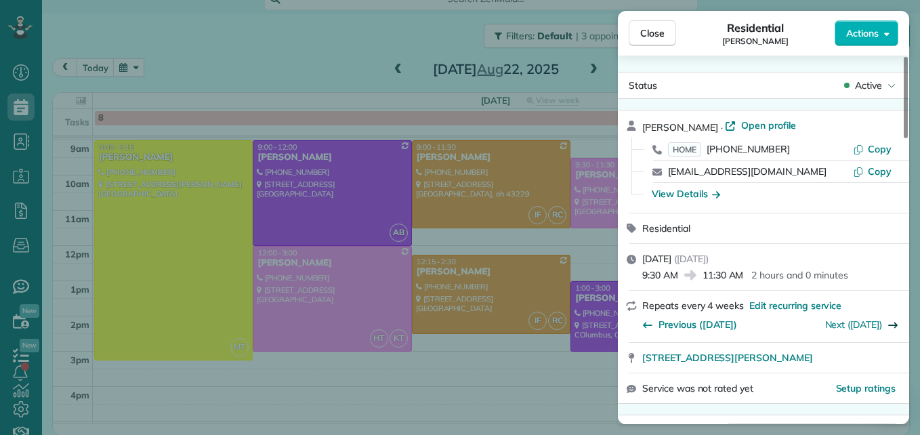
scroll to position [69, 0]
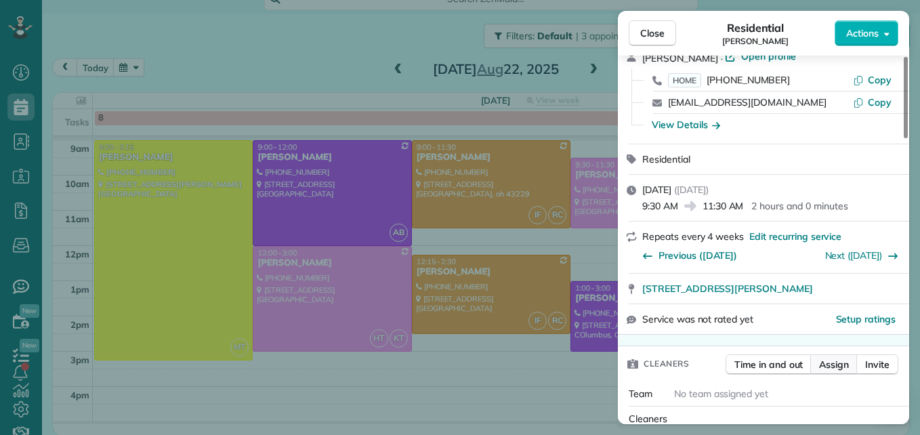
click at [825, 369] on span "Assign" at bounding box center [834, 365] width 30 height 14
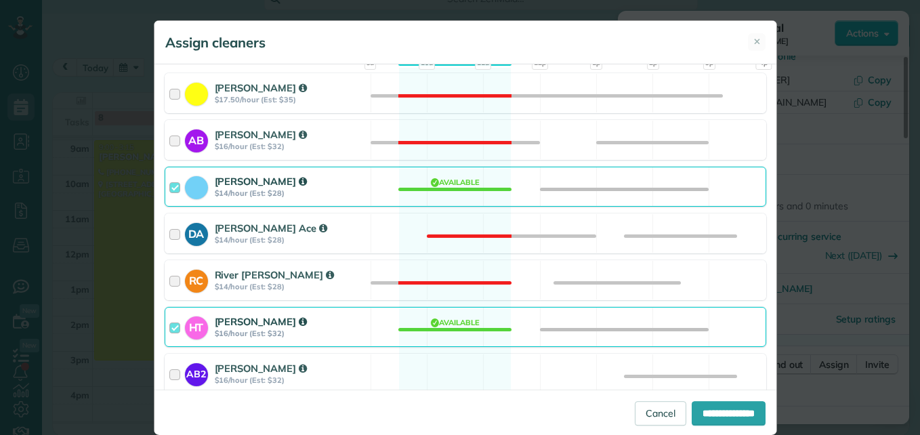
scroll to position [271, 0]
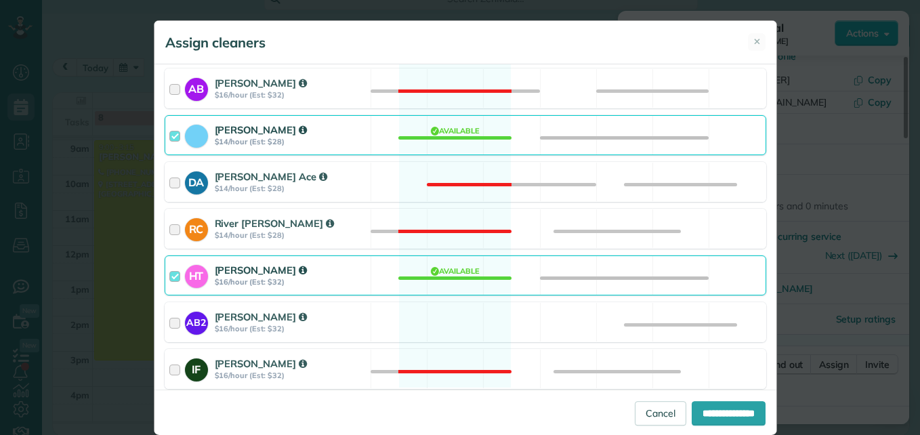
click at [169, 133] on div at bounding box center [177, 135] width 16 height 25
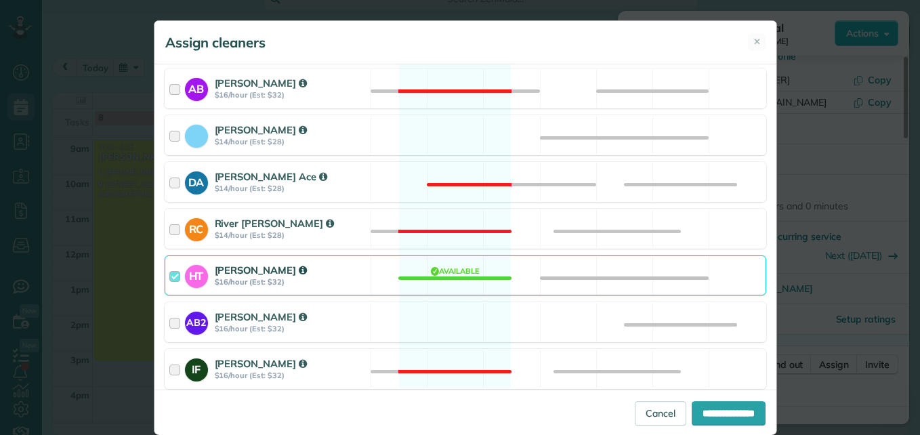
click at [169, 275] on div at bounding box center [177, 275] width 16 height 25
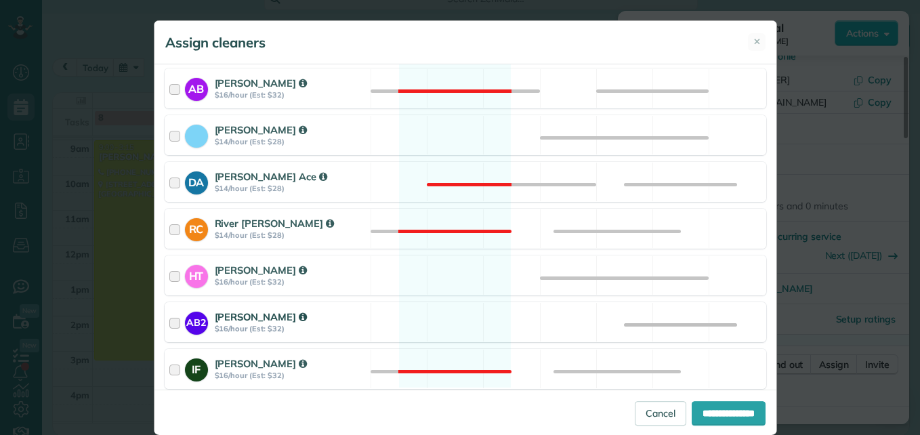
click at [169, 324] on div at bounding box center [177, 322] width 16 height 25
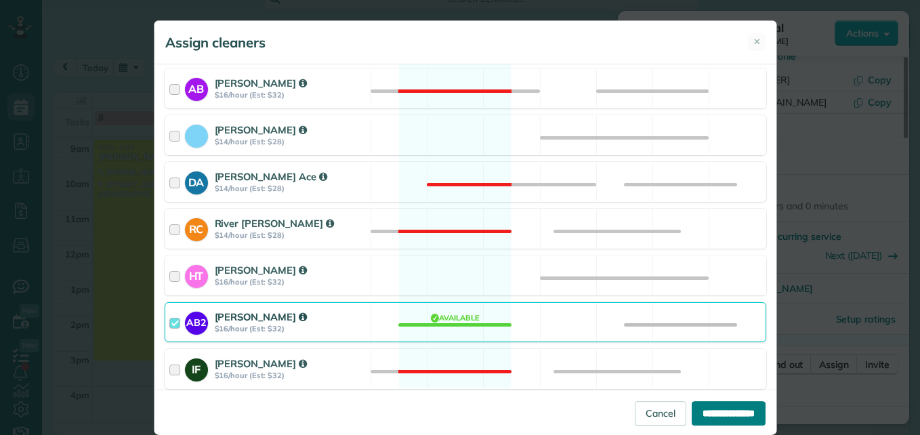
click at [720, 415] on input "**********" at bounding box center [729, 413] width 74 height 24
type input "**********"
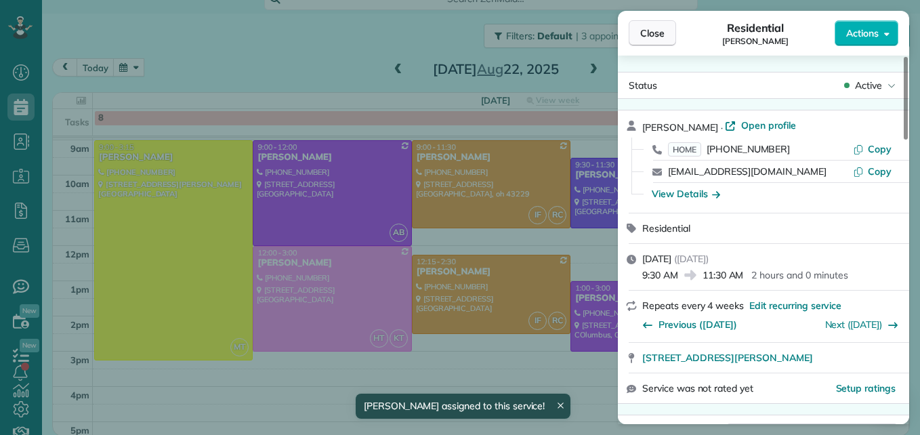
click at [660, 35] on span "Close" at bounding box center [652, 33] width 24 height 14
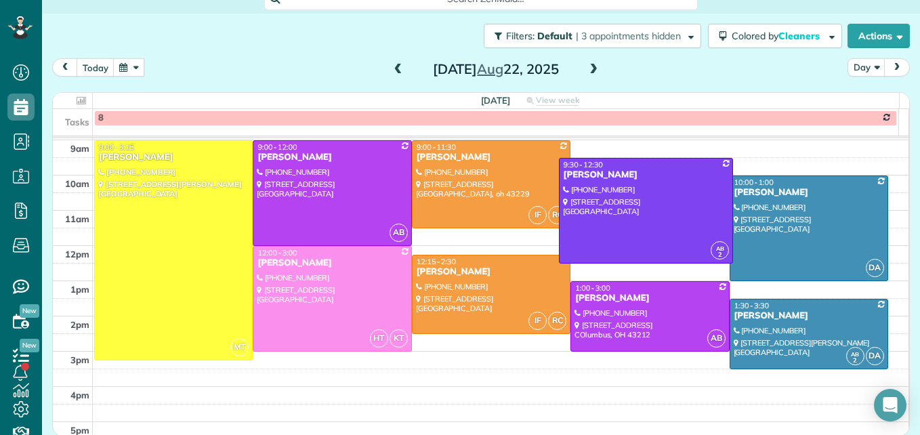
drag, startPoint x: 635, startPoint y: 226, endPoint x: 634, endPoint y: 259, distance: 33.2
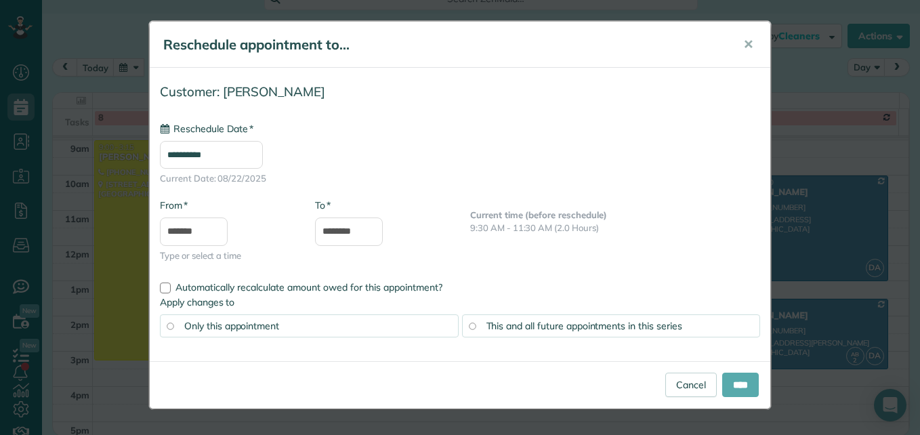
type input "**********"
click at [740, 383] on input "****" at bounding box center [740, 385] width 37 height 24
